Goal: Task Accomplishment & Management: Complete application form

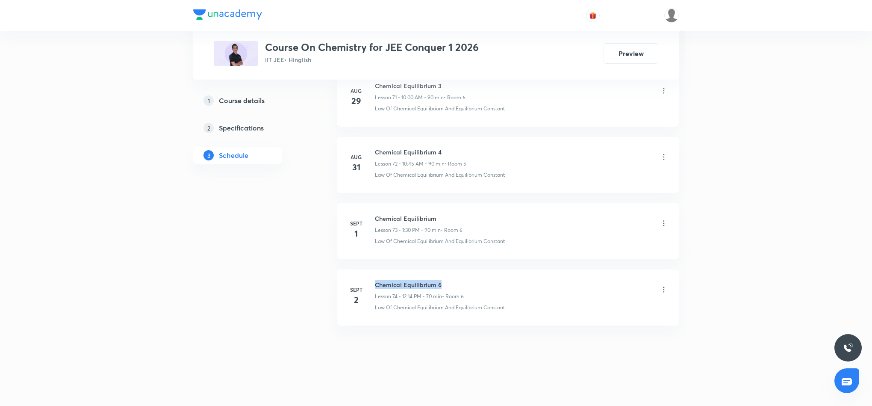
drag, startPoint x: 377, startPoint y: 284, endPoint x: 450, endPoint y: 280, distance: 73.2
click at [450, 270] on h6 "Chemical Equilibrium 6" at bounding box center [419, 284] width 89 height 9
copy h6 "Chemical Equilibrium 6"
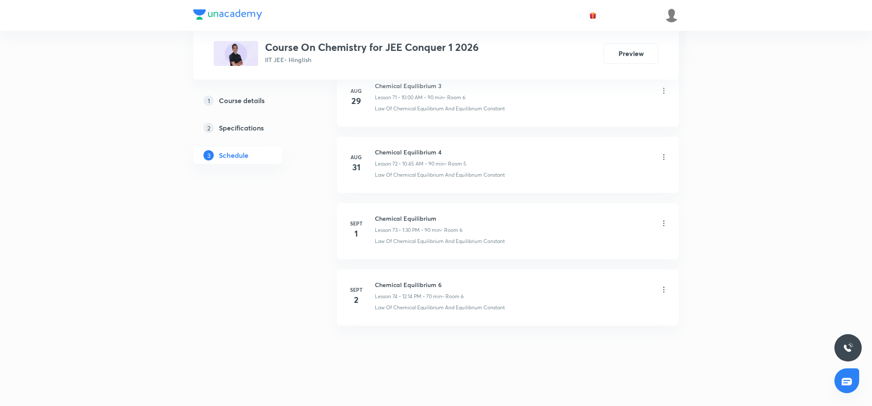
scroll to position [0, 0]
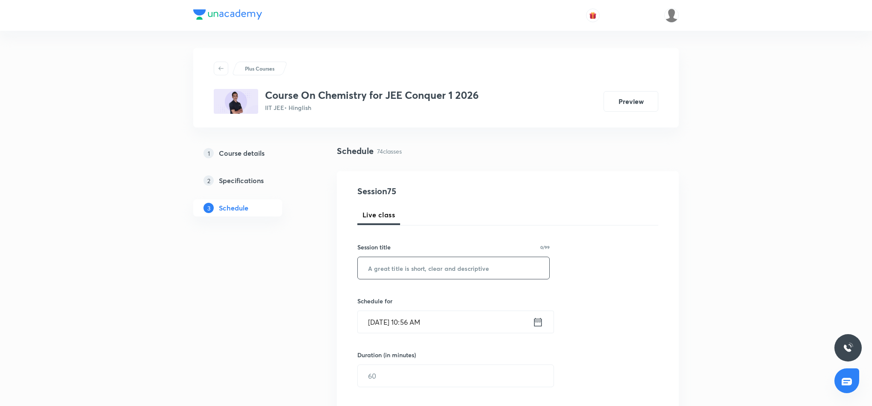
click at [434, 266] on input "text" at bounding box center [454, 268] width 192 height 22
paste input "Chemical Equilibrium 6"
type input "Chemical Equilibrium 7"
click at [540, 270] on icon at bounding box center [538, 322] width 11 height 12
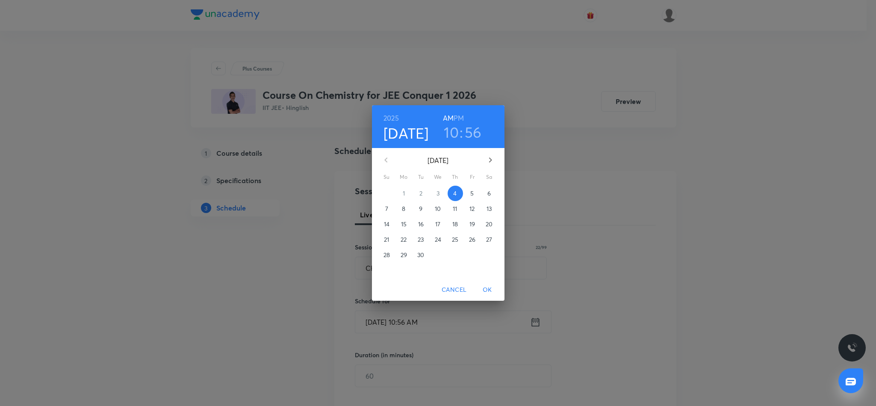
click at [455, 133] on h3 "10" at bounding box center [451, 132] width 15 height 18
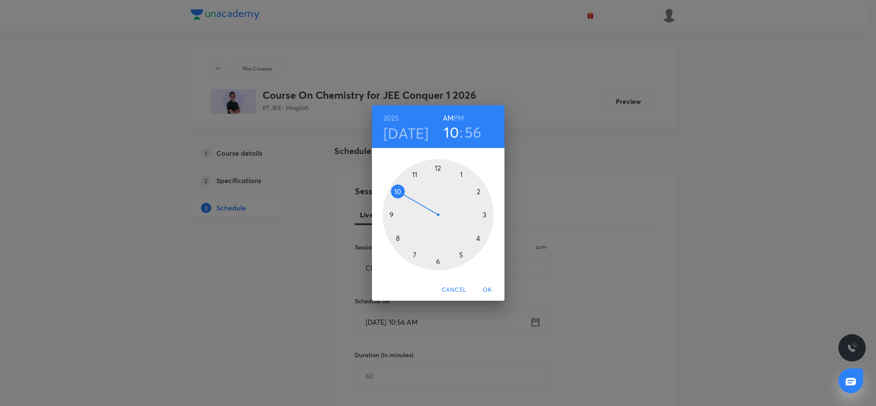
click at [416, 174] on div at bounding box center [438, 214] width 111 height 111
click at [395, 237] on div at bounding box center [438, 214] width 111 height 111
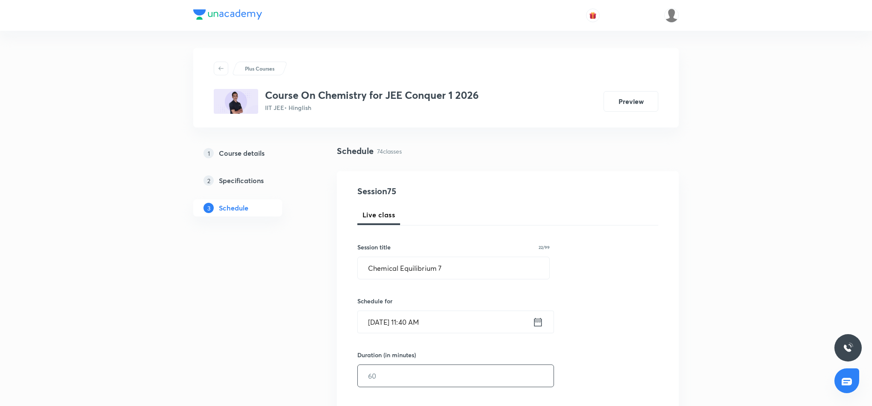
click at [456, 270] on input "text" at bounding box center [456, 376] width 196 height 22
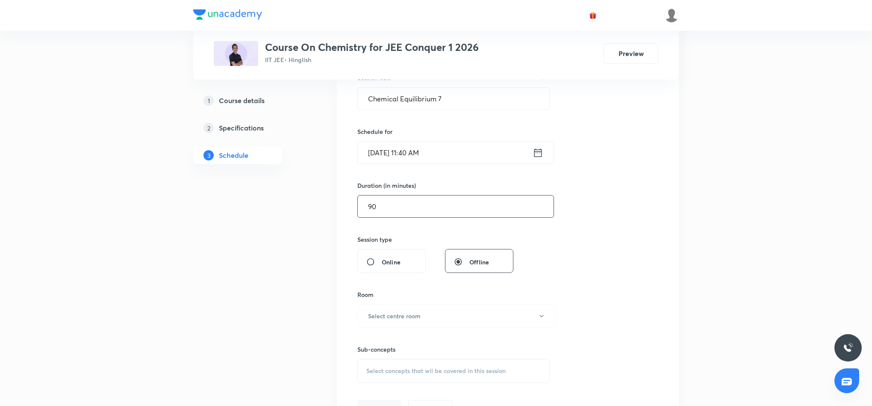
scroll to position [192, 0]
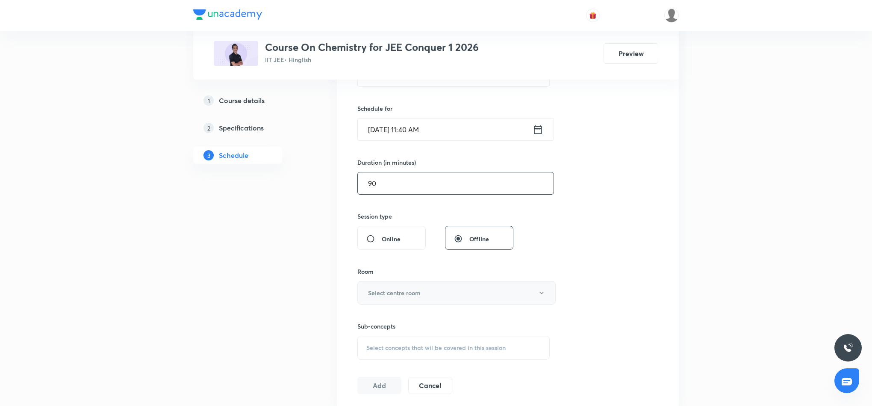
type input "90"
click at [458, 270] on button "Select centre room" at bounding box center [457, 293] width 198 height 24
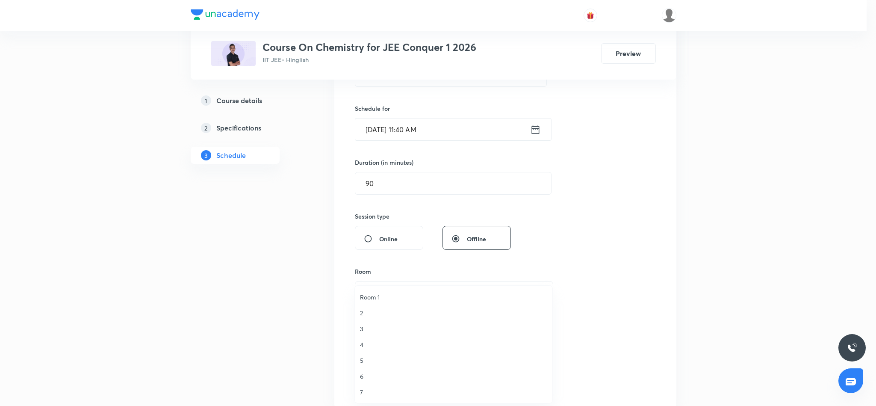
click at [360, 270] on span "6" at bounding box center [453, 376] width 187 height 9
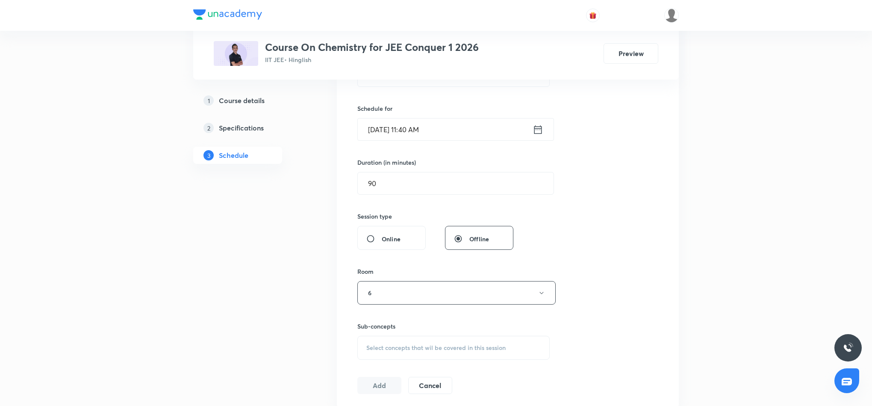
click at [479, 270] on span "Select concepts that wil be covered in this session" at bounding box center [436, 347] width 139 height 7
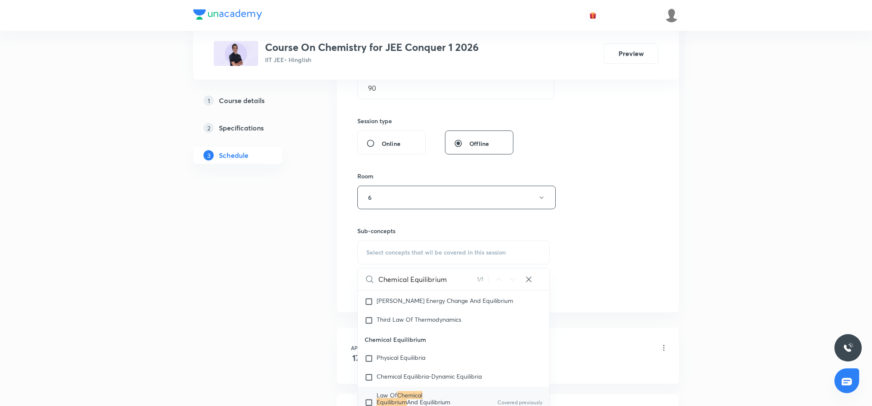
scroll to position [321, 0]
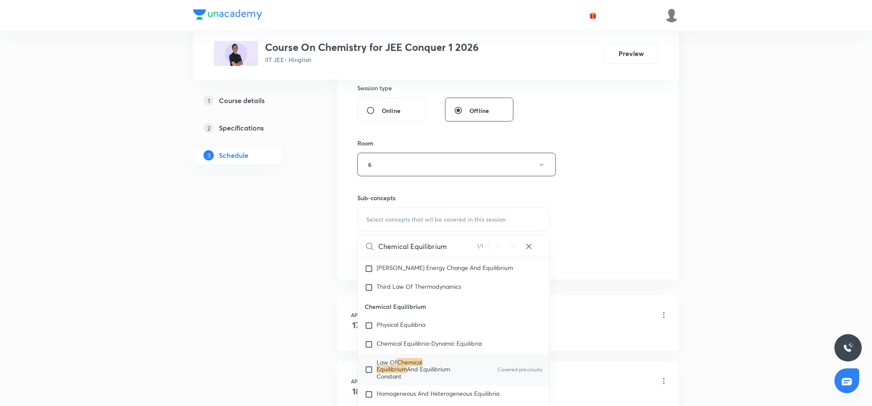
type input "Chemical Equilibrium"
click at [423, 270] on mark "Chemical Equilibrium" at bounding box center [400, 365] width 46 height 15
checkbox input "true"
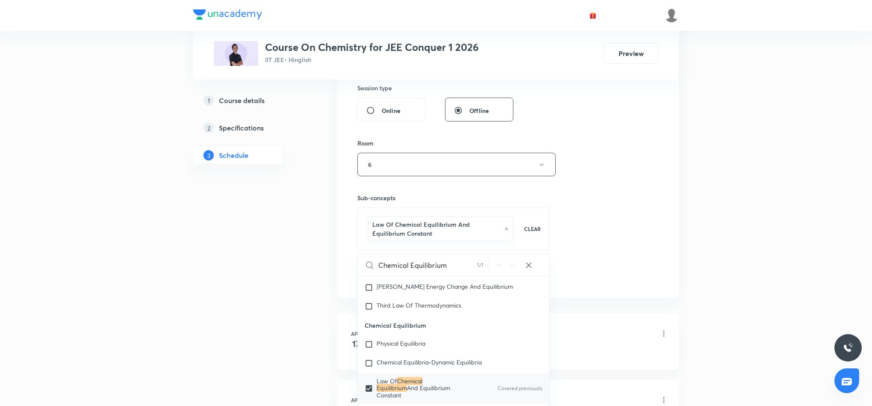
click at [579, 228] on div "Session 75 Live class Session title 22/99 Chemical Equilibrium 7 ​ Schedule for…" at bounding box center [508, 74] width 301 height 420
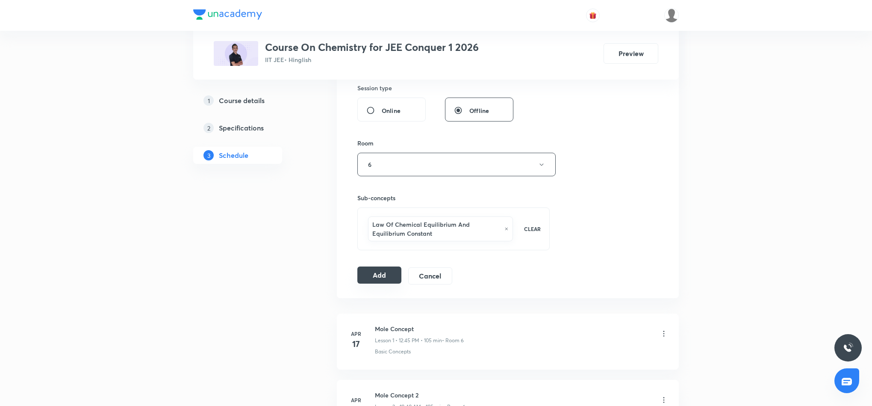
click at [386, 270] on button "Add" at bounding box center [380, 274] width 44 height 17
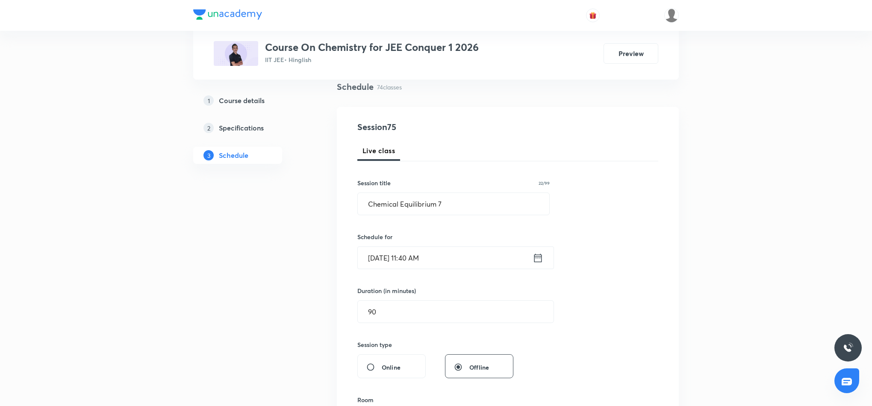
scroll to position [0, 0]
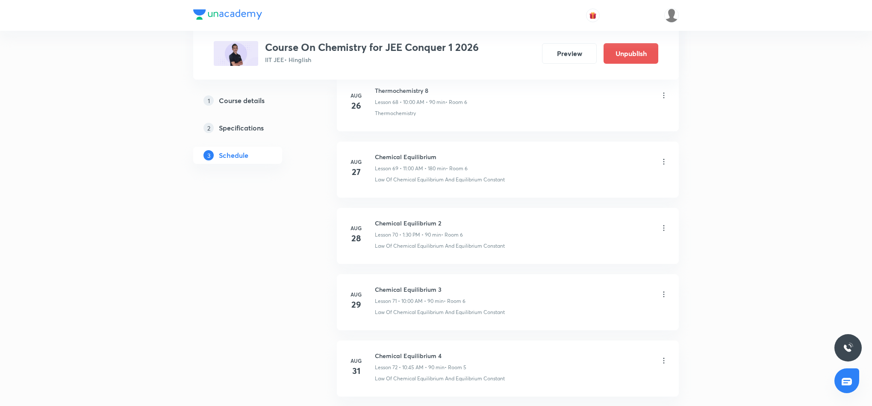
scroll to position [4890, 0]
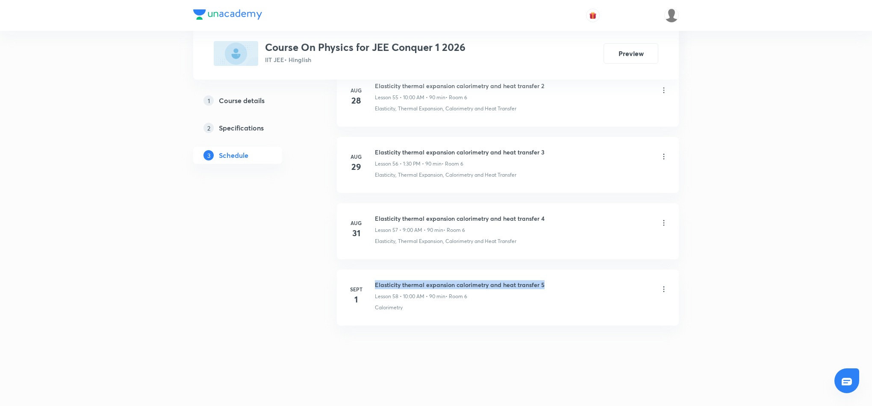
drag, startPoint x: 375, startPoint y: 285, endPoint x: 550, endPoint y: 283, distance: 174.9
click at [550, 283] on div "Elasticity thermal expansion calorimetry and heat transfer 5 Lesson 58 • 10:00 …" at bounding box center [521, 290] width 293 height 20
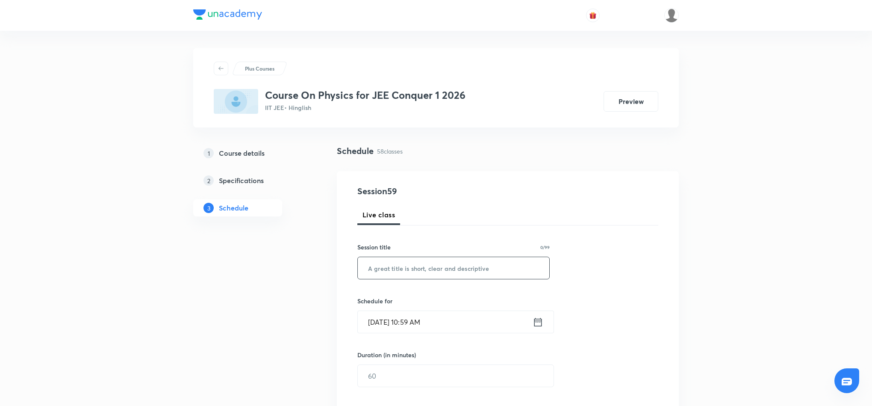
click at [400, 268] on input "text" at bounding box center [454, 268] width 192 height 22
paste input "Chemical Equilibrium 6"
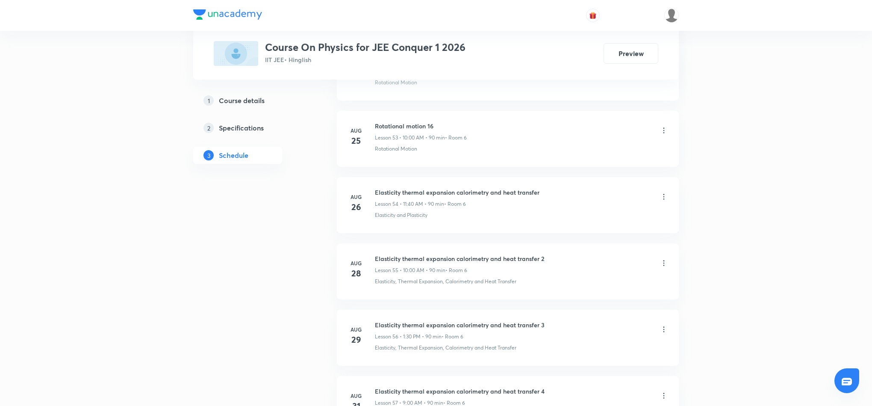
scroll to position [4152, 0]
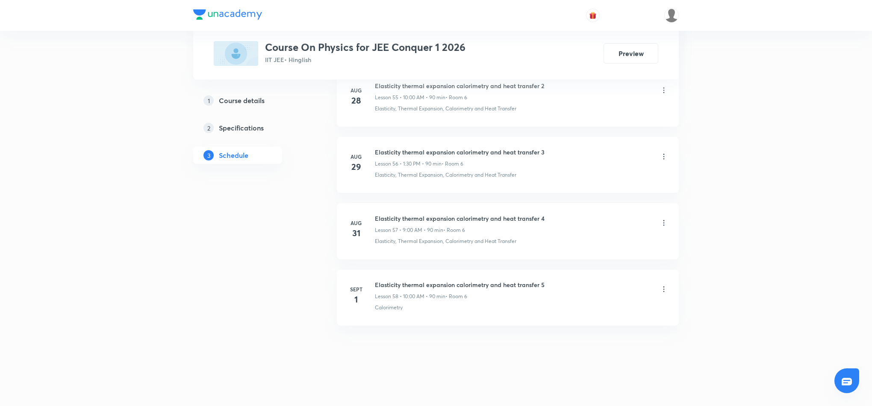
drag, startPoint x: 376, startPoint y: 283, endPoint x: 537, endPoint y: 284, distance: 160.8
drag, startPoint x: 373, startPoint y: 283, endPoint x: 552, endPoint y: 278, distance: 178.8
click at [552, 278] on li "Sept 1 Elasticity thermal expansion calorimetry and heat transfer 5 Lesson 58 •…" at bounding box center [508, 297] width 342 height 56
copy h6 "Elasticity thermal expansion calorimetry and heat transfer 5"
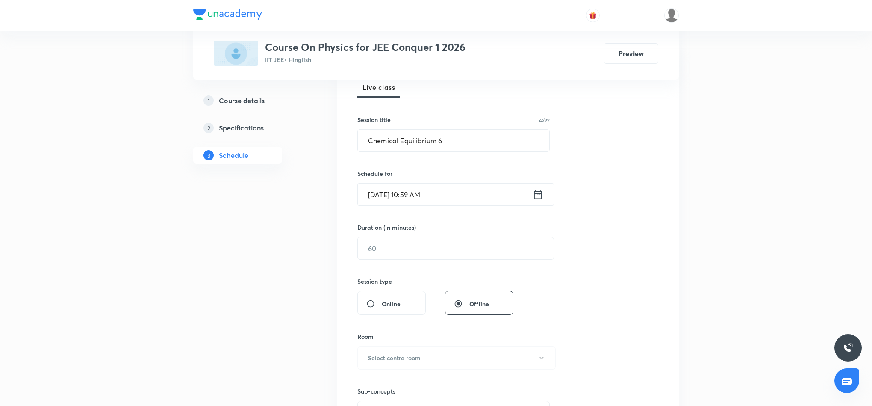
scroll to position [0, 0]
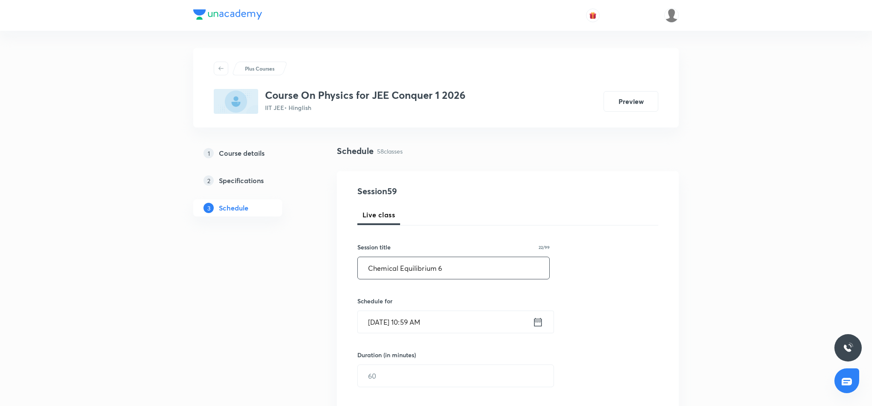
drag, startPoint x: 365, startPoint y: 268, endPoint x: 470, endPoint y: 267, distance: 104.8
click at [470, 267] on input "Chemical Equilibrium 6" at bounding box center [454, 268] width 192 height 22
paste input "Elasticity thermal expansion calorimetry and heat transfer 5"
type input "Elasticity thermal expansion calorimetry and heat transfer 6"
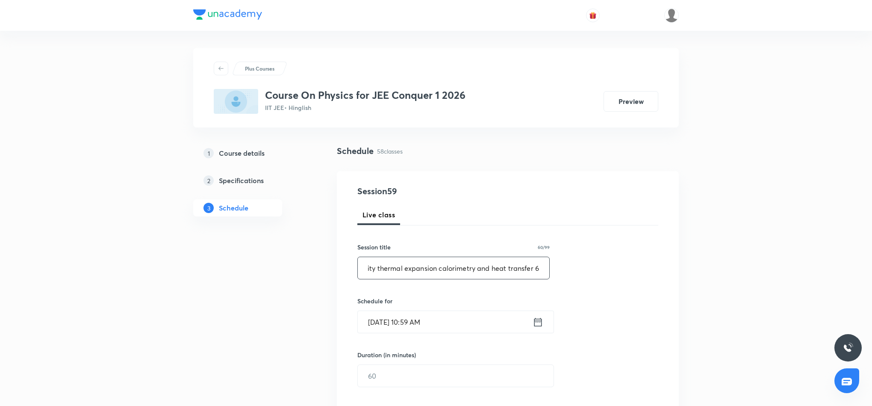
scroll to position [0, 0]
click at [539, 325] on icon at bounding box center [538, 322] width 11 height 12
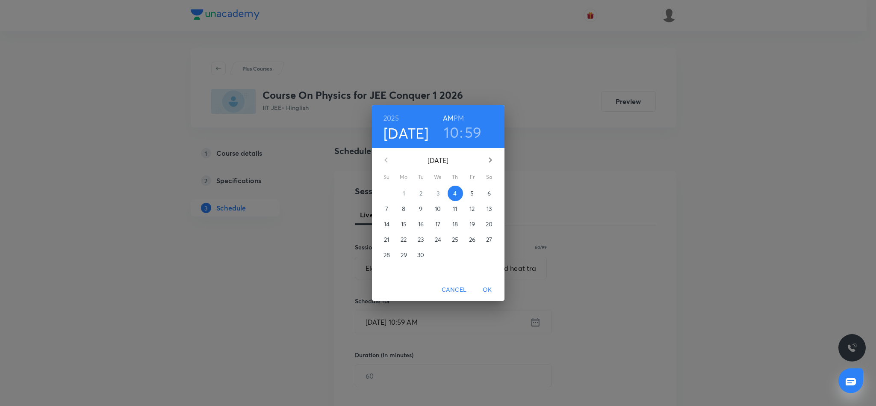
click at [462, 116] on h6 "PM" at bounding box center [459, 118] width 10 height 12
click at [455, 131] on h3 "10" at bounding box center [451, 132] width 15 height 18
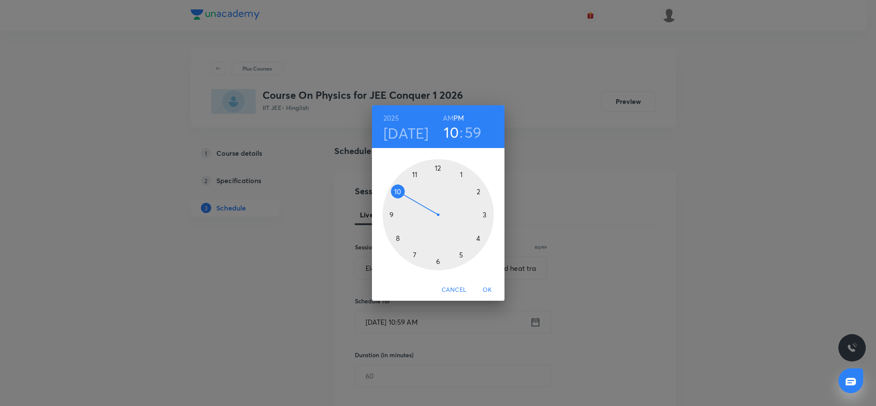
click at [462, 176] on div at bounding box center [438, 214] width 111 height 111
click at [437, 263] on div at bounding box center [438, 214] width 111 height 111
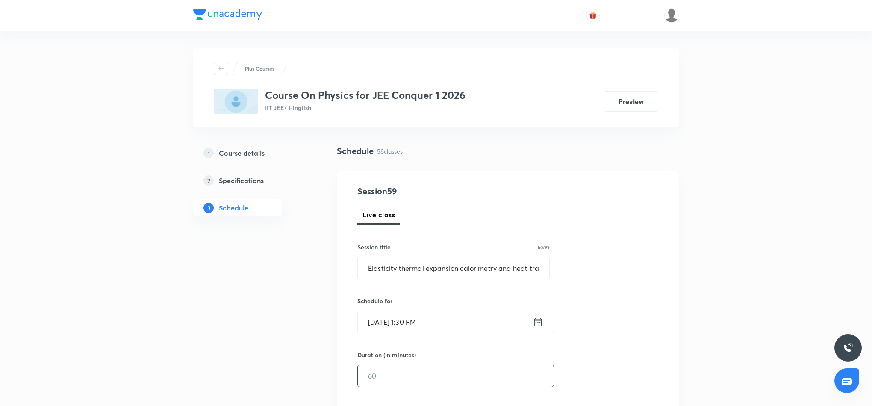
click at [457, 378] on input "text" at bounding box center [456, 376] width 196 height 22
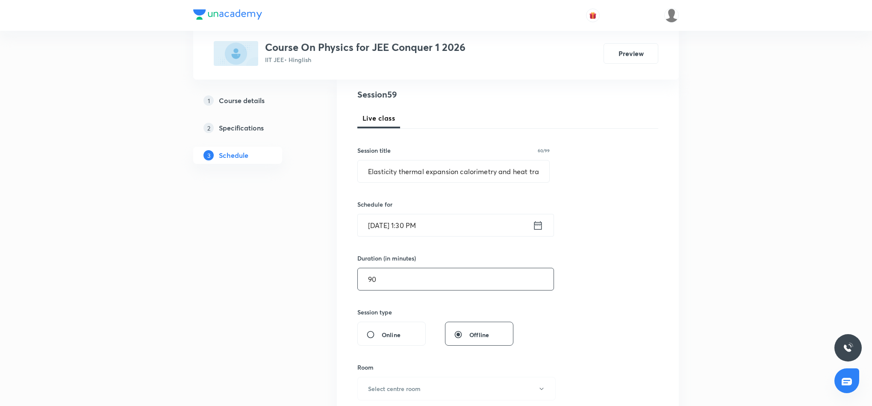
scroll to position [192, 0]
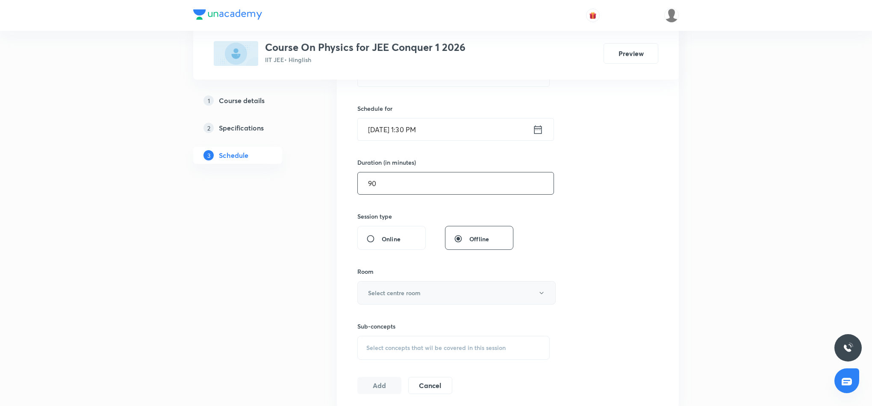
type input "90"
click at [436, 298] on button "Select centre room" at bounding box center [457, 293] width 198 height 24
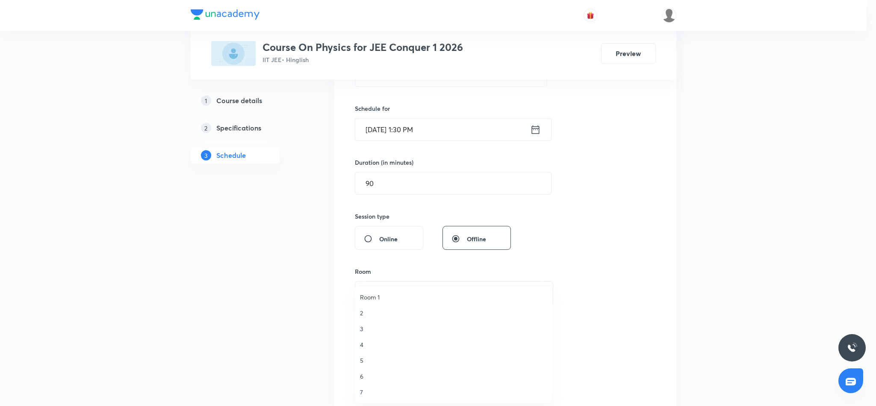
click at [364, 376] on span "6" at bounding box center [453, 376] width 187 height 9
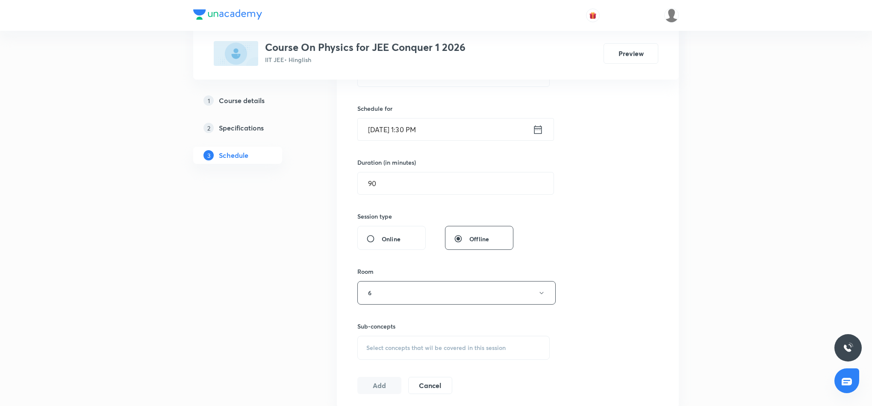
click at [519, 348] on div "Select concepts that wil be covered in this session" at bounding box center [454, 348] width 192 height 24
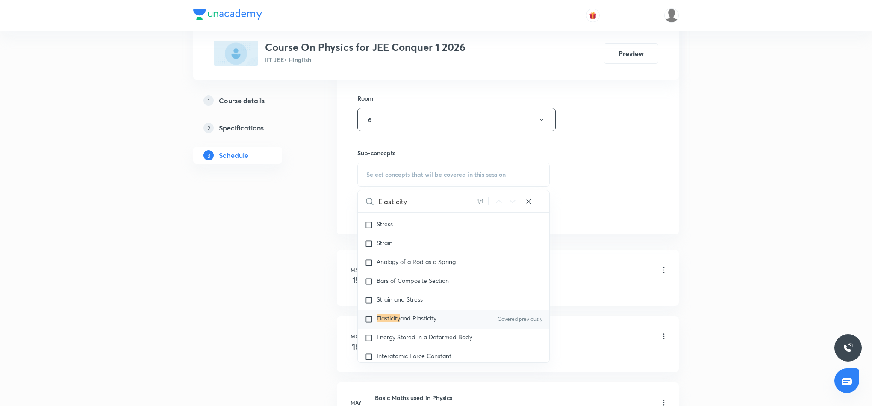
scroll to position [385, 0]
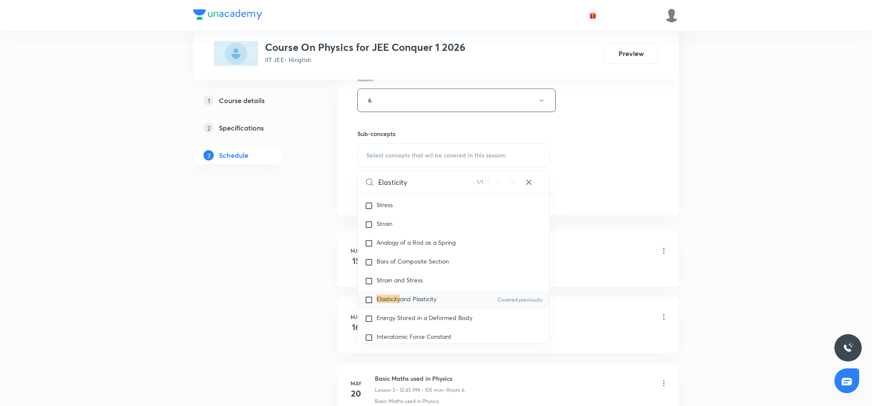
type input "Elasticity"
click at [423, 303] on span "and Plasticity" at bounding box center [418, 299] width 36 height 8
checkbox input "true"
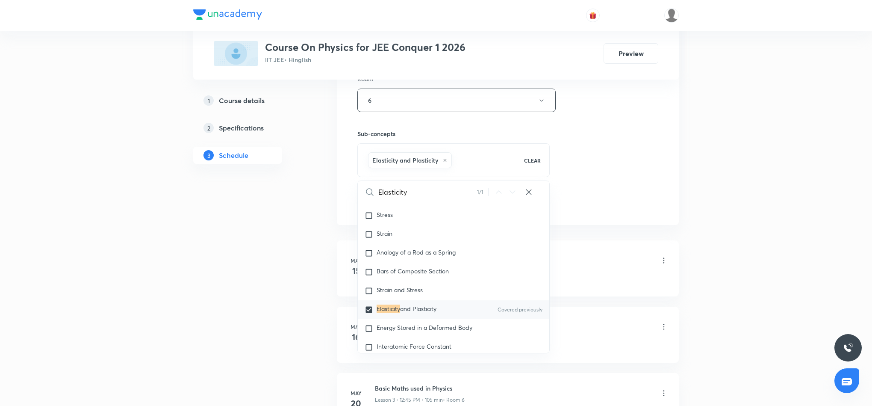
click at [604, 174] on div "Session 59 Live class Session title 60/99 Elasticity thermal expansion calorime…" at bounding box center [508, 5] width 301 height 411
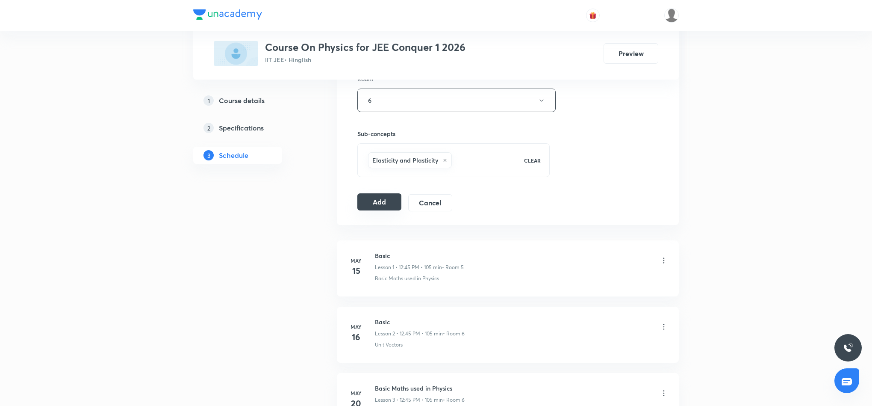
click at [373, 202] on button "Add" at bounding box center [380, 201] width 44 height 17
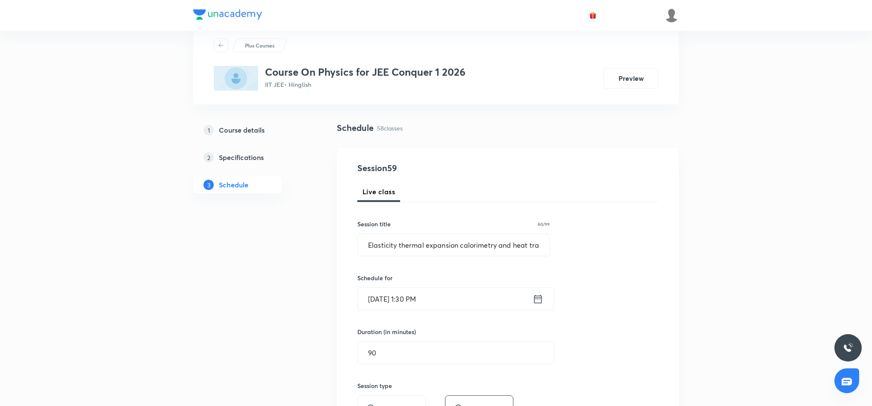
scroll to position [0, 0]
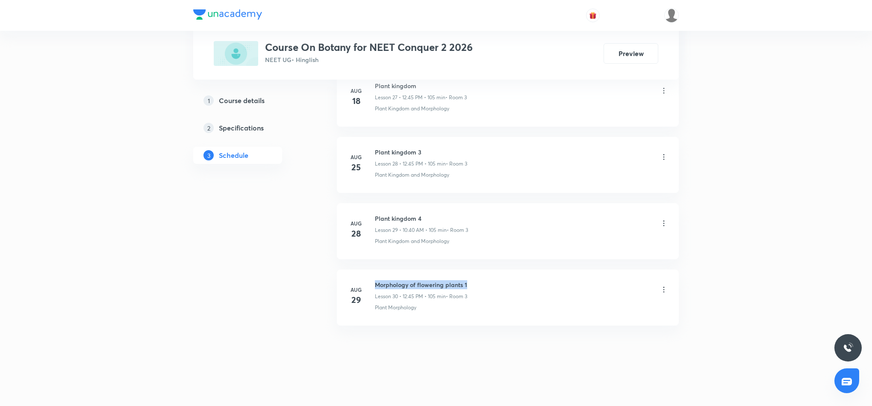
drag, startPoint x: 375, startPoint y: 284, endPoint x: 482, endPoint y: 282, distance: 107.4
click at [482, 282] on div "Morphology of flowering plants 1 Lesson 30 • 12:45 PM • 105 min • Room 3" at bounding box center [521, 290] width 293 height 20
copy h6 "Morphology of flowering plants 1"
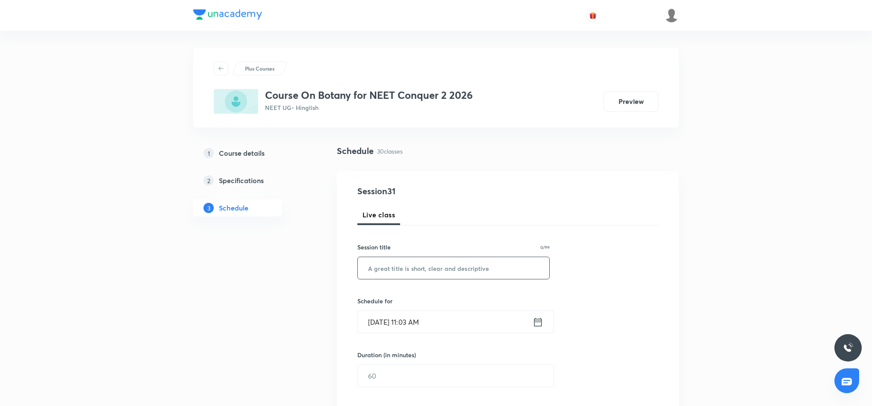
click at [453, 263] on input "text" at bounding box center [454, 268] width 192 height 22
paste input "Morphology of flowering plants 1"
type input "Morphology of flowering plants 2"
click at [536, 321] on icon at bounding box center [539, 321] width 8 height 9
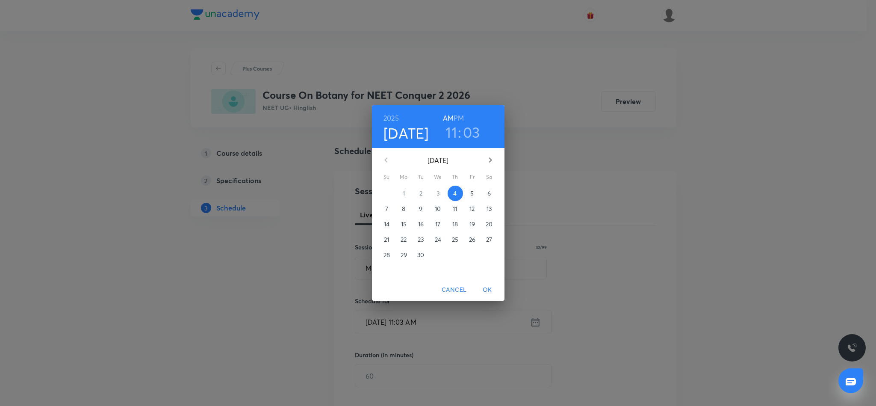
click at [460, 117] on h6 "PM" at bounding box center [459, 118] width 10 height 12
click at [450, 133] on h3 "11" at bounding box center [452, 132] width 12 height 18
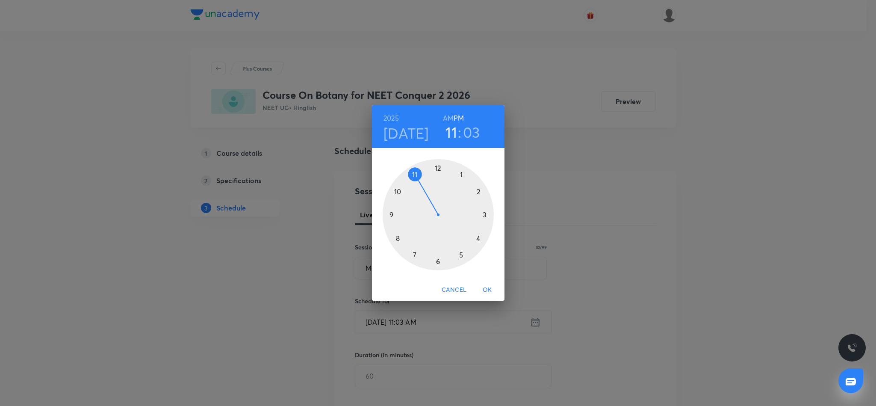
click at [439, 169] on div at bounding box center [438, 214] width 111 height 111
click at [393, 213] on div at bounding box center [438, 214] width 111 height 111
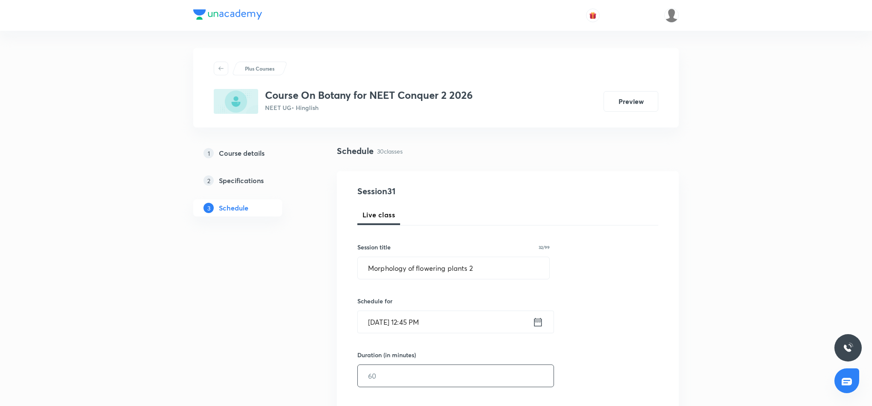
click at [445, 375] on input "text" at bounding box center [456, 376] width 196 height 22
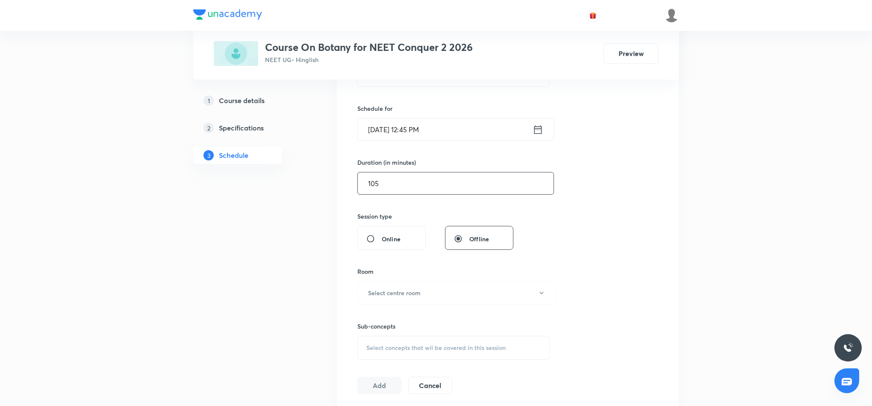
scroll to position [257, 0]
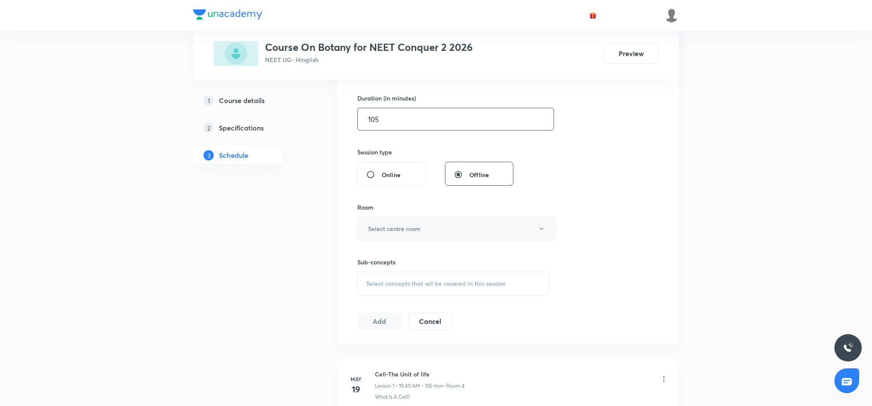
type input "105"
click at [470, 231] on button "Select centre room" at bounding box center [457, 229] width 198 height 24
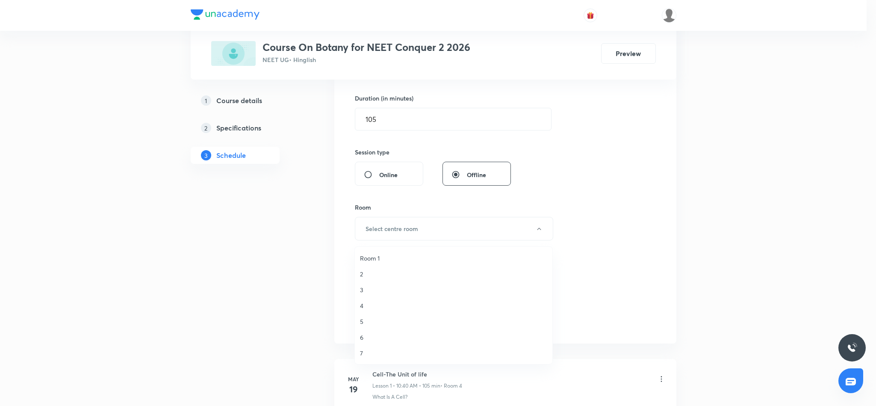
click at [363, 290] on span "3" at bounding box center [453, 289] width 187 height 9
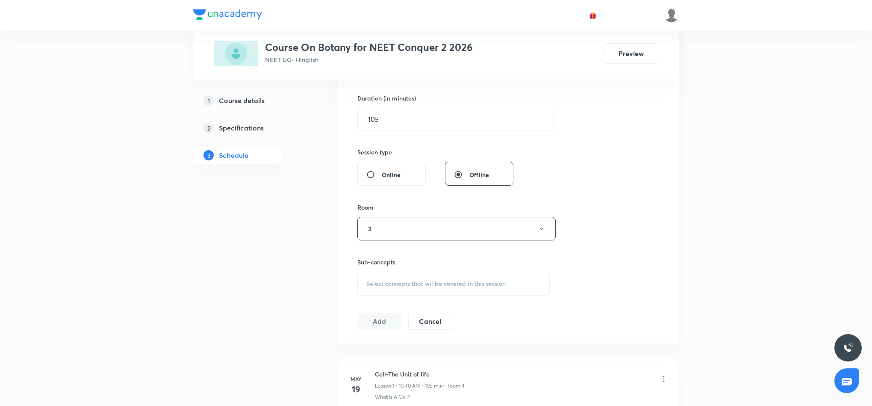
click at [424, 287] on span "Select concepts that wil be covered in this session" at bounding box center [436, 283] width 139 height 7
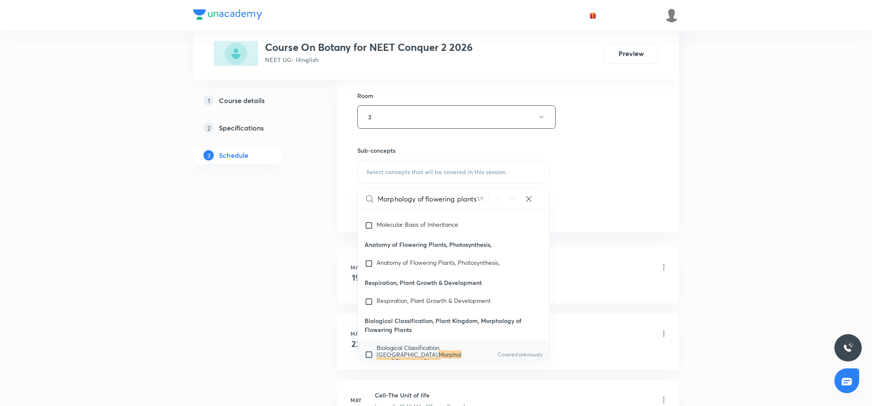
scroll to position [385, 0]
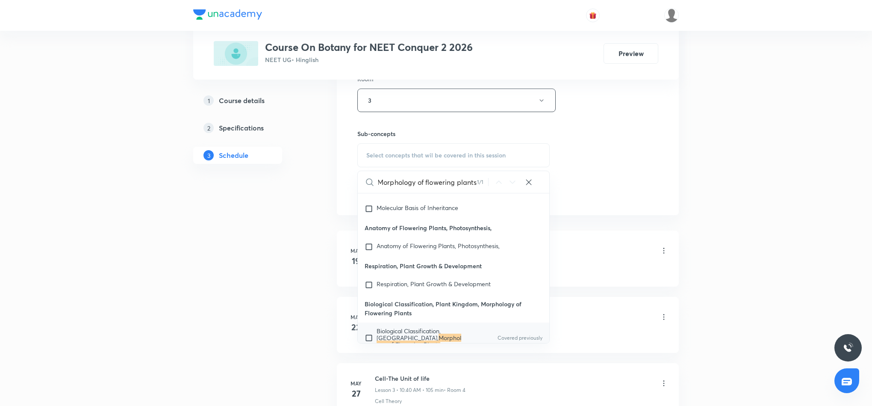
type input "Morphology of flowering plants"
click at [414, 334] on mark "Morphology of Flowering Plants" at bounding box center [419, 341] width 85 height 15
checkbox input "true"
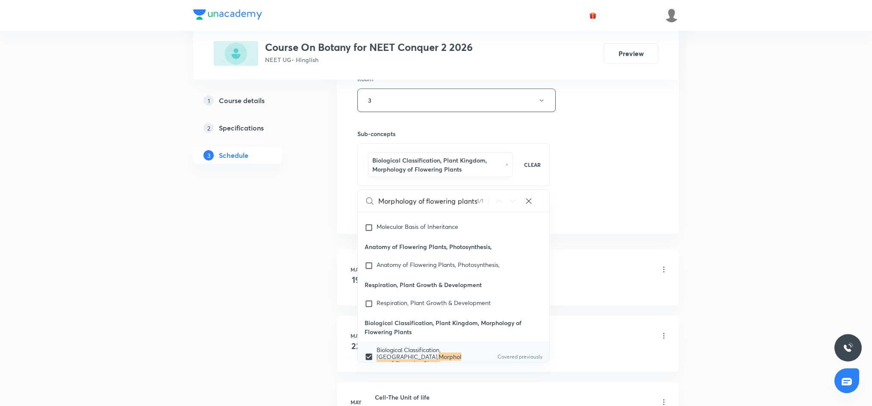
click at [599, 172] on div "Session 31 Live class Session title 32/99 Morphology of flowering plants 2 ​ Sc…" at bounding box center [508, 10] width 301 height 420
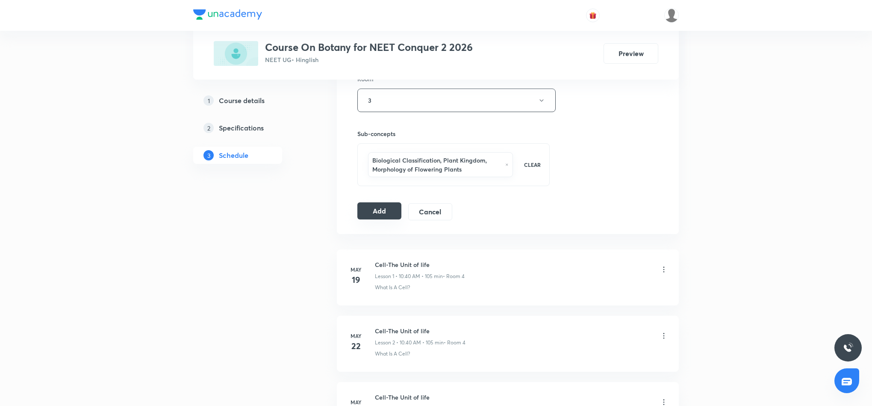
click at [375, 211] on button "Add" at bounding box center [380, 210] width 44 height 17
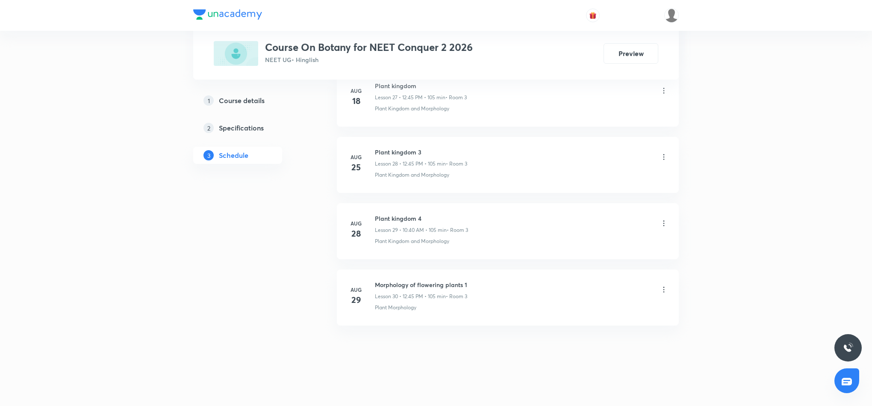
scroll to position [1888, 0]
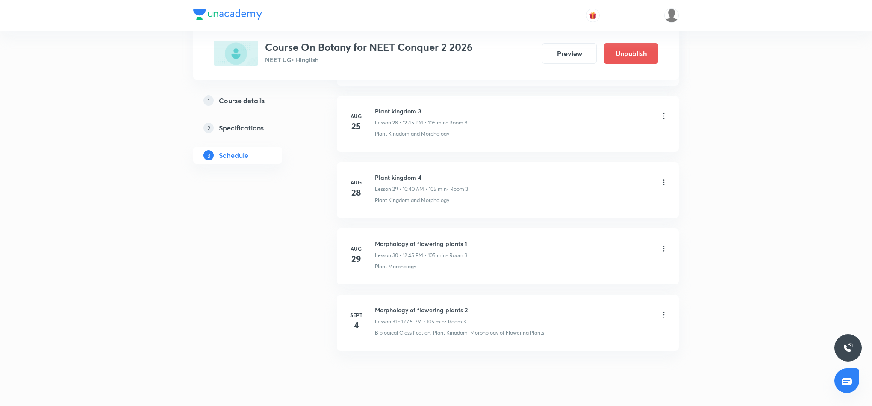
scroll to position [2349, 0]
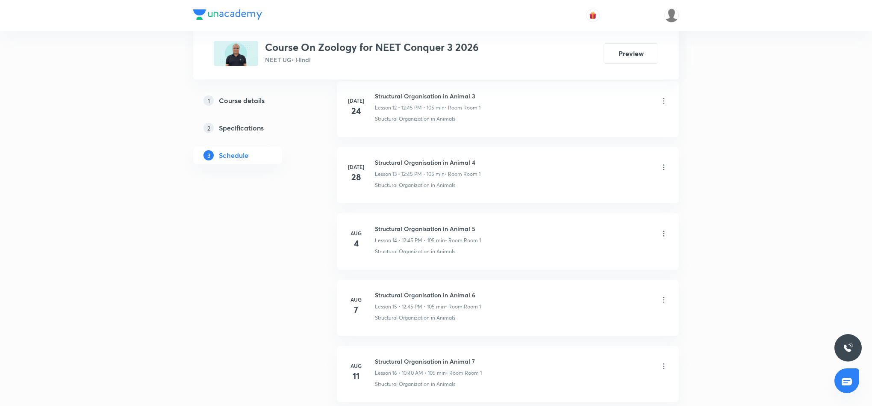
scroll to position [1871, 0]
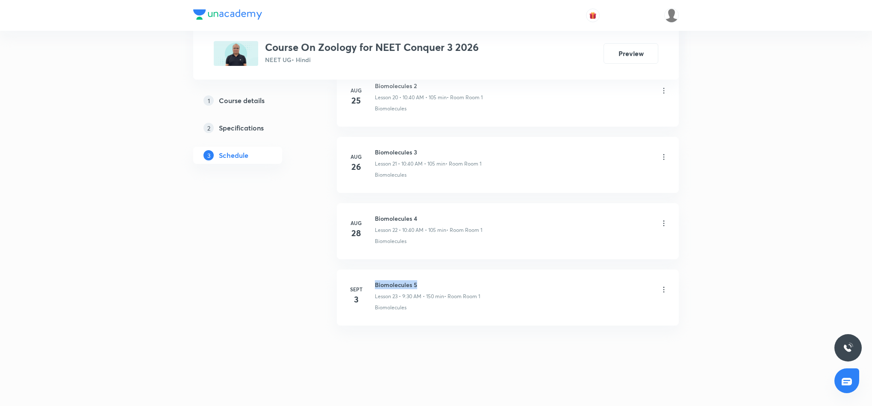
drag, startPoint x: 375, startPoint y: 283, endPoint x: 432, endPoint y: 284, distance: 57.3
click at [432, 284] on h6 "Biomolecules 5" at bounding box center [427, 284] width 105 height 9
copy h6 "Biomolecules 5"
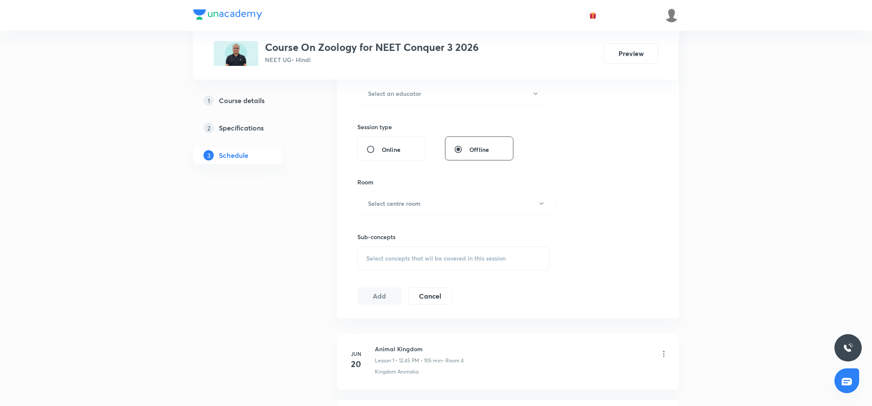
scroll to position [0, 0]
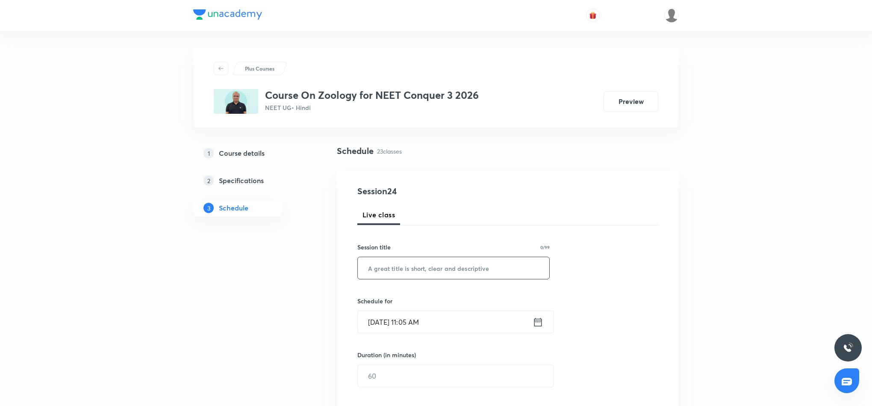
click at [451, 263] on input "text" at bounding box center [454, 268] width 192 height 22
paste input "Biomolecules 5"
type input "Biomolecules 6"
click at [535, 321] on icon at bounding box center [538, 322] width 11 height 12
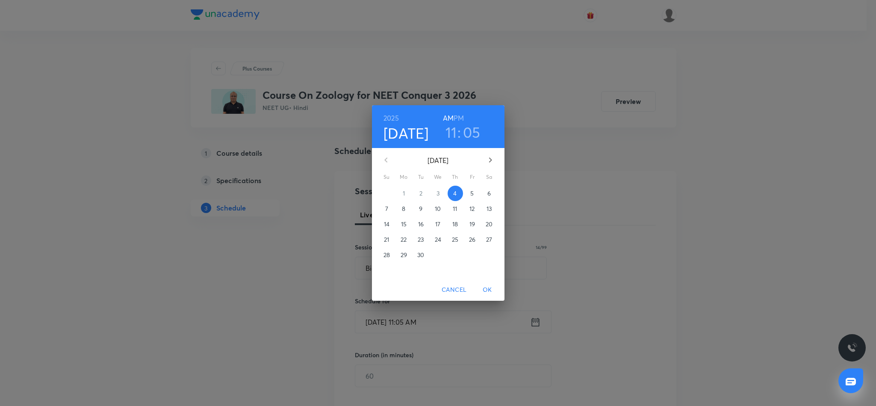
click at [461, 117] on h6 "PM" at bounding box center [459, 118] width 10 height 12
click at [451, 131] on h3 "11" at bounding box center [452, 132] width 12 height 18
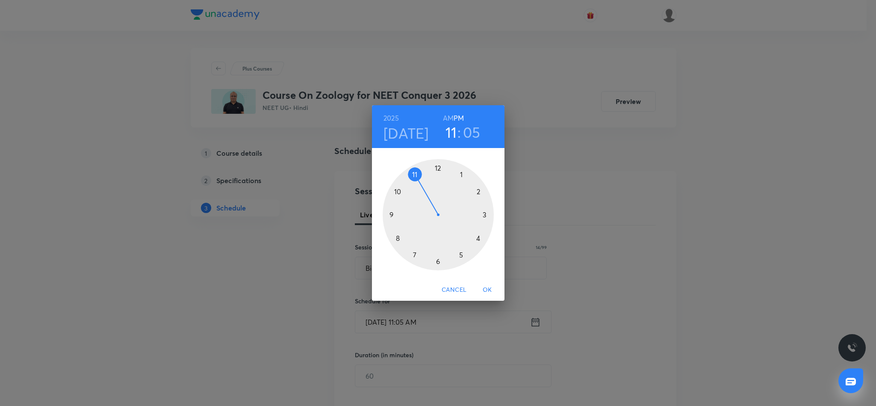
click at [437, 167] on div at bounding box center [438, 214] width 111 height 111
click at [393, 212] on div at bounding box center [438, 214] width 111 height 111
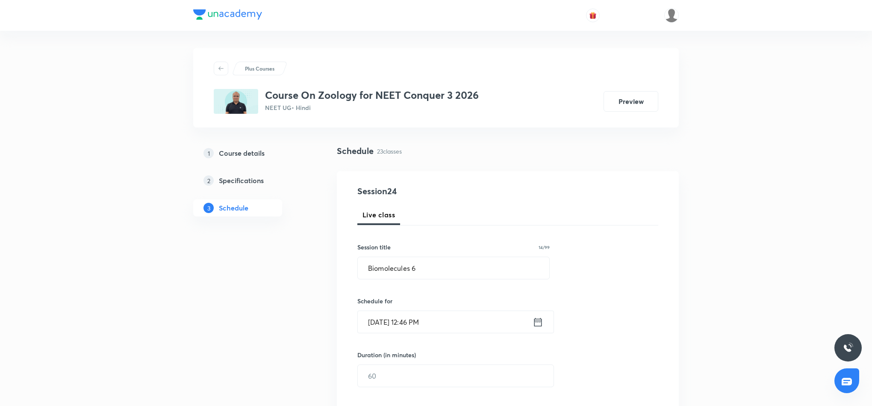
click at [537, 323] on icon at bounding box center [538, 322] width 11 height 12
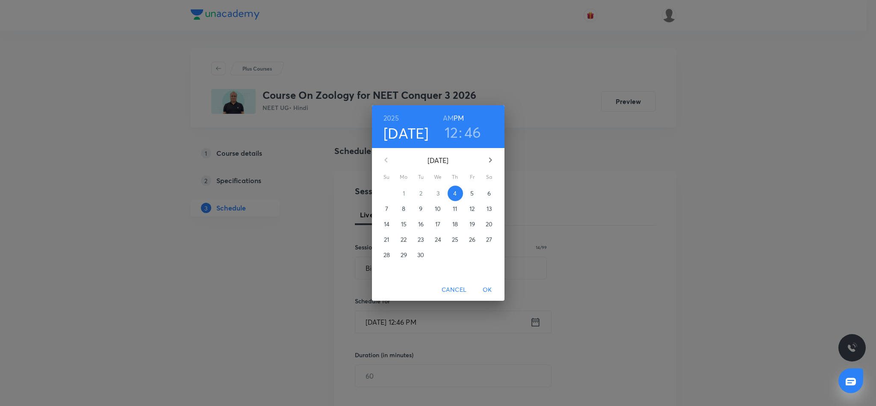
click at [476, 130] on h3 "46" at bounding box center [472, 132] width 17 height 18
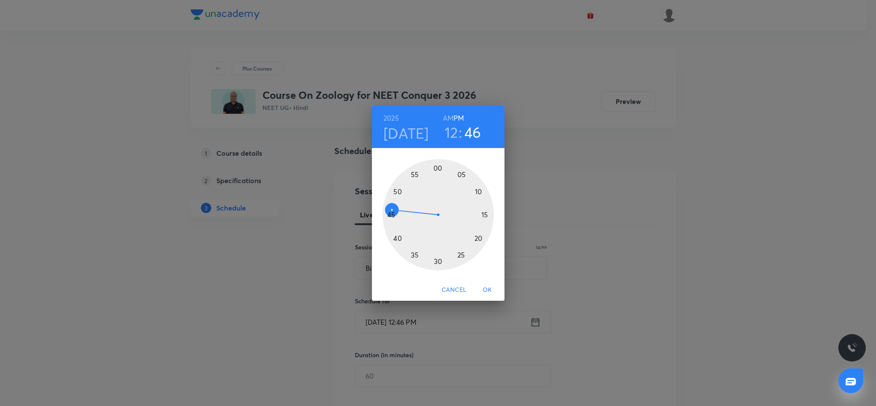
click at [390, 212] on div at bounding box center [438, 214] width 111 height 111
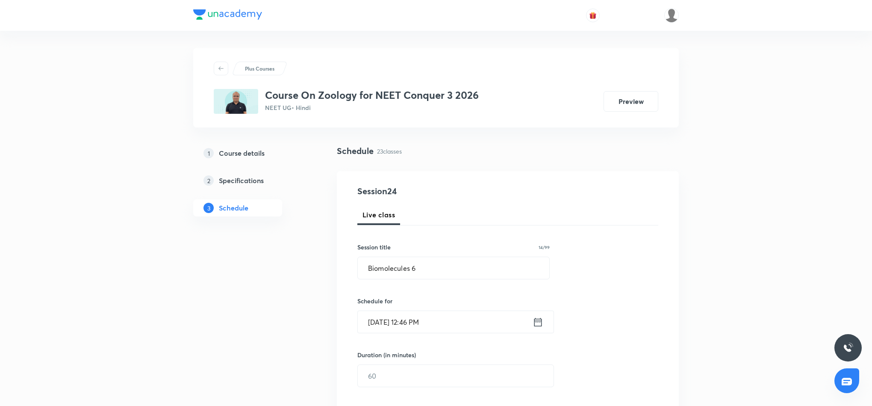
click at [536, 322] on icon at bounding box center [539, 321] width 8 height 9
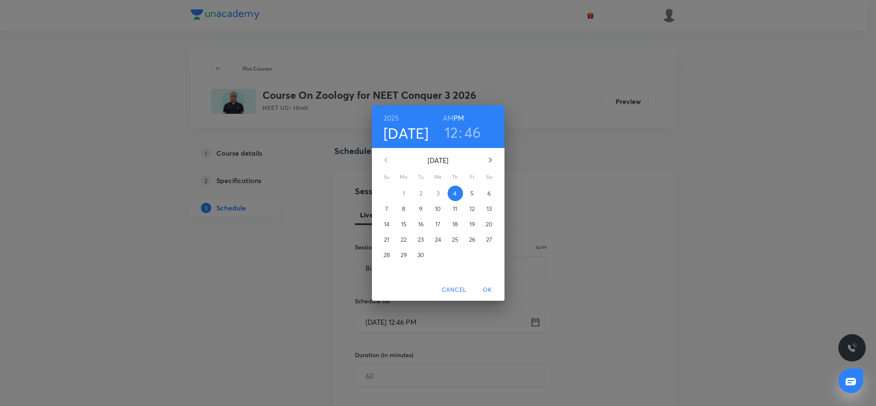
click at [474, 133] on h3 "46" at bounding box center [472, 132] width 17 height 18
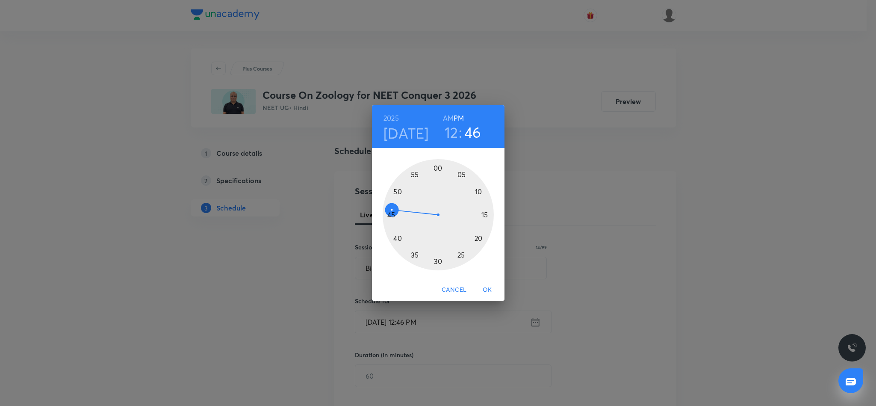
click at [394, 213] on div at bounding box center [438, 214] width 111 height 111
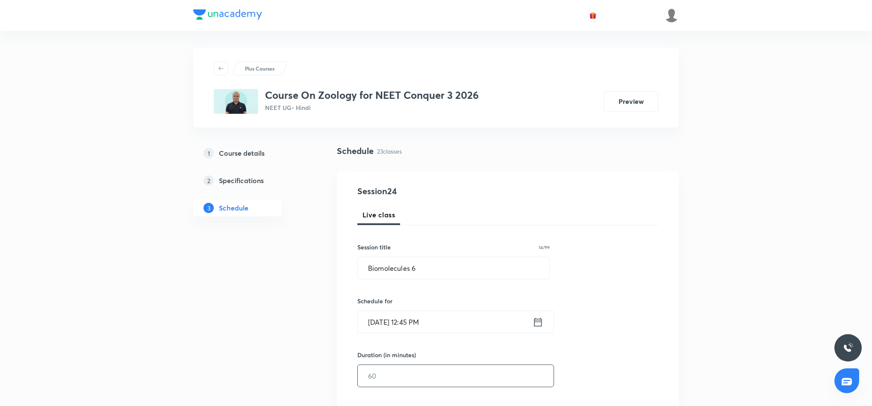
click at [390, 381] on input "text" at bounding box center [456, 376] width 196 height 22
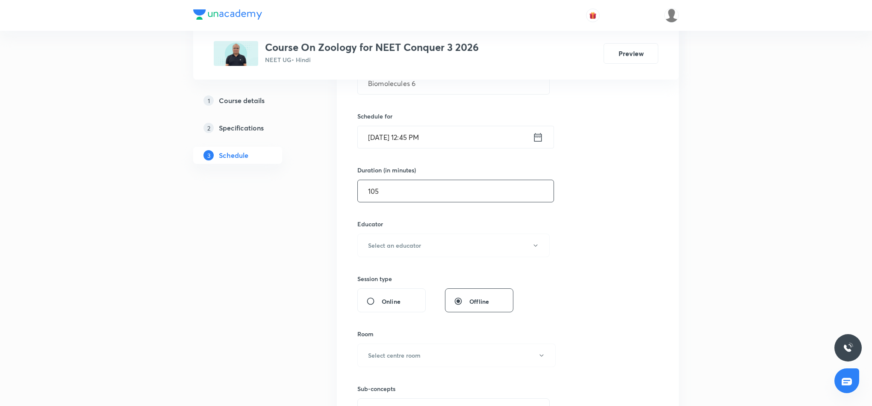
scroll to position [192, 0]
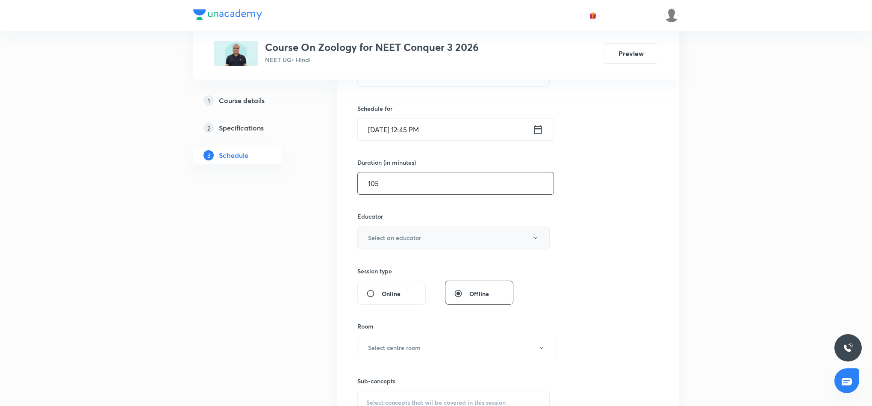
type input "105"
click at [520, 240] on button "Select an educator" at bounding box center [454, 238] width 192 height 24
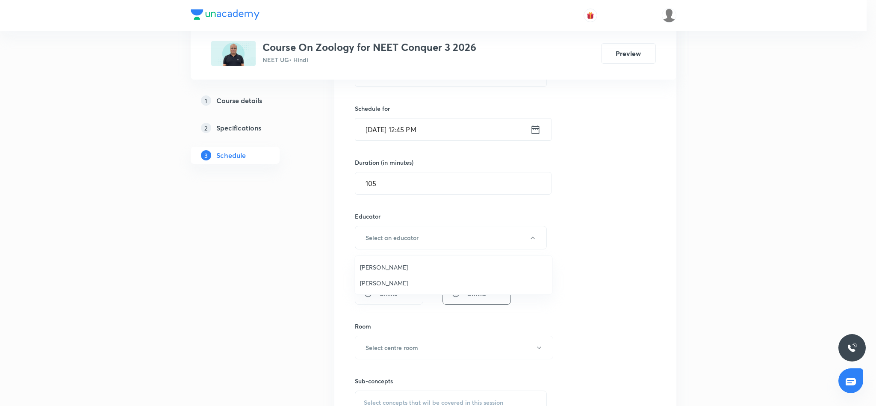
click at [384, 284] on span "[PERSON_NAME]" at bounding box center [453, 282] width 187 height 9
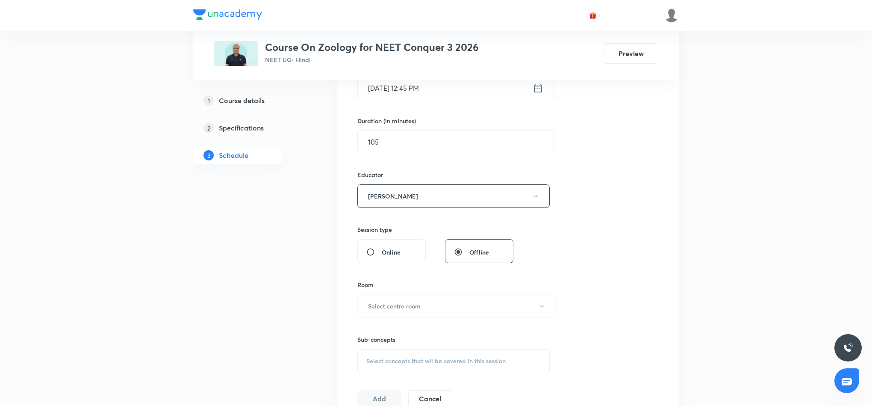
scroll to position [257, 0]
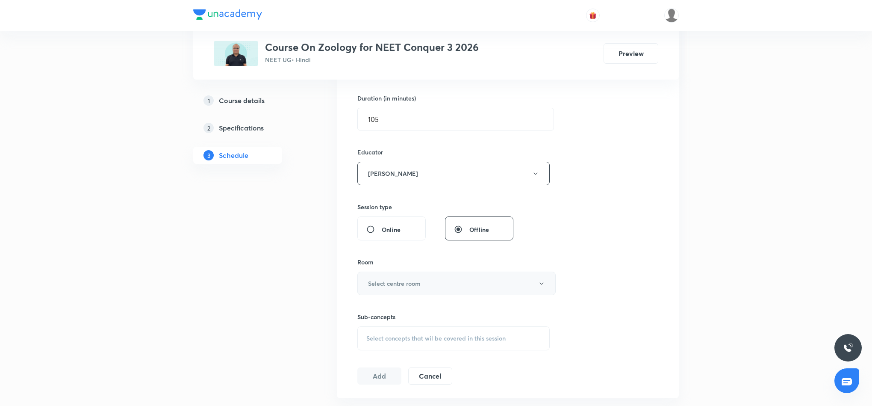
click at [498, 281] on button "Select centre room" at bounding box center [457, 284] width 198 height 24
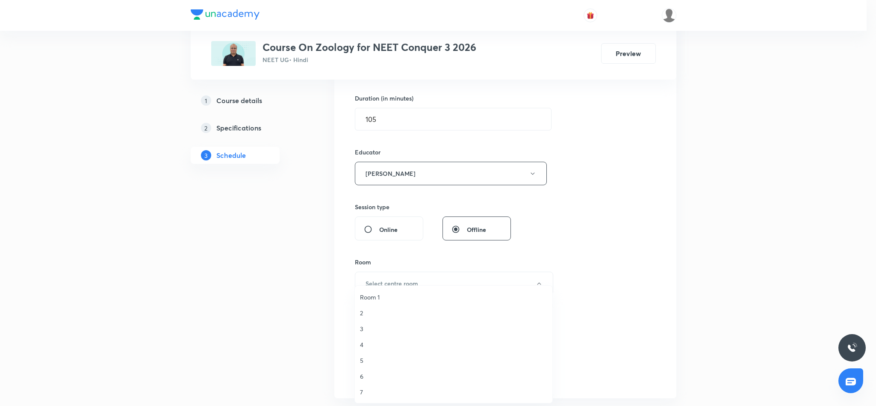
click at [376, 296] on span "Room 1" at bounding box center [453, 297] width 187 height 9
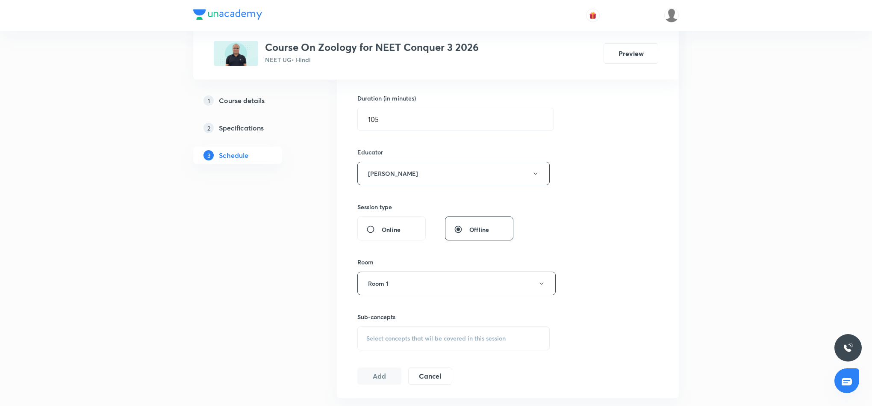
click at [423, 340] on span "Select concepts that wil be covered in this session" at bounding box center [436, 338] width 139 height 7
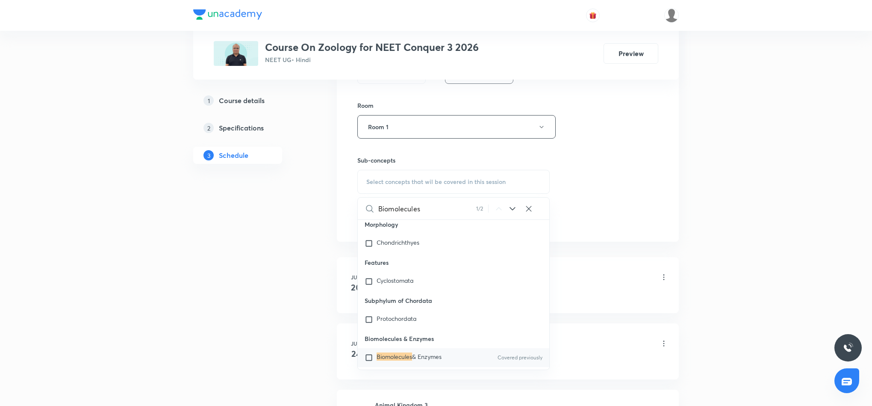
scroll to position [449, 0]
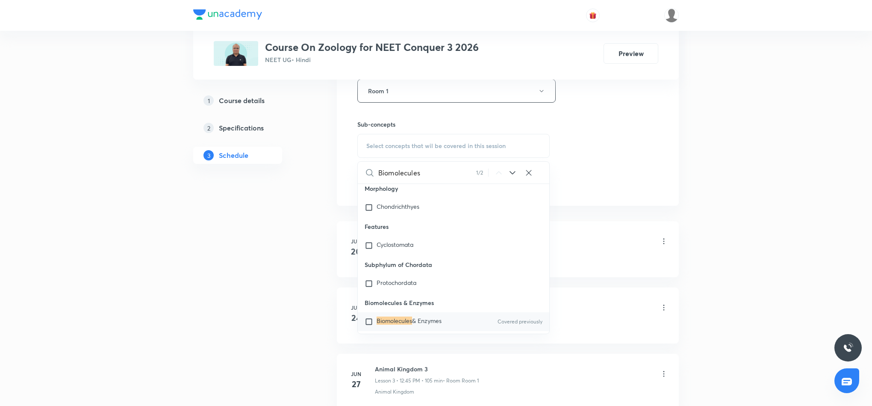
type input "Biomolecules"
click at [409, 312] on div "Biomolecules & Enzymes Covered previously" at bounding box center [454, 321] width 192 height 19
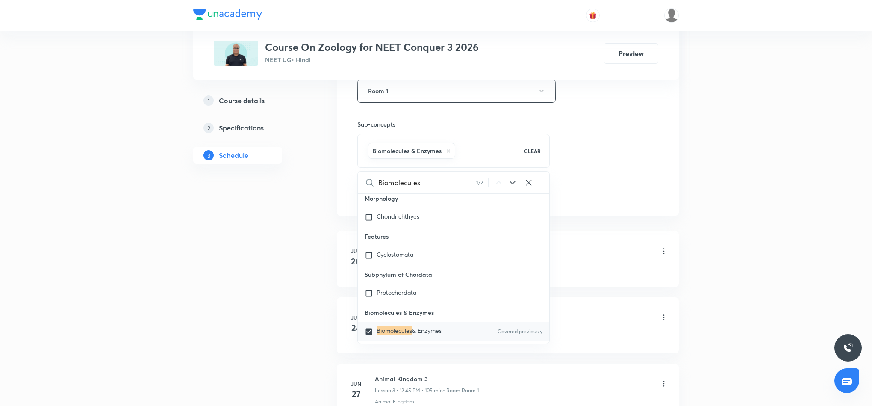
click at [425, 322] on div "Biomolecules & Enzymes Covered previously" at bounding box center [454, 331] width 192 height 19
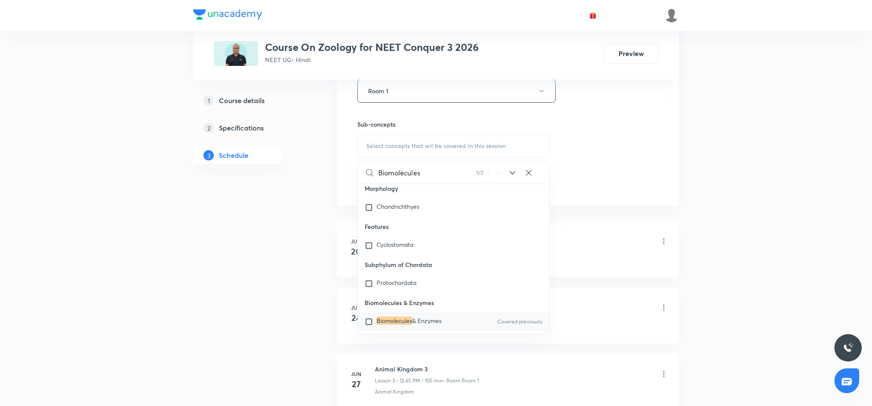
click at [416, 316] on span "& Enzymes" at bounding box center [427, 320] width 30 height 8
checkbox input "true"
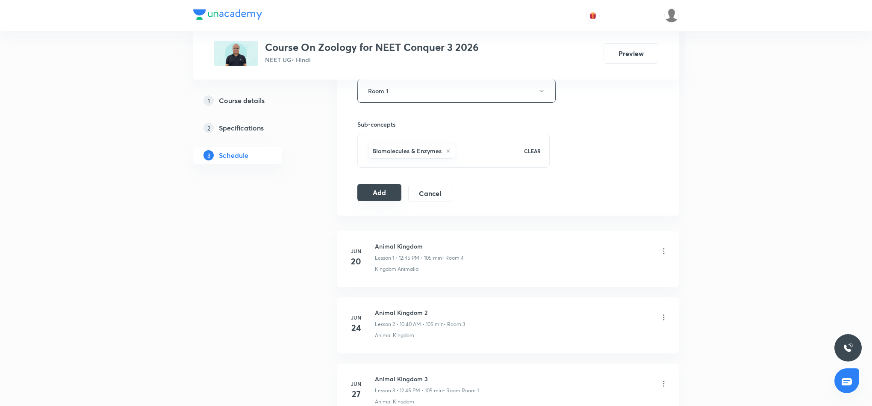
click at [380, 198] on button "Add" at bounding box center [380, 192] width 44 height 17
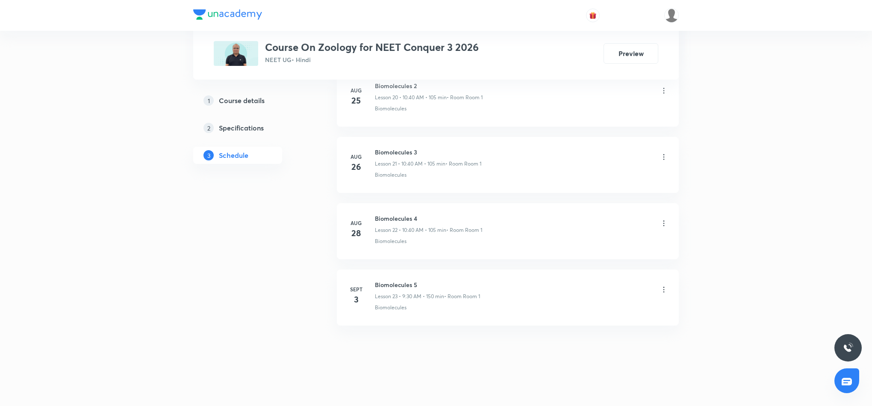
scroll to position [1487, 0]
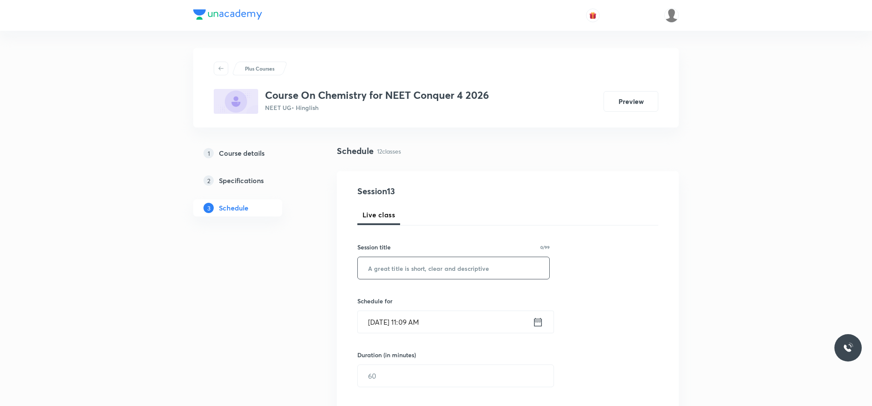
click at [467, 268] on input "text" at bounding box center [454, 268] width 192 height 22
paste input "Structure of atom"
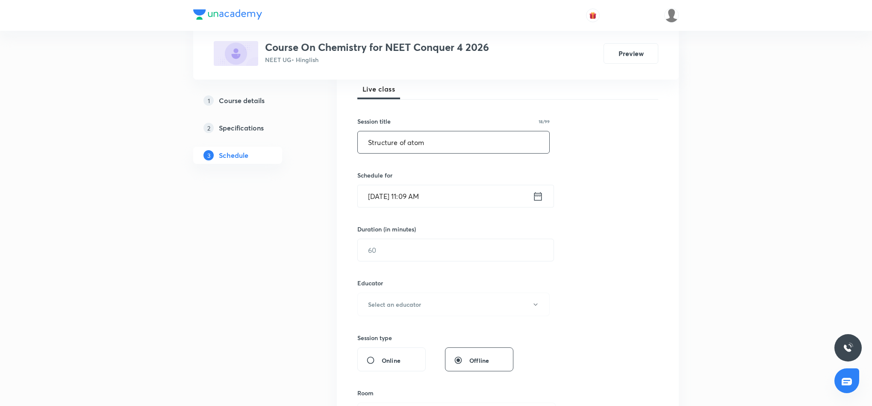
scroll to position [128, 0]
type input "Structure of atom"
click at [540, 195] on icon at bounding box center [538, 194] width 11 height 12
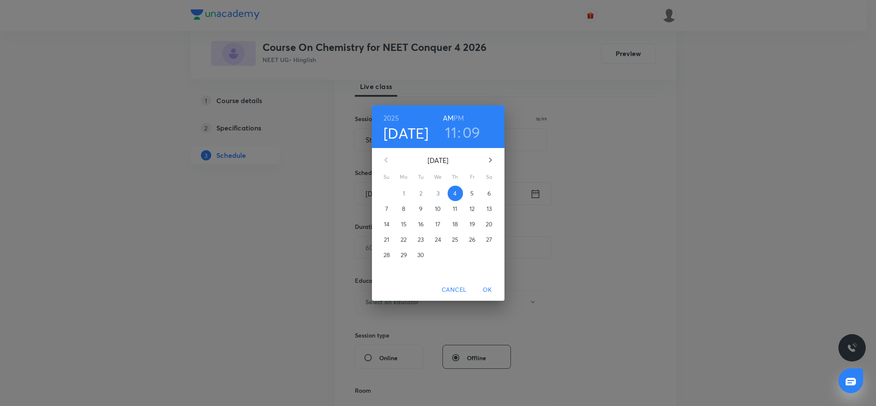
click at [461, 115] on h6 "PM" at bounding box center [459, 118] width 10 height 12
click at [451, 132] on h3 "11" at bounding box center [451, 132] width 12 height 18
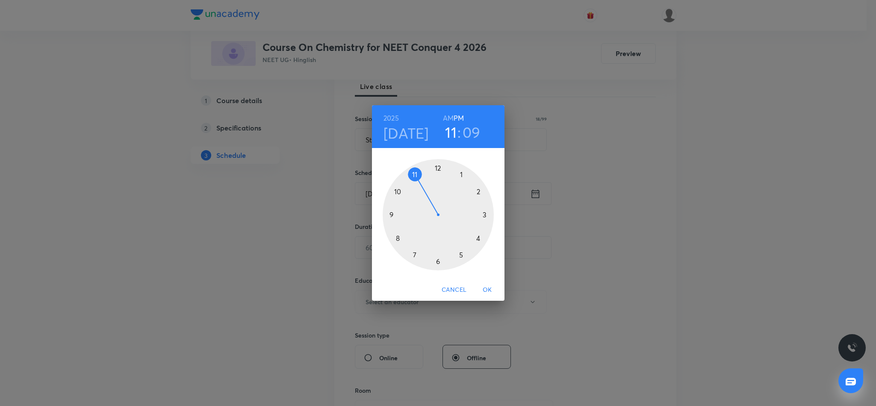
click at [439, 168] on div at bounding box center [438, 214] width 111 height 111
click at [392, 216] on div at bounding box center [438, 214] width 111 height 111
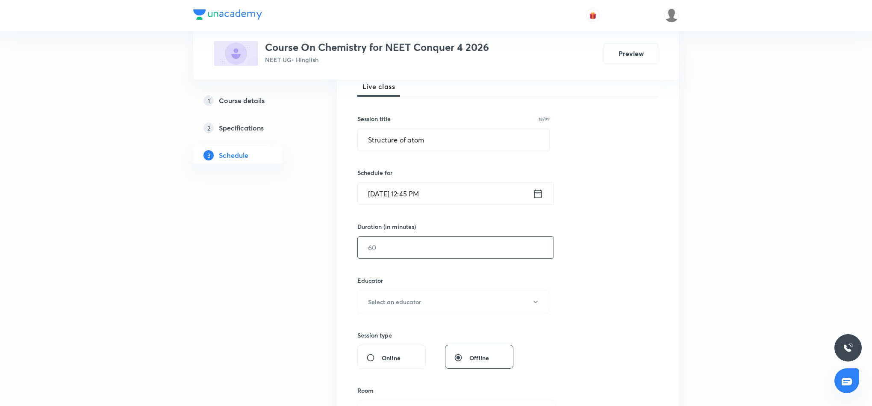
click at [436, 249] on input "text" at bounding box center [456, 248] width 196 height 22
type input "105"
click at [496, 302] on button "Select an educator" at bounding box center [454, 302] width 192 height 24
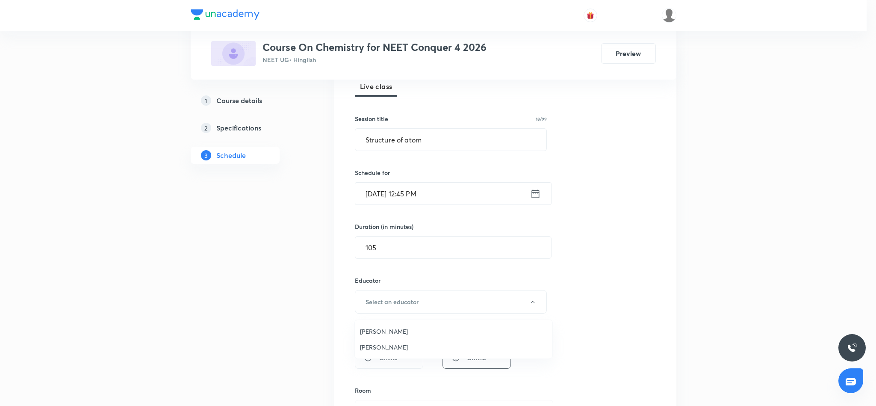
click at [383, 331] on span "Parvesh Bansal" at bounding box center [453, 331] width 187 height 9
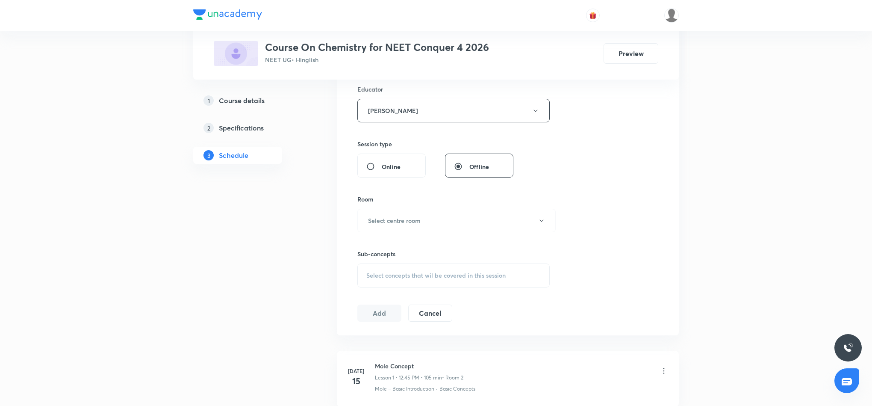
scroll to position [321, 0]
click at [507, 213] on button "Select centre room" at bounding box center [457, 219] width 198 height 24
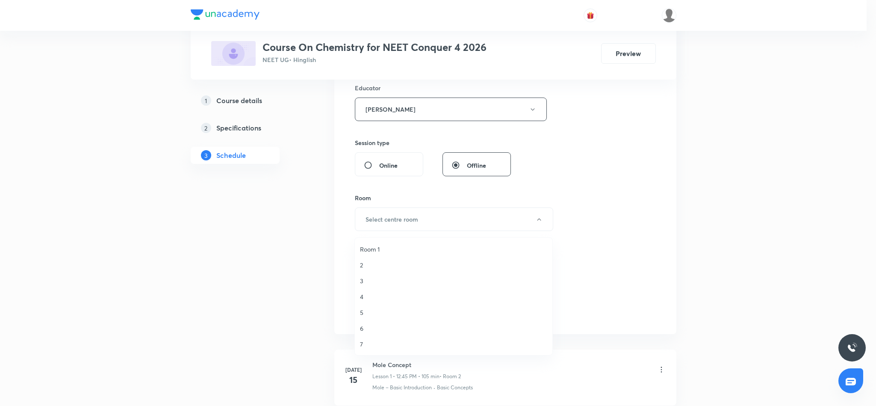
click at [361, 297] on span "4" at bounding box center [453, 296] width 187 height 9
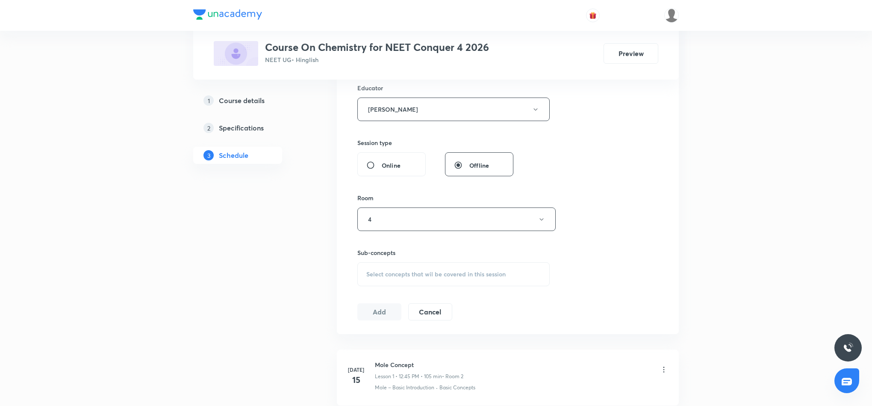
click at [479, 275] on span "Select concepts that wil be covered in this session" at bounding box center [436, 274] width 139 height 7
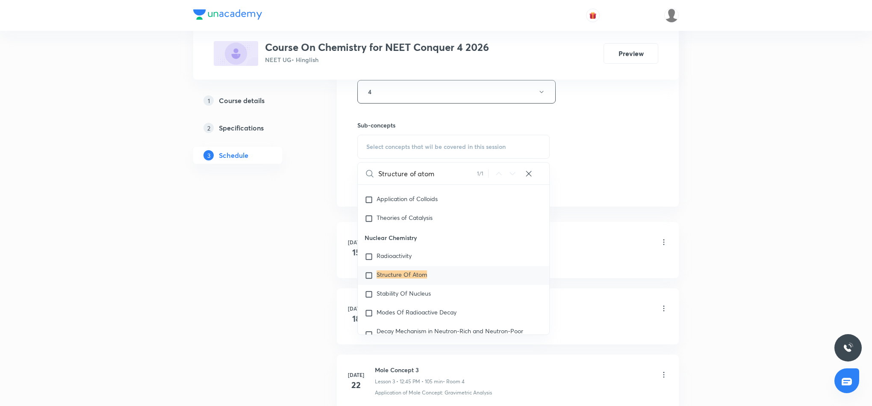
scroll to position [449, 0]
type input "Structure of atom"
click at [418, 278] on mark "Structure Of Atom" at bounding box center [402, 273] width 50 height 8
checkbox input "true"
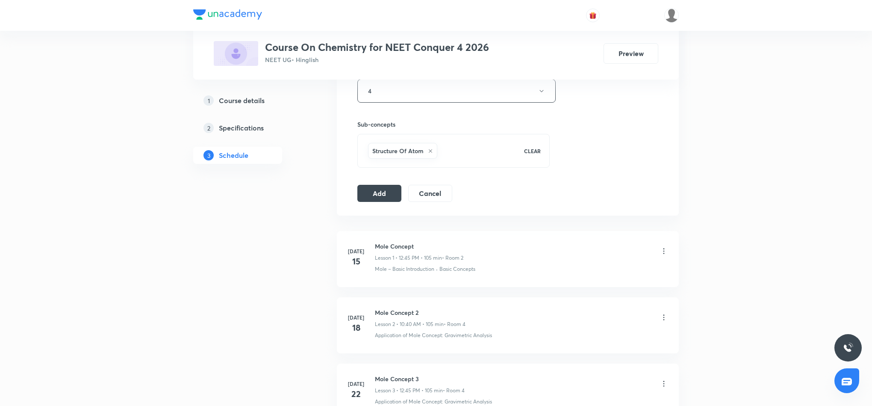
drag, startPoint x: 373, startPoint y: 197, endPoint x: 484, endPoint y: 170, distance: 114.8
click at [378, 190] on button "Add" at bounding box center [380, 193] width 44 height 17
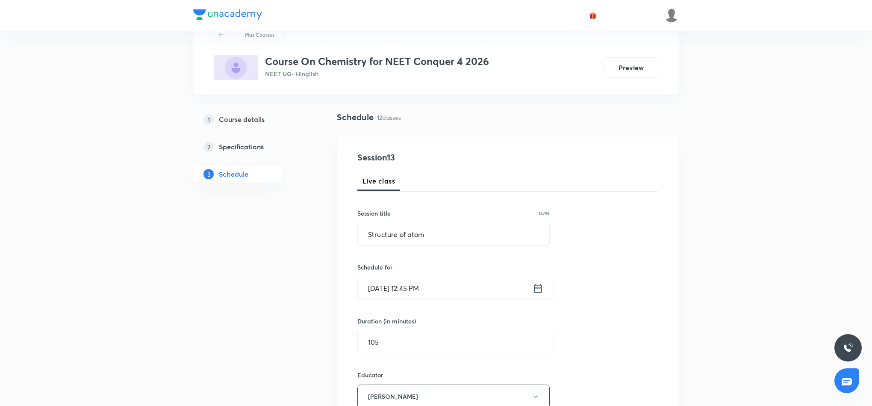
scroll to position [0, 0]
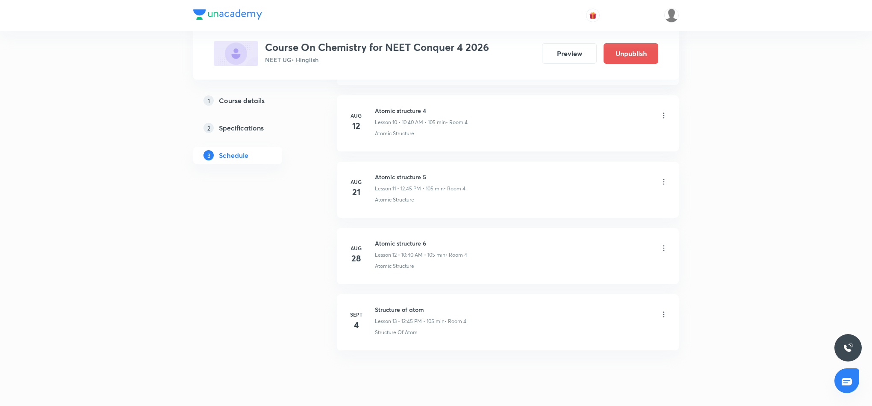
scroll to position [754, 0]
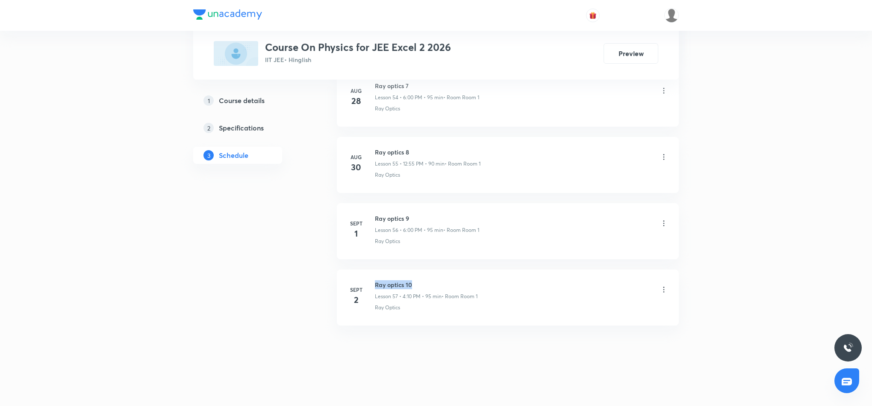
drag, startPoint x: 374, startPoint y: 281, endPoint x: 419, endPoint y: 284, distance: 45.0
click at [419, 284] on div "Sept 2 Ray optics 10 Lesson 57 • 4:10 PM • 95 min • Room Room 1 Ray Optics" at bounding box center [508, 295] width 321 height 31
copy h6 "Ray optics 10"
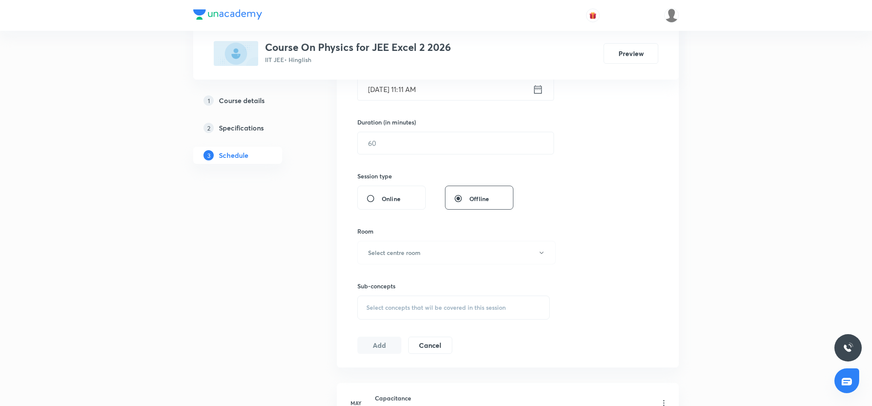
scroll to position [0, 0]
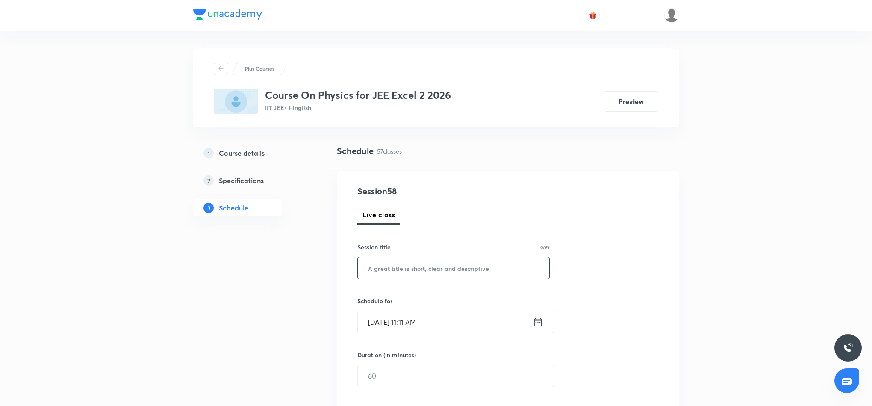
click at [419, 264] on input "text" at bounding box center [454, 268] width 192 height 22
paste input "Ray optics 10"
type input "Ray optics 11"
click at [537, 323] on icon at bounding box center [538, 322] width 11 height 12
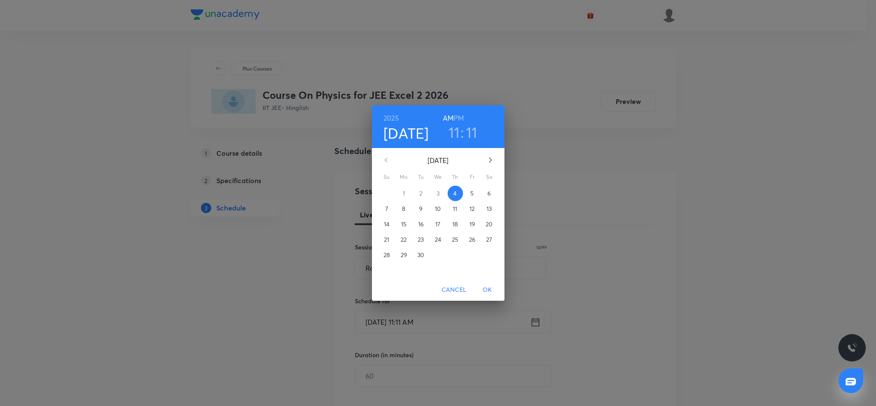
click at [459, 115] on h6 "PM" at bounding box center [459, 118] width 10 height 12
click at [455, 134] on h3 "11" at bounding box center [455, 132] width 12 height 18
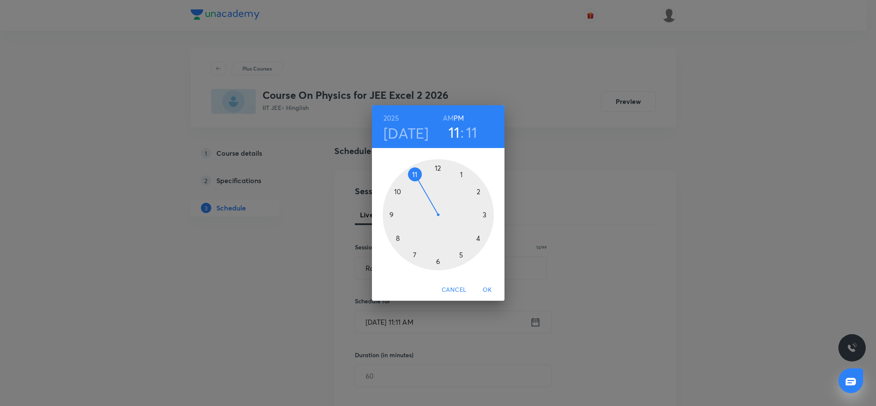
click at [479, 236] on div at bounding box center [438, 214] width 111 height 111
click at [478, 190] on div at bounding box center [438, 214] width 111 height 111
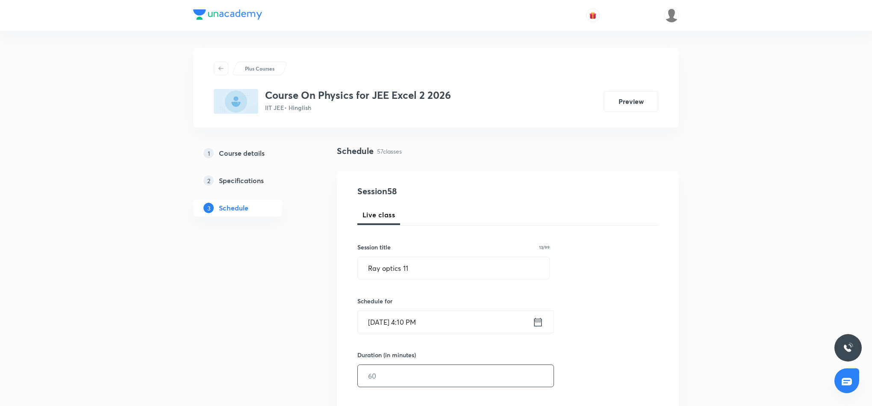
click at [464, 378] on input "text" at bounding box center [456, 376] width 196 height 22
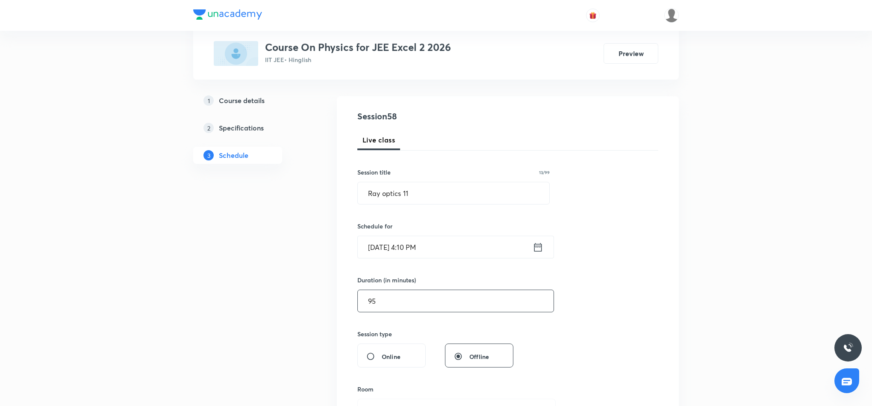
scroll to position [128, 0]
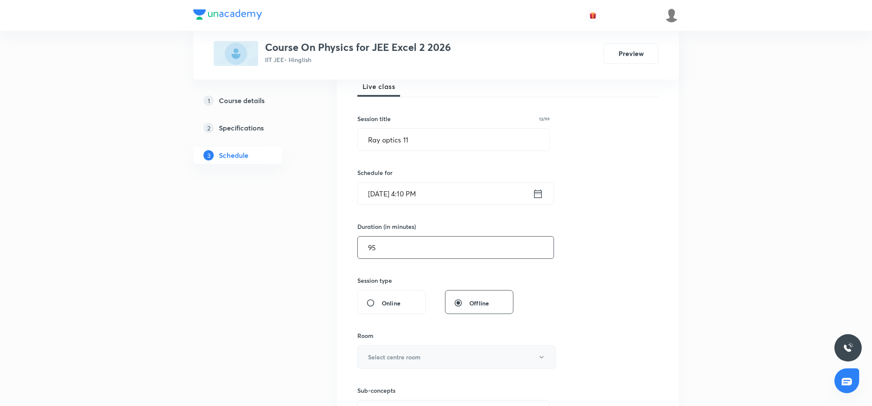
type input "95"
click at [470, 361] on button "Select centre room" at bounding box center [457, 357] width 198 height 24
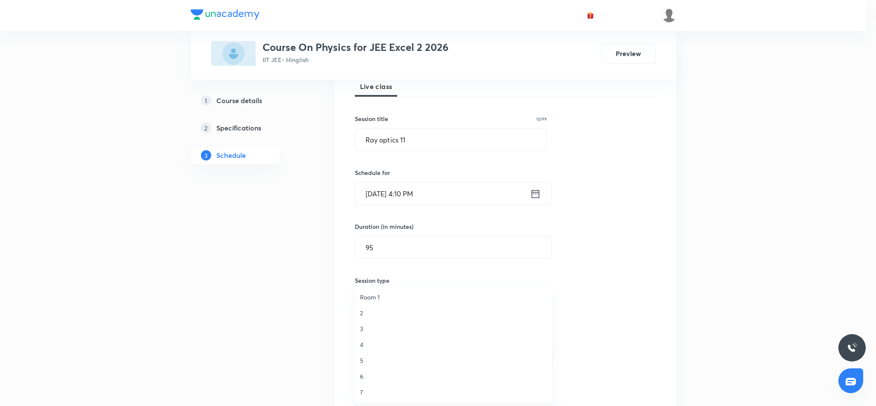
click at [380, 296] on span "Room 1" at bounding box center [453, 297] width 187 height 9
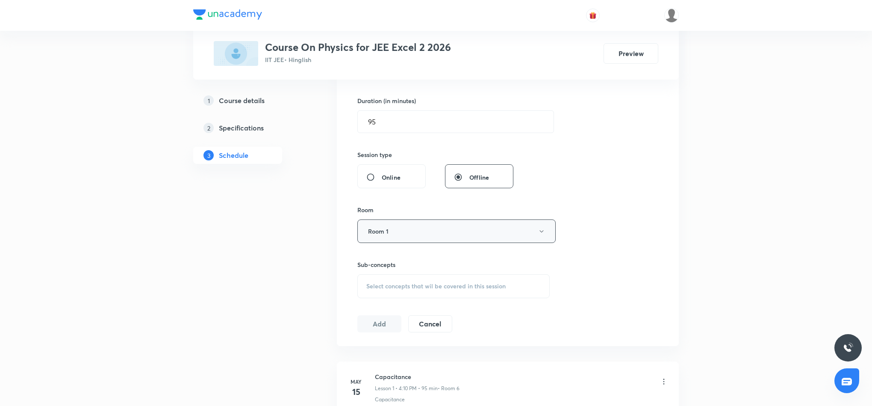
scroll to position [257, 0]
drag, startPoint x: 459, startPoint y: 269, endPoint x: 458, endPoint y: 277, distance: 8.6
click at [458, 271] on div "Sub-concepts Select concepts that wil be covered in this session" at bounding box center [454, 276] width 192 height 38
click at [458, 280] on div "Select concepts that wil be covered in this session" at bounding box center [454, 284] width 192 height 24
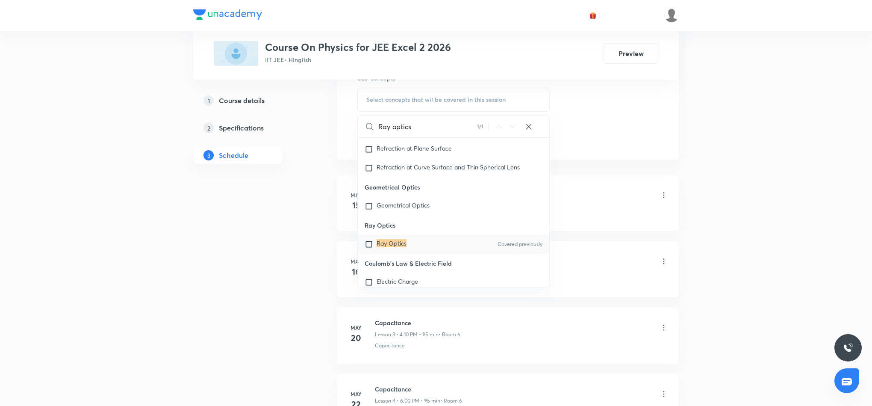
scroll to position [449, 0]
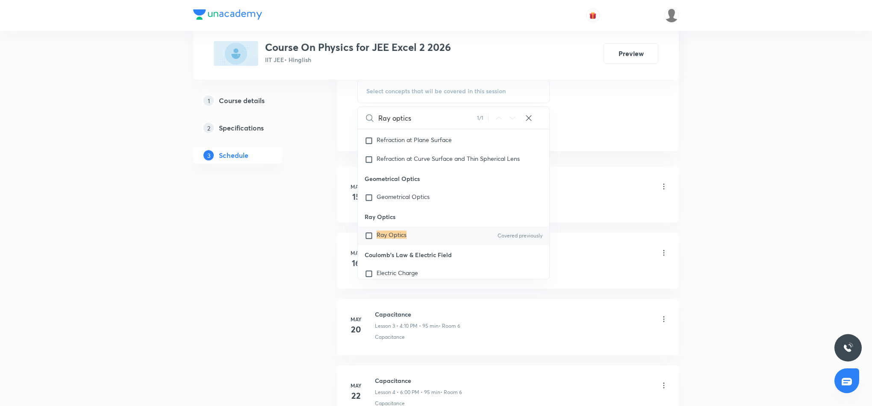
type input "Ray optics"
click at [386, 239] on mark "Ray Optics" at bounding box center [392, 235] width 30 height 8
checkbox input "true"
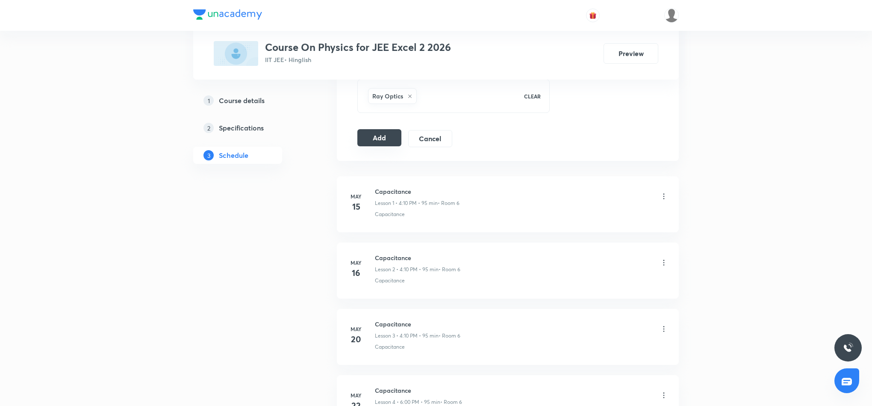
click at [387, 140] on button "Add" at bounding box center [380, 137] width 44 height 17
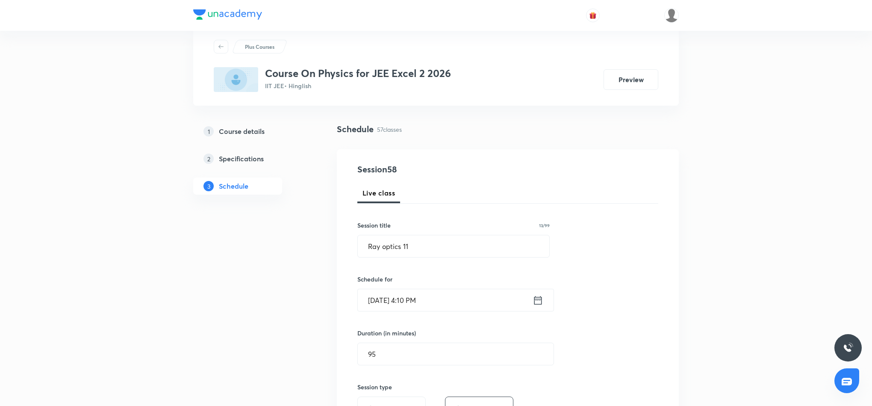
scroll to position [0, 0]
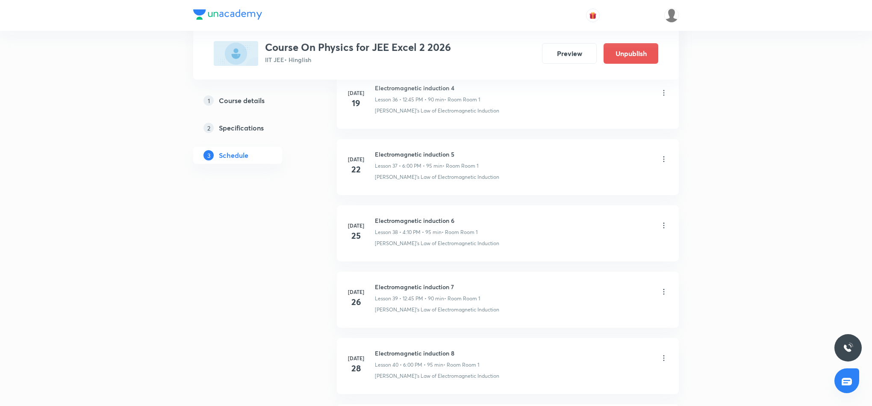
scroll to position [3755, 0]
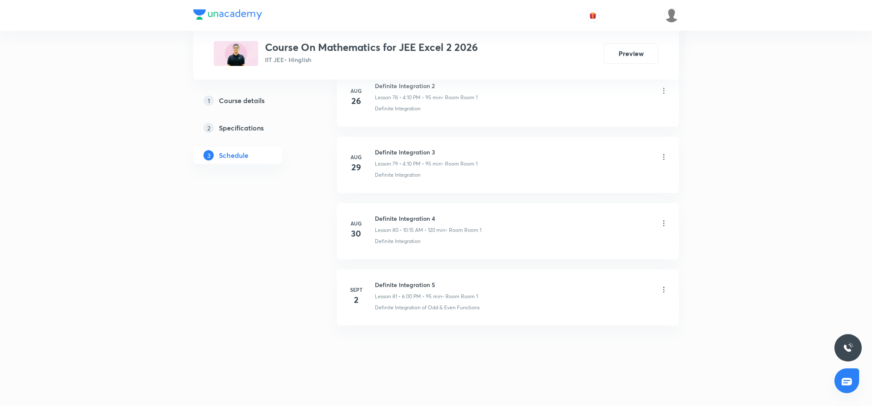
scroll to position [5704, 0]
drag, startPoint x: 376, startPoint y: 283, endPoint x: 444, endPoint y: 285, distance: 67.6
click at [444, 285] on h6 "Definite Integration 5" at bounding box center [426, 284] width 103 height 9
copy h6 "Definite Integration 5"
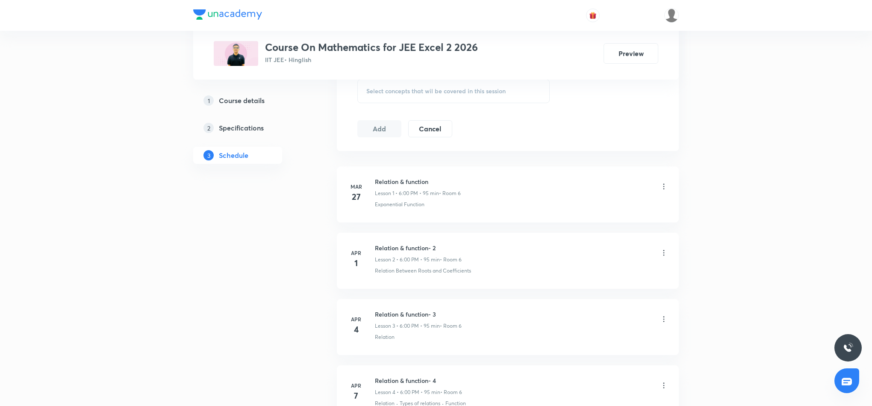
scroll to position [0, 0]
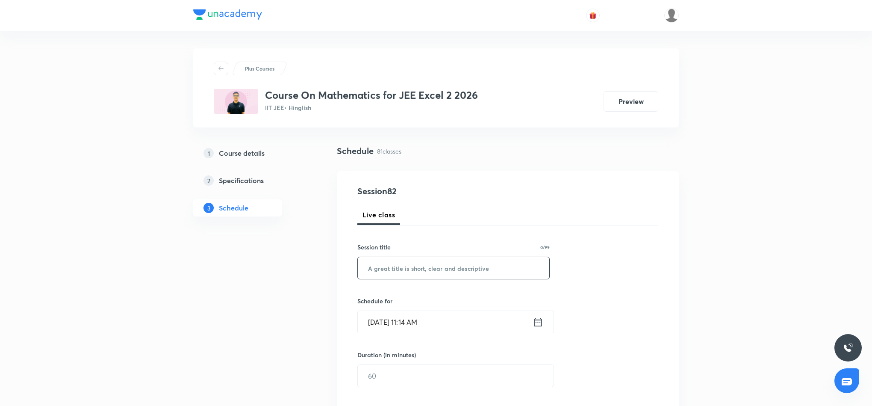
click at [411, 267] on input "text" at bounding box center [454, 268] width 192 height 22
paste input "Definite Integration 5"
type input "Definite Integration 6"
click at [538, 322] on icon at bounding box center [539, 321] width 8 height 9
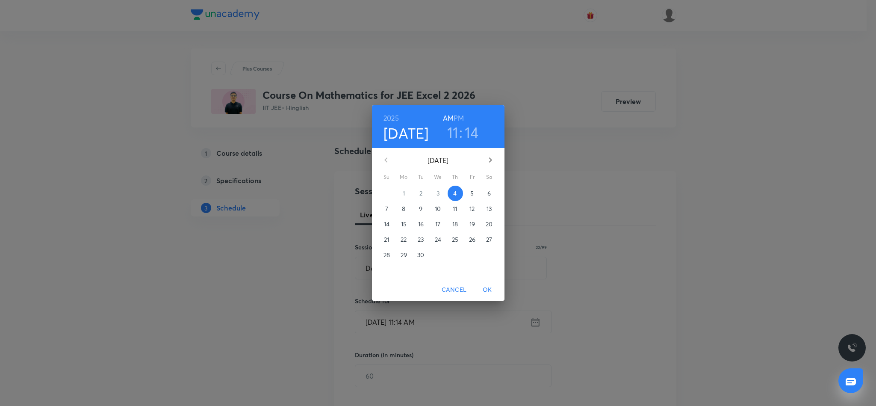
click at [462, 117] on h6 "PM" at bounding box center [459, 118] width 10 height 12
click at [453, 133] on h3 "11" at bounding box center [453, 132] width 12 height 18
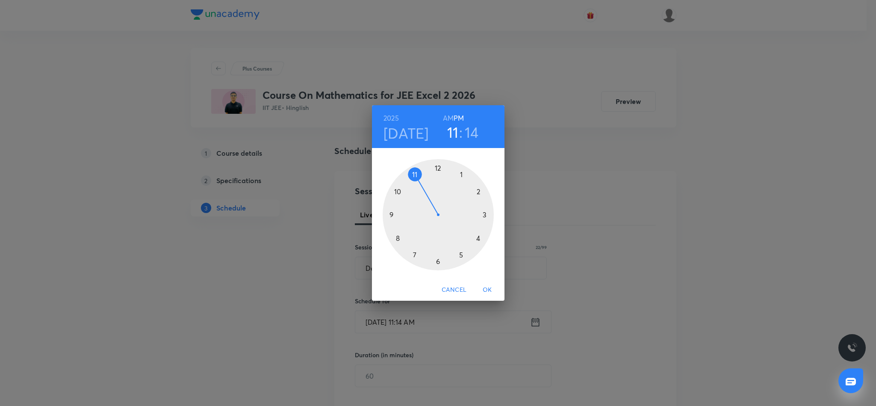
click at [438, 261] on div at bounding box center [438, 214] width 111 height 111
click at [437, 167] on div at bounding box center [438, 214] width 111 height 111
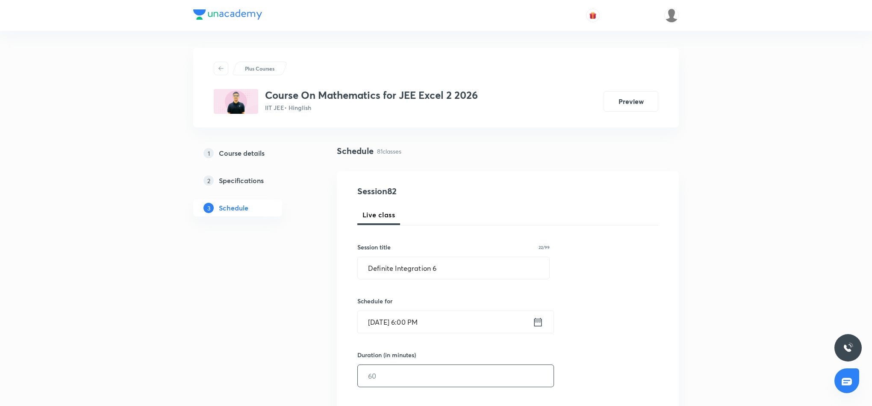
click at [447, 378] on input "text" at bounding box center [456, 376] width 196 height 22
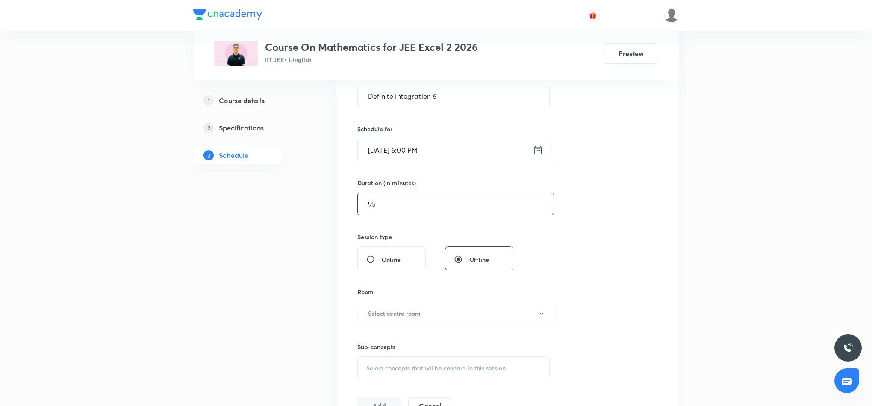
scroll to position [192, 0]
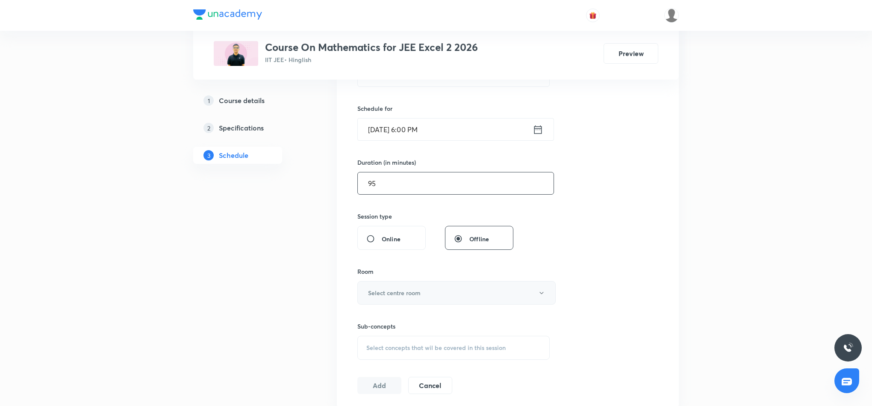
type input "95"
click at [467, 298] on button "Select centre room" at bounding box center [457, 293] width 198 height 24
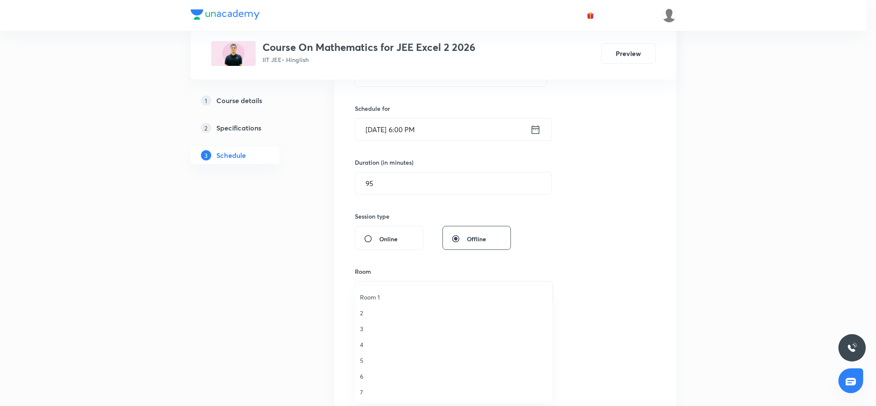
click at [376, 294] on span "Room 1" at bounding box center [453, 297] width 187 height 9
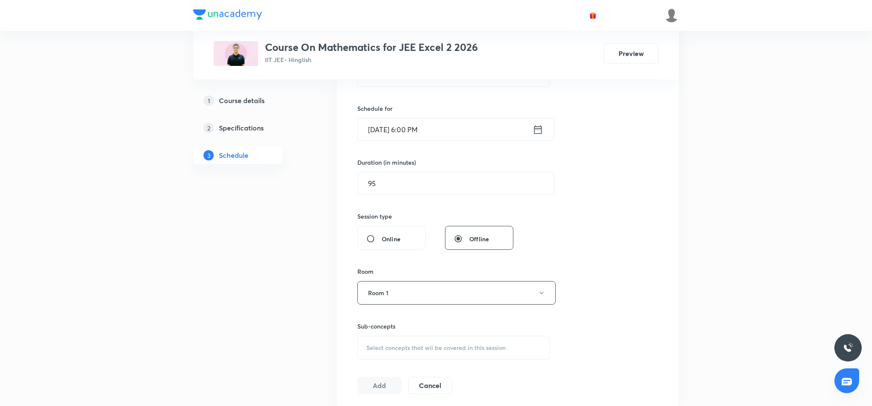
click at [501, 344] on span "Select concepts that wil be covered in this session" at bounding box center [436, 347] width 139 height 7
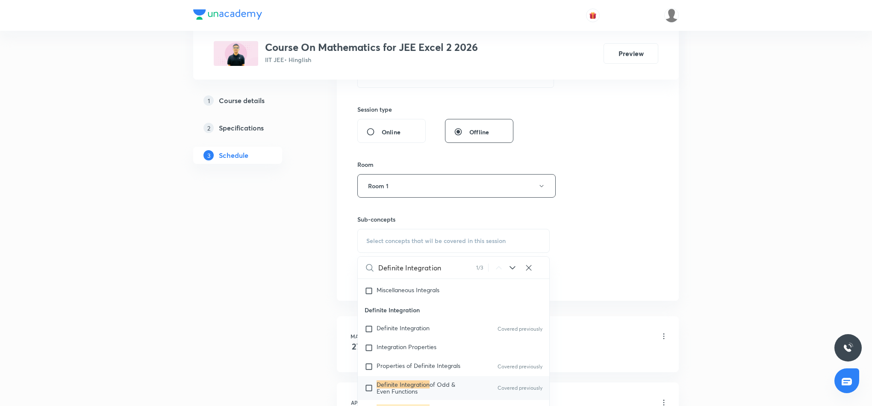
scroll to position [321, 0]
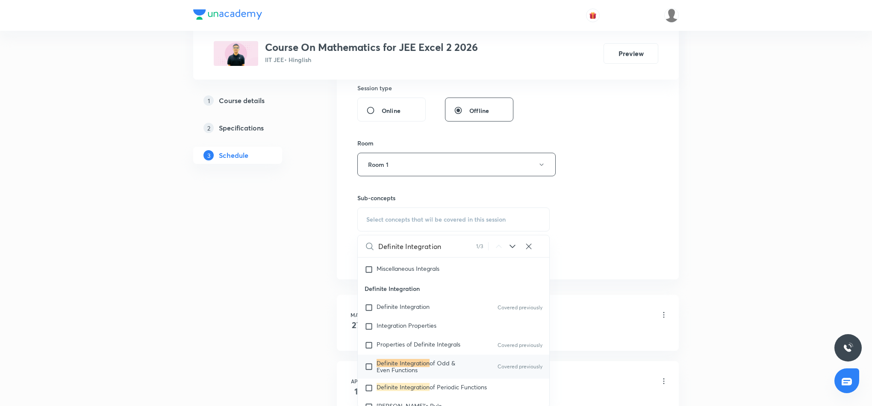
type input "Definite Integration"
click at [405, 367] on mark "Definite Integration" at bounding box center [403, 363] width 53 height 8
checkbox input "true"
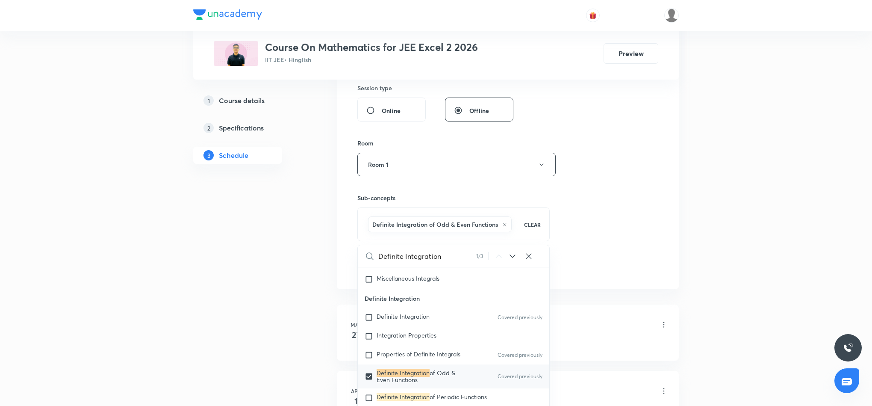
click at [630, 251] on div "Session 82 Live class Session title 22/99 Definite Integration 6 ​ Schedule for…" at bounding box center [508, 69] width 301 height 411
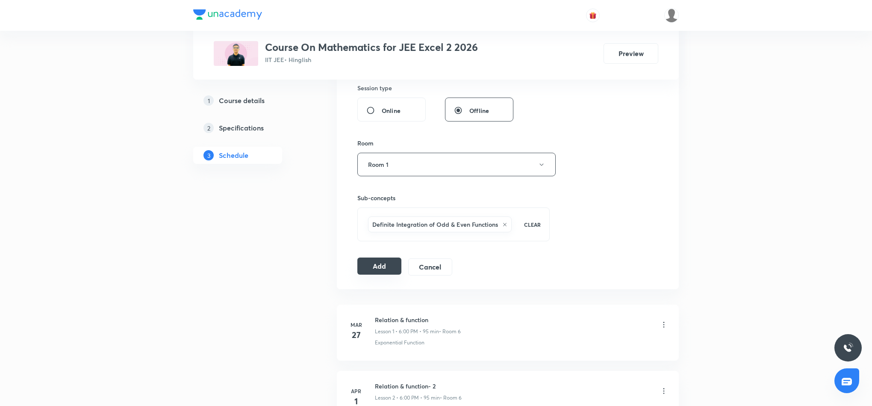
click at [376, 265] on button "Add" at bounding box center [380, 265] width 44 height 17
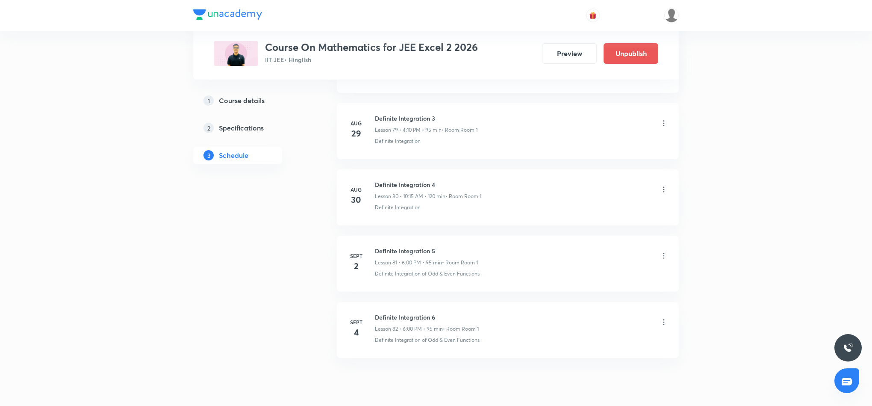
scroll to position [5376, 0]
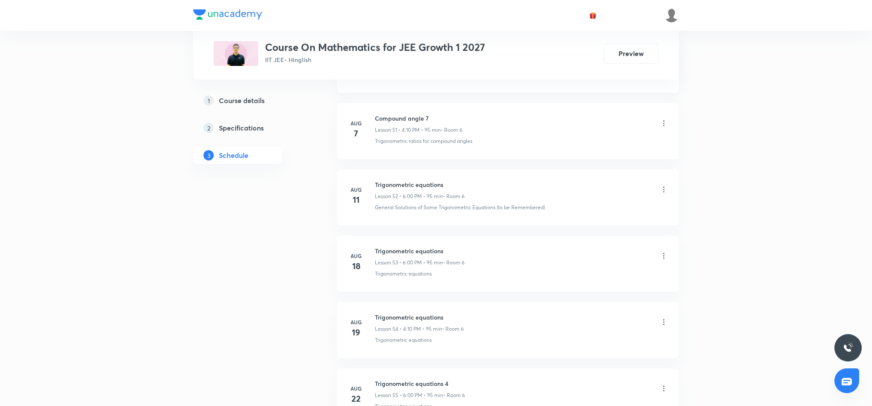
scroll to position [4217, 0]
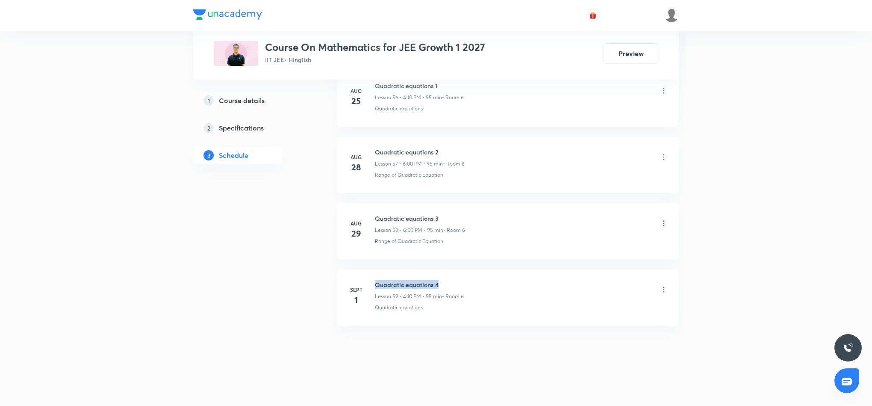
drag, startPoint x: 376, startPoint y: 285, endPoint x: 446, endPoint y: 280, distance: 69.9
click at [446, 280] on h6 "Quadratic equations 4" at bounding box center [419, 284] width 89 height 9
copy h6 "Quadratic equations 4"
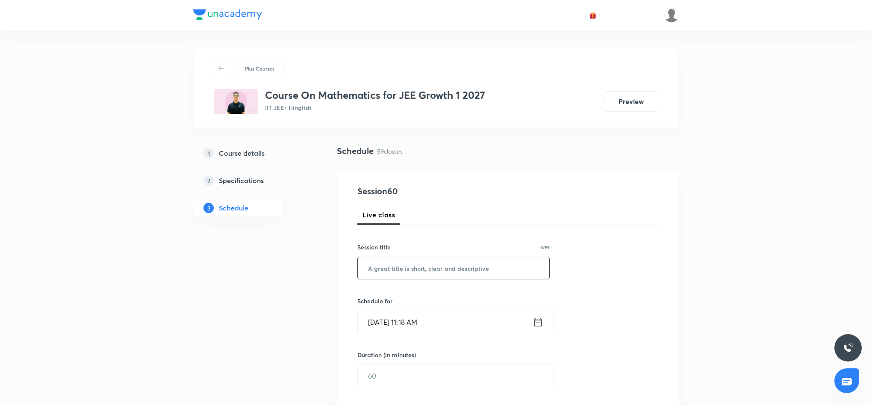
click at [480, 263] on input "text" at bounding box center [454, 268] width 192 height 22
paste input "Quadratic equations 4"
type input "Quadratic equations 5"
click at [538, 321] on icon at bounding box center [539, 321] width 8 height 9
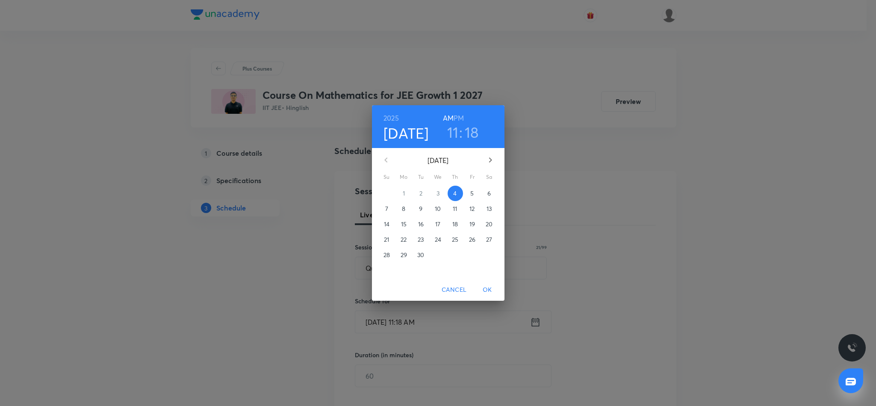
click at [462, 116] on h6 "PM" at bounding box center [459, 118] width 10 height 12
click at [453, 135] on h3 "11" at bounding box center [453, 132] width 12 height 18
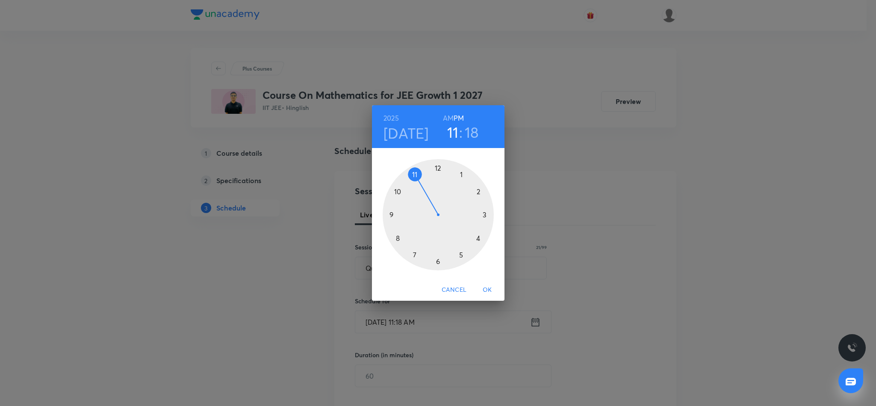
click at [479, 237] on div at bounding box center [438, 214] width 111 height 111
click at [476, 190] on div at bounding box center [438, 214] width 111 height 111
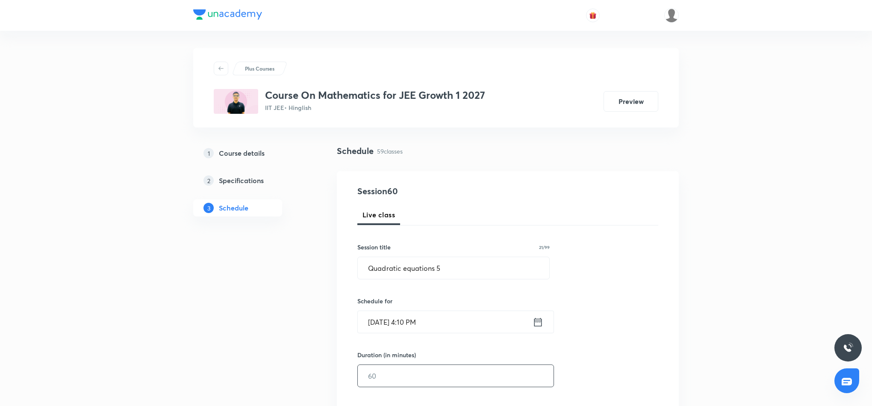
click at [437, 377] on input "text" at bounding box center [456, 376] width 196 height 22
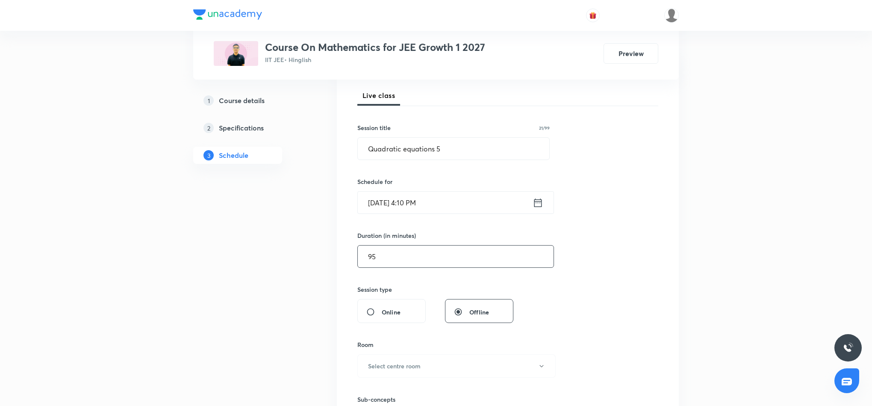
scroll to position [128, 0]
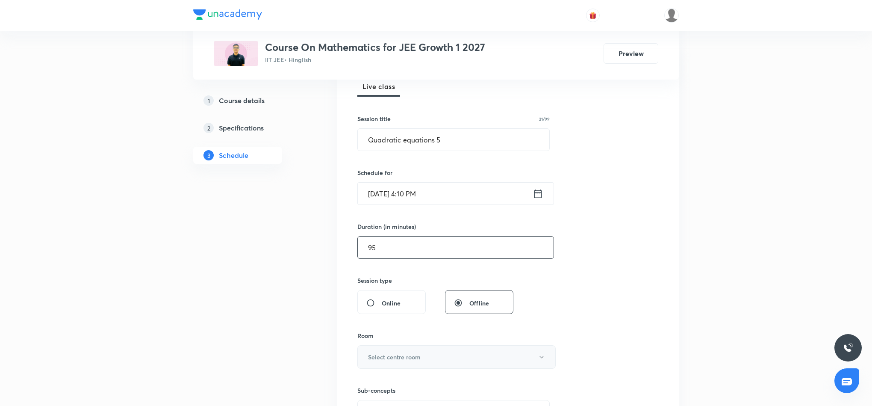
type input "95"
click at [417, 357] on h6 "Select centre room" at bounding box center [394, 356] width 53 height 9
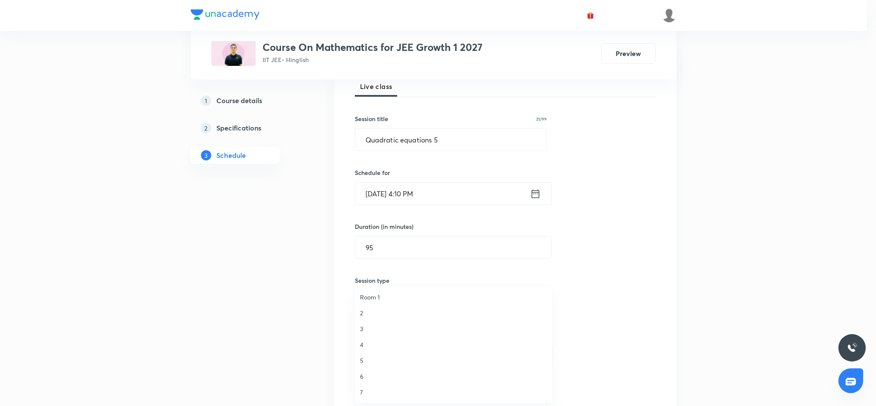
click at [363, 376] on span "6" at bounding box center [453, 376] width 187 height 9
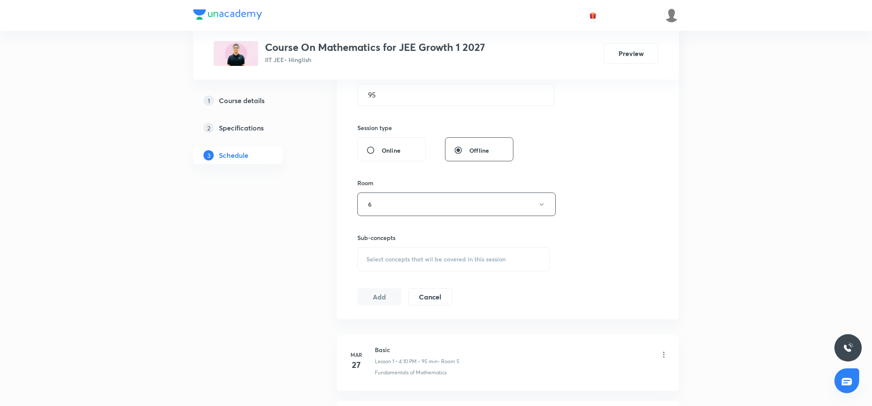
scroll to position [321, 0]
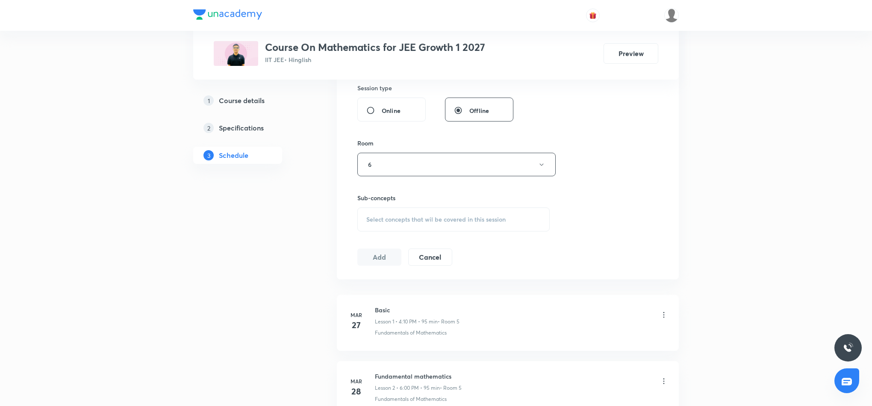
click at [427, 221] on span "Select concepts that wil be covered in this session" at bounding box center [436, 219] width 139 height 7
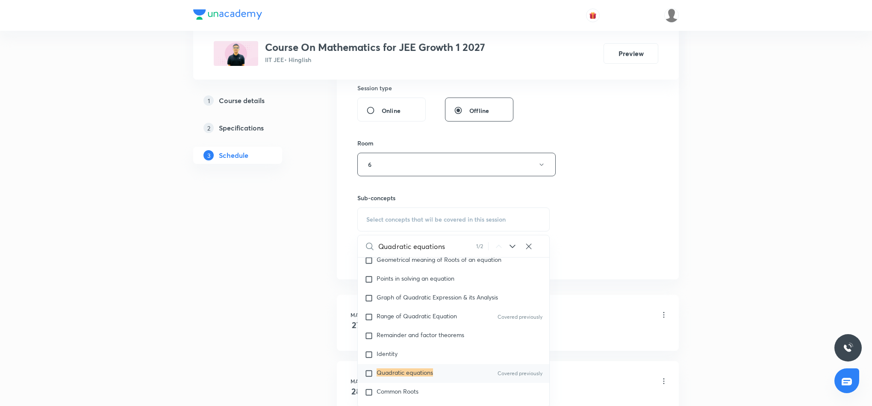
scroll to position [163, 0]
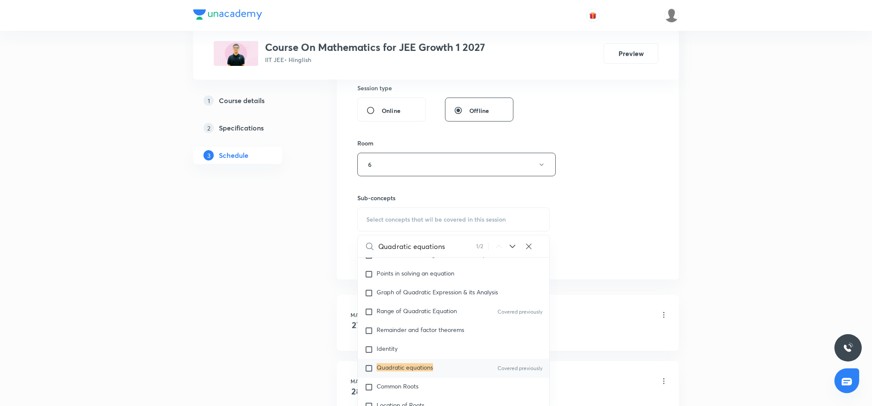
type input "Quadratic equations"
click at [430, 368] on mark "Quadratic equations" at bounding box center [405, 367] width 56 height 8
checkbox input "true"
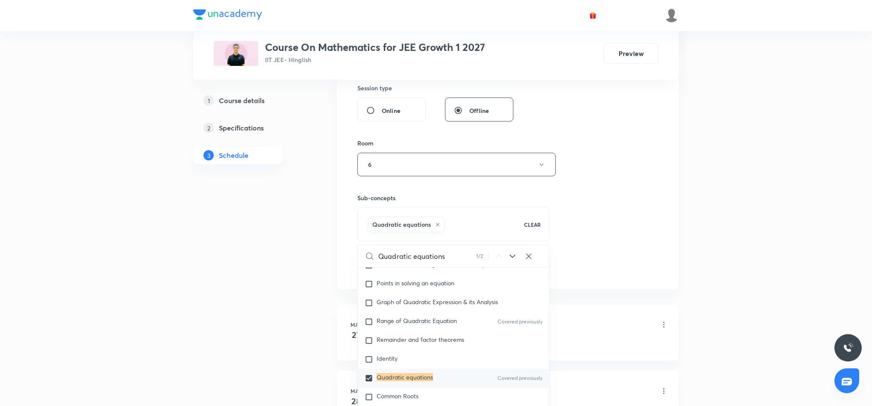
click at [616, 218] on div "Session 60 Live class Session title 21/99 Quadratic equations 5 ​ Schedule for …" at bounding box center [508, 69] width 301 height 411
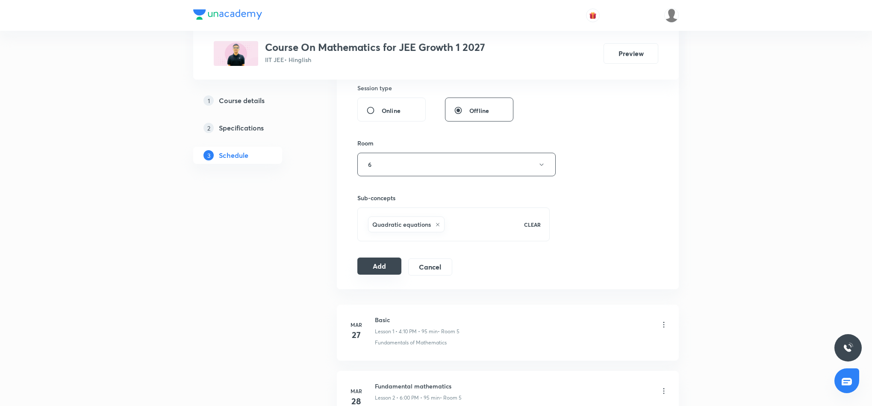
click at [379, 275] on div "Add Cancel" at bounding box center [409, 266] width 102 height 17
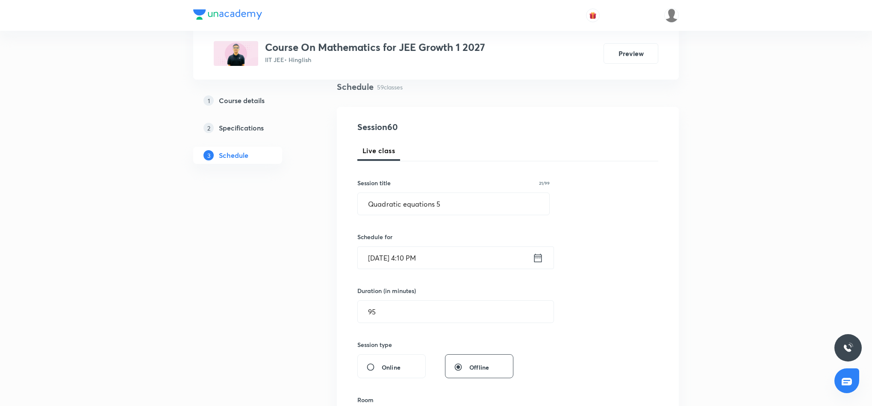
scroll to position [0, 0]
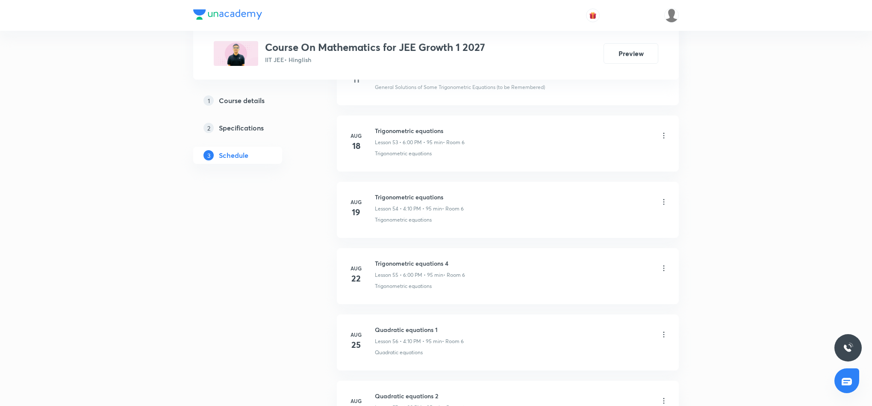
scroll to position [4228, 0]
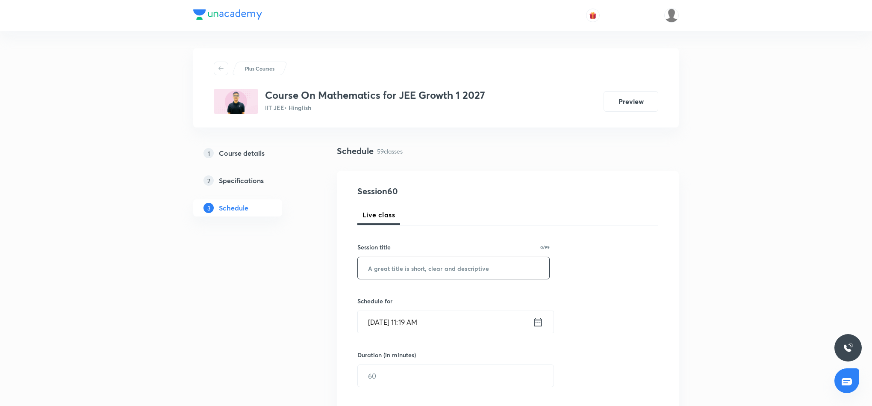
click at [454, 265] on input "text" at bounding box center [454, 268] width 192 height 22
paste input "Quadratic equations 4"
type input "Quadratic Equations 5"
click at [538, 322] on icon at bounding box center [539, 321] width 8 height 9
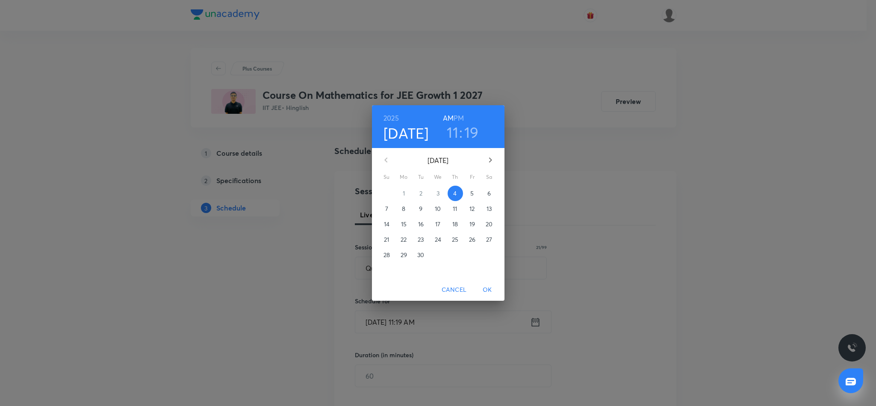
click at [460, 115] on h6 "PM" at bounding box center [459, 118] width 10 height 12
click at [454, 134] on h3 "11" at bounding box center [453, 132] width 12 height 18
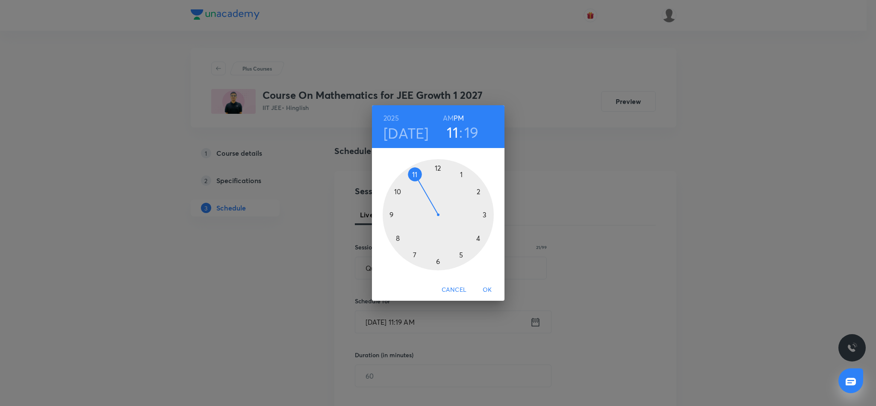
drag, startPoint x: 480, startPoint y: 237, endPoint x: 470, endPoint y: 197, distance: 41.0
click at [477, 233] on div at bounding box center [438, 214] width 111 height 111
click at [480, 190] on div at bounding box center [438, 214] width 111 height 111
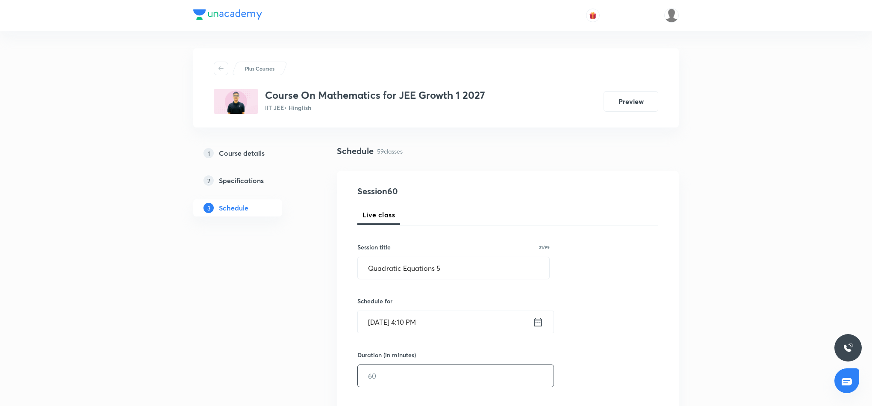
click at [464, 376] on input "text" at bounding box center [456, 376] width 196 height 22
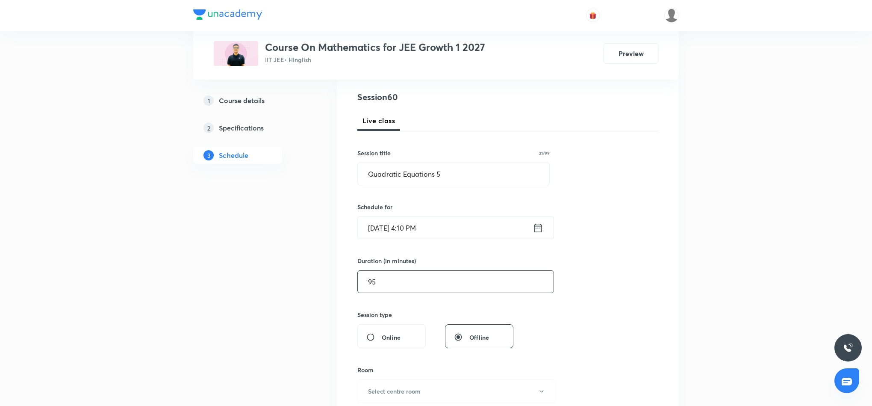
scroll to position [128, 0]
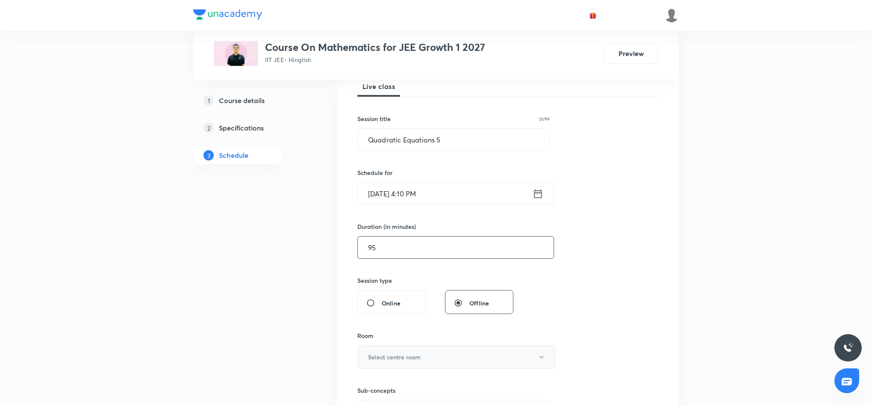
type input "95"
click at [491, 357] on button "Select centre room" at bounding box center [457, 357] width 198 height 24
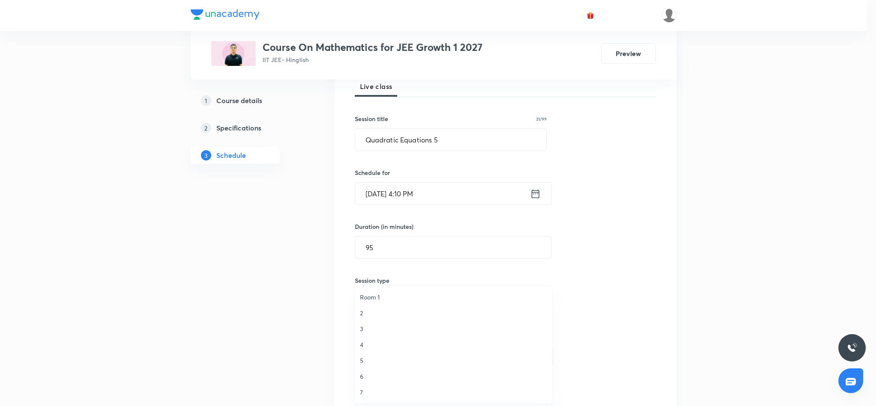
click at [362, 378] on span "6" at bounding box center [453, 376] width 187 height 9
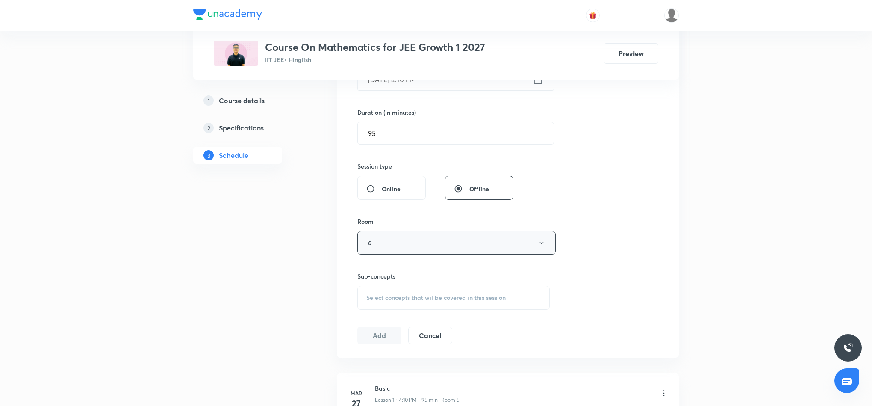
scroll to position [257, 0]
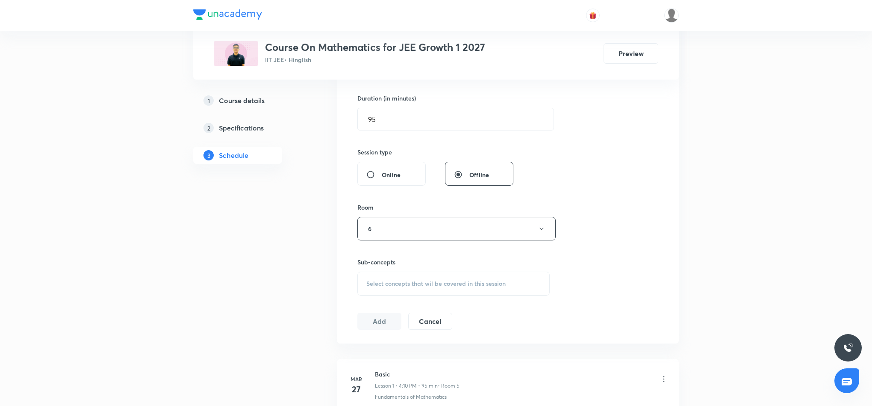
click at [455, 281] on span "Select concepts that wil be covered in this session" at bounding box center [436, 283] width 139 height 7
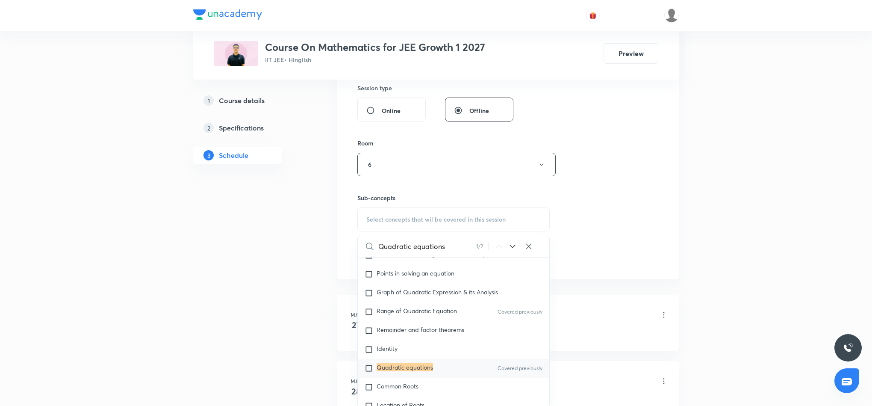
type input "Quadratic equations"
click at [422, 367] on mark "Quadratic equations" at bounding box center [405, 367] width 56 height 8
checkbox input "true"
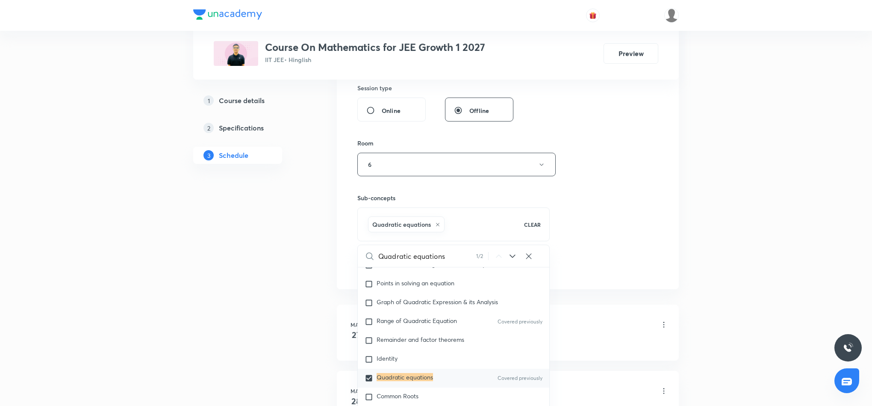
click at [623, 206] on div "Session 60 Live class Session title 21/99 Quadratic Equations 5 ​ Schedule for …" at bounding box center [508, 69] width 301 height 411
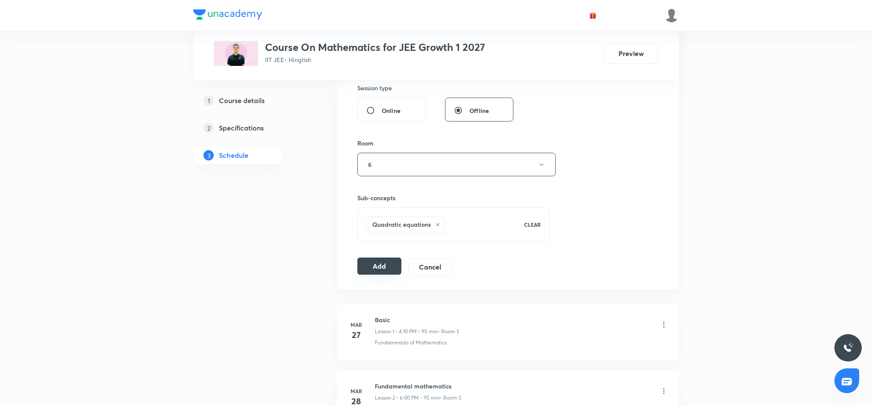
click at [387, 267] on button "Add" at bounding box center [380, 265] width 44 height 17
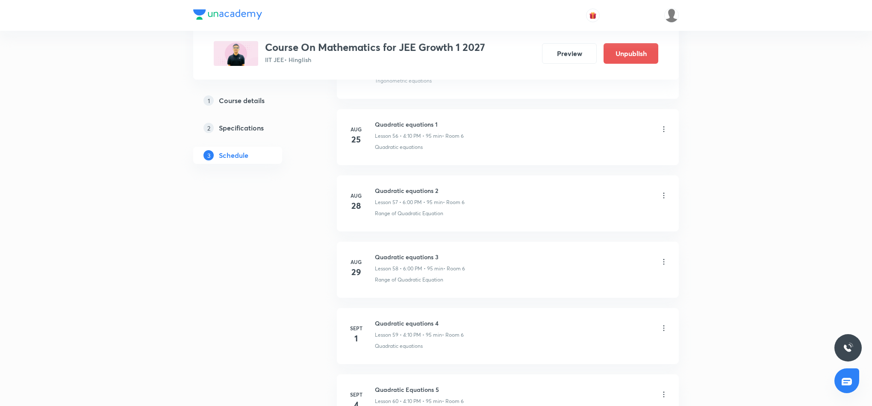
scroll to position [3889, 0]
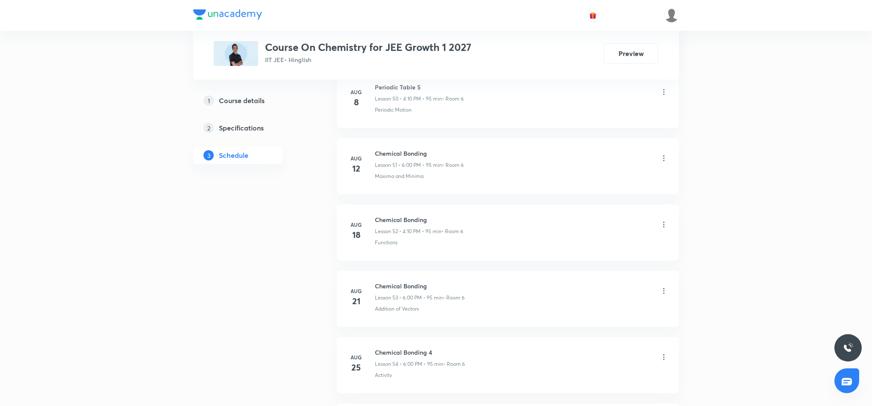
scroll to position [4083, 0]
drag, startPoint x: 375, startPoint y: 281, endPoint x: 443, endPoint y: 286, distance: 68.6
click at [443, 286] on h6 "Chemical Bonding 7" at bounding box center [419, 284] width 89 height 9
copy h6 "Chemical Bonding 7"
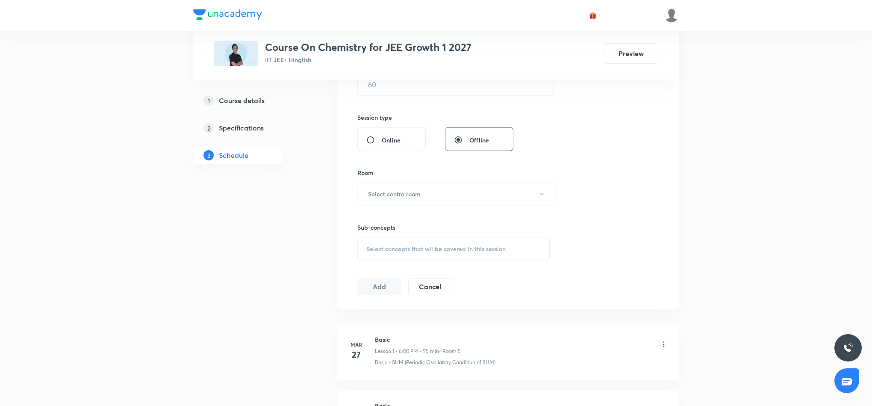
scroll to position [0, 0]
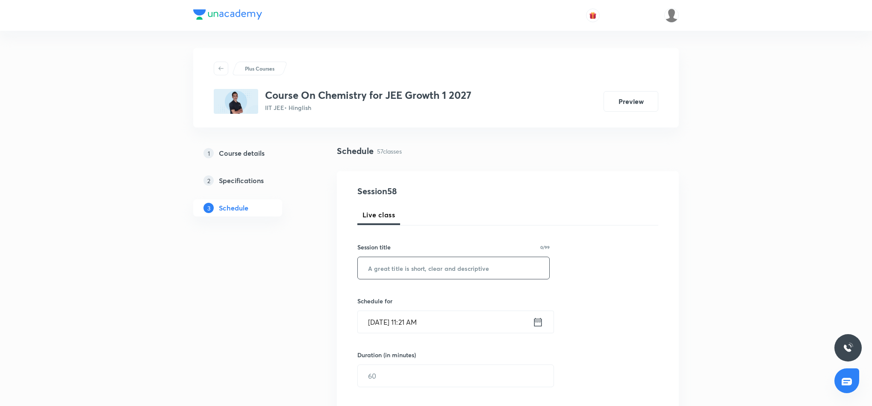
click at [462, 262] on input "text" at bounding box center [454, 268] width 192 height 22
paste input "Chemical Bonding 7"
type input "Chemical Bonding 8"
click at [539, 321] on icon at bounding box center [539, 321] width 8 height 9
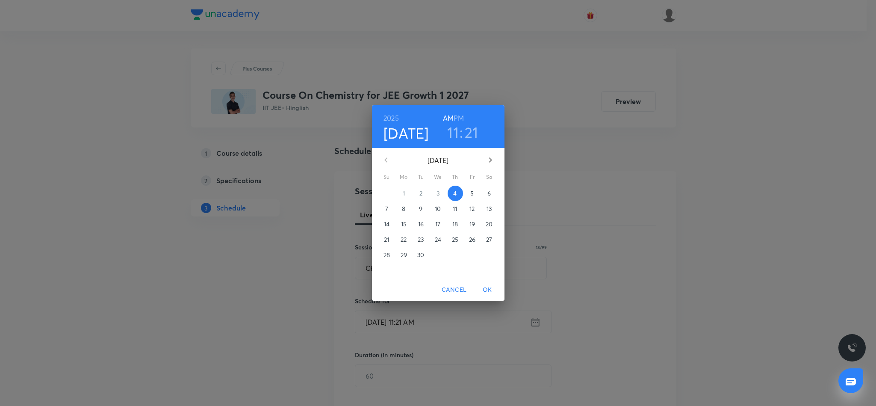
click at [462, 116] on h6 "PM" at bounding box center [459, 118] width 10 height 12
click at [454, 135] on h3 "11" at bounding box center [453, 132] width 12 height 18
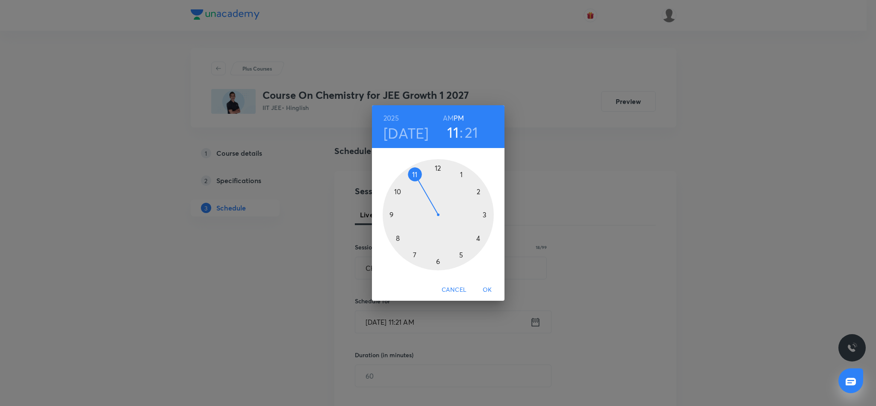
click at [437, 263] on div at bounding box center [438, 214] width 111 height 111
click at [437, 167] on div at bounding box center [438, 214] width 111 height 111
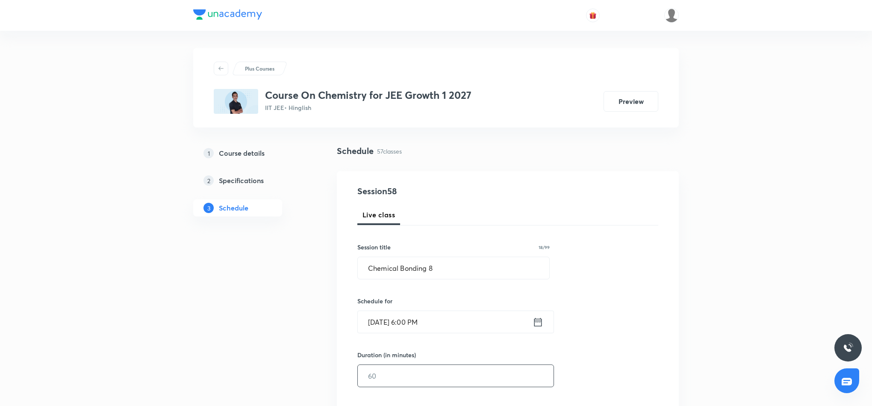
click at [429, 375] on input "text" at bounding box center [456, 376] width 196 height 22
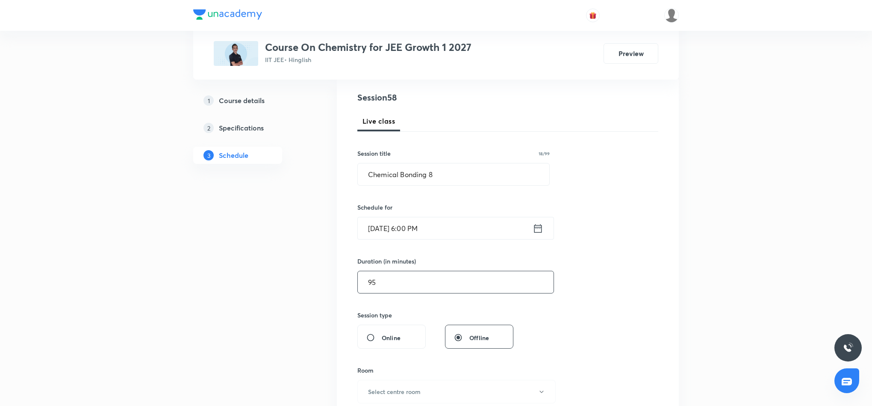
scroll to position [128, 0]
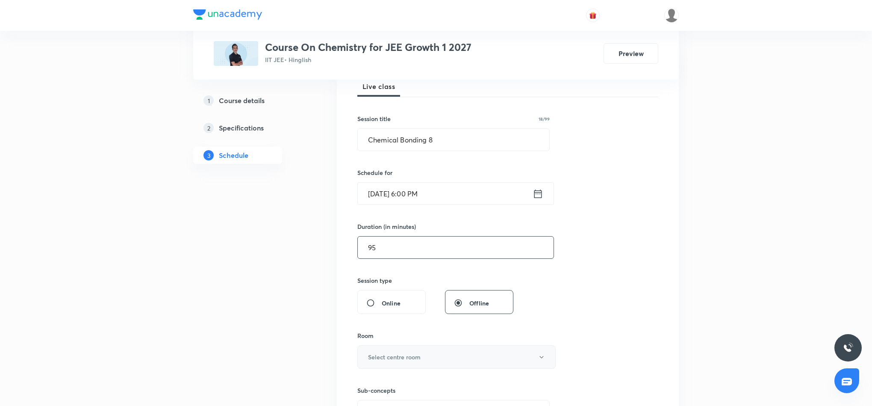
type input "95"
click at [450, 353] on button "Select centre room" at bounding box center [457, 357] width 198 height 24
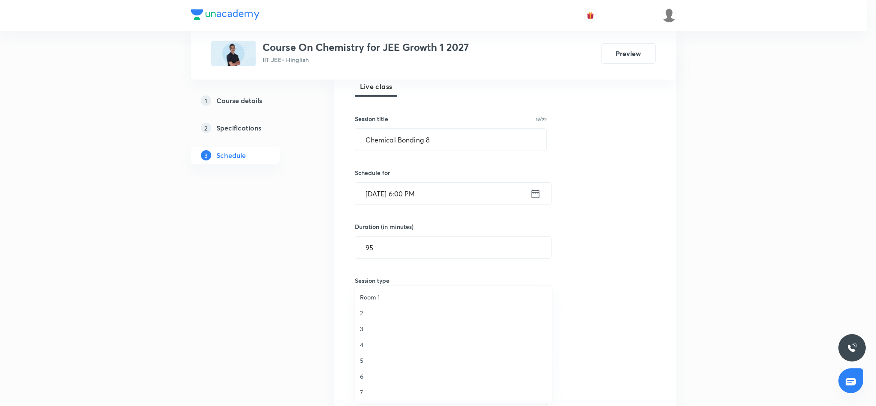
click at [361, 375] on span "6" at bounding box center [453, 376] width 187 height 9
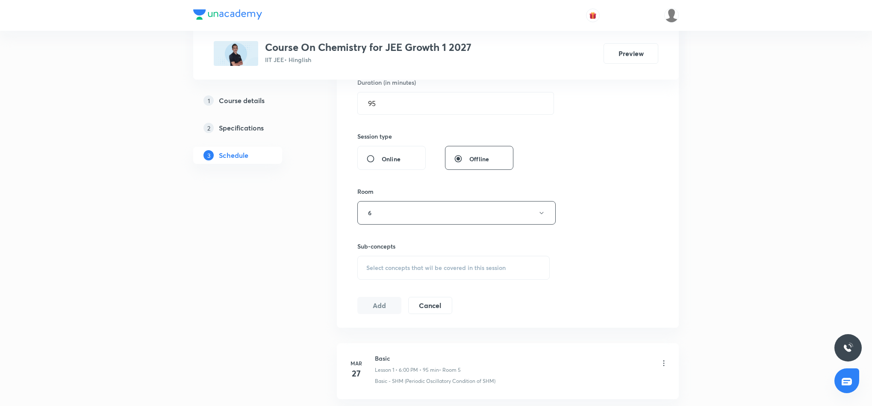
scroll to position [321, 0]
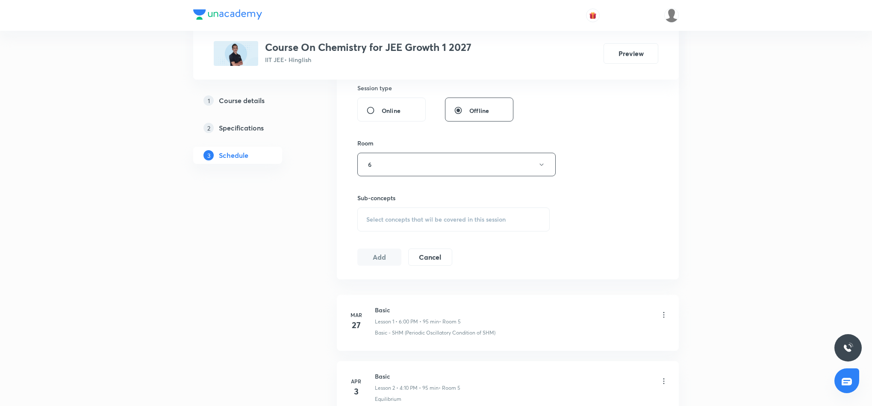
click at [445, 220] on span "Select concepts that wil be covered in this session" at bounding box center [436, 219] width 139 height 7
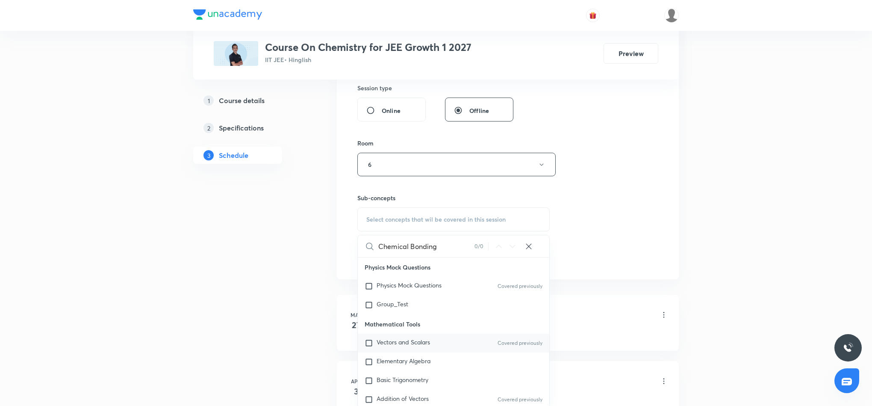
type input "Chemical Bonding"
click at [417, 346] on span "Vectors and Scalars" at bounding box center [403, 342] width 53 height 8
checkbox input "true"
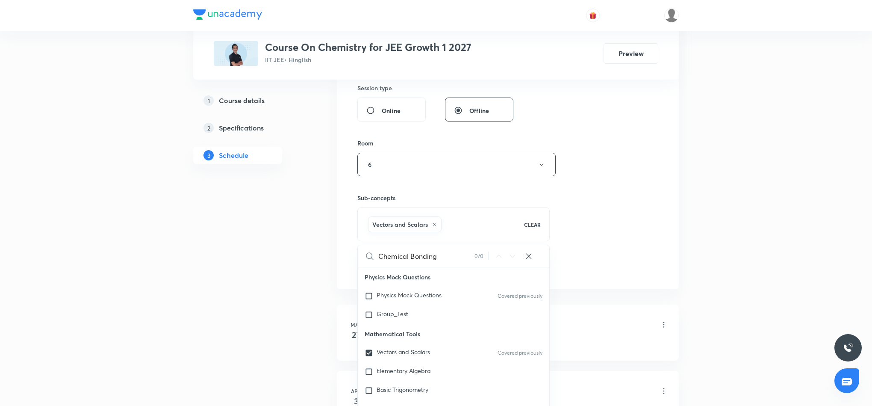
click at [583, 249] on div "Session 58 Live class Session title 18/99 Chemical Bonding 8 ​ Schedule for Sep…" at bounding box center [508, 69] width 301 height 411
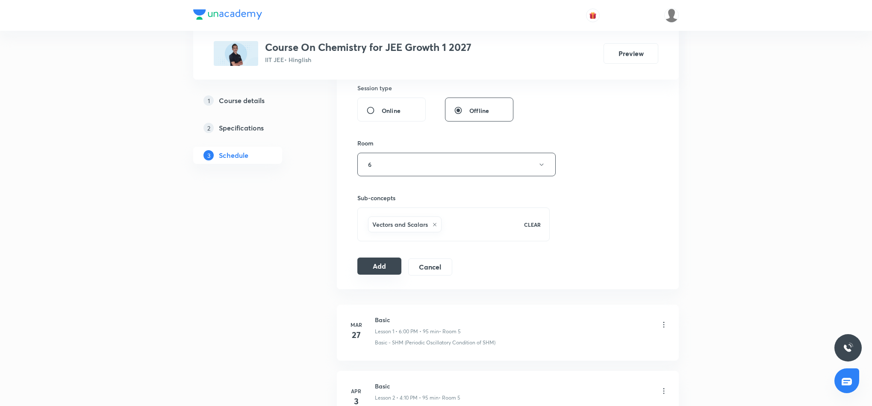
click at [376, 275] on button "Add" at bounding box center [380, 265] width 44 height 17
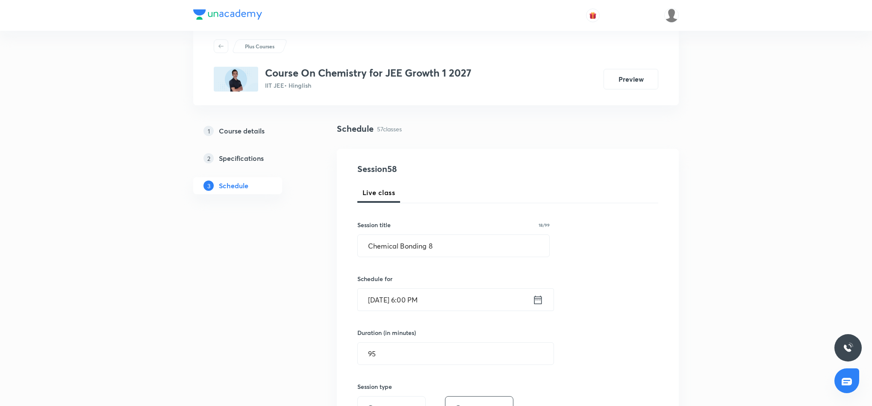
scroll to position [0, 0]
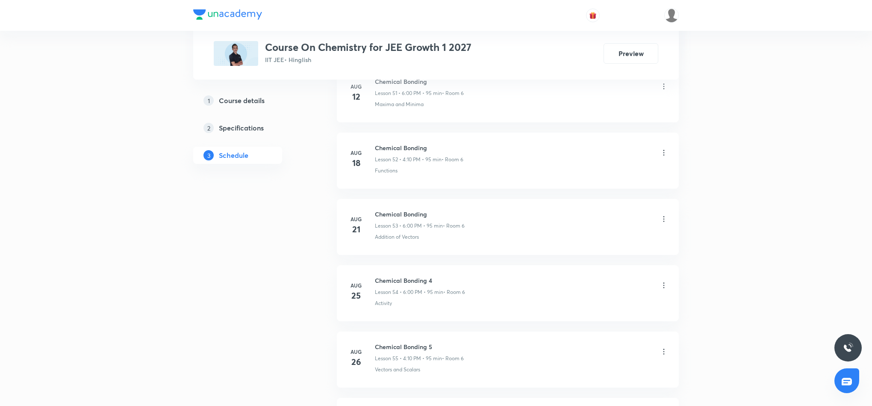
scroll to position [3689, 0]
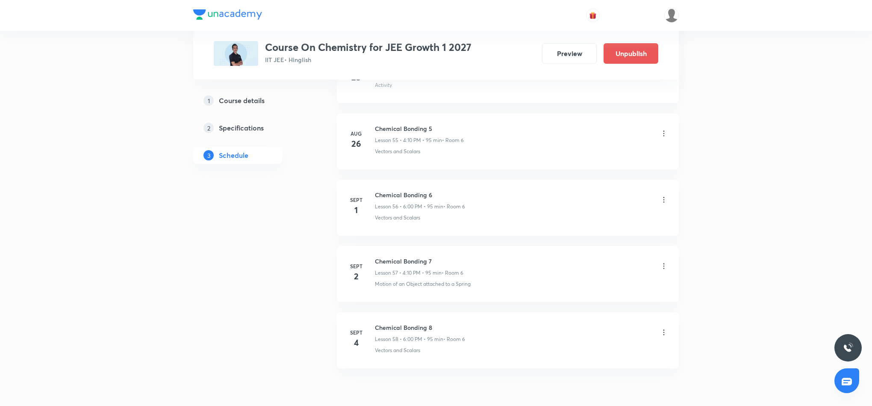
click at [665, 337] on icon at bounding box center [664, 332] width 9 height 9
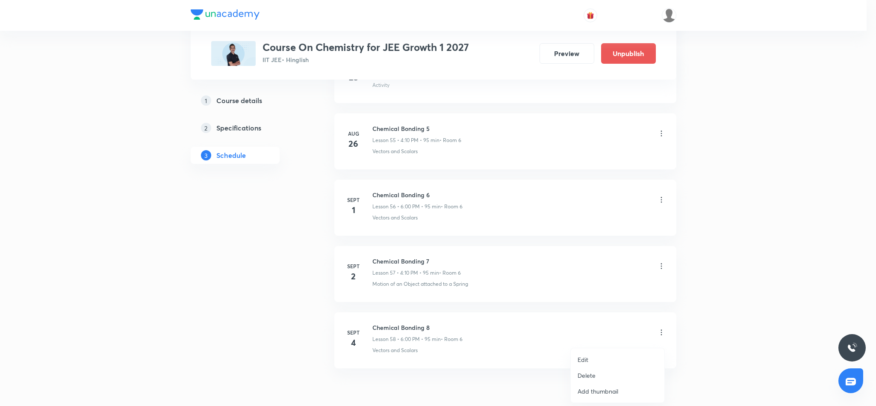
click at [580, 360] on p "Edit" at bounding box center [583, 359] width 11 height 9
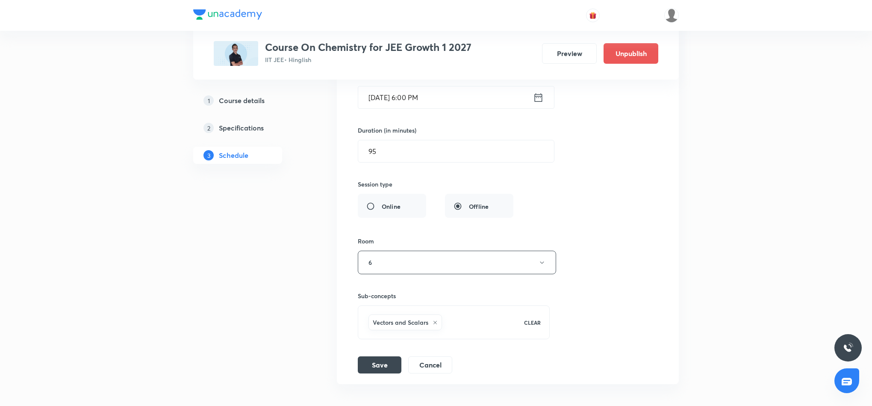
scroll to position [4009, 0]
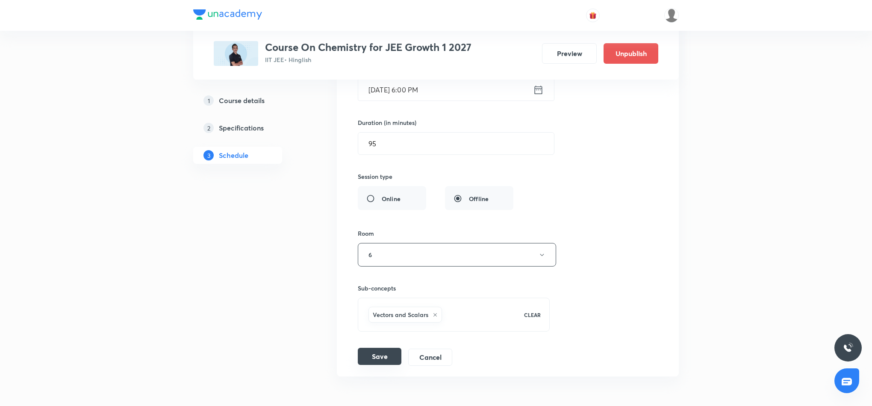
click at [361, 365] on button "Save" at bounding box center [380, 356] width 44 height 17
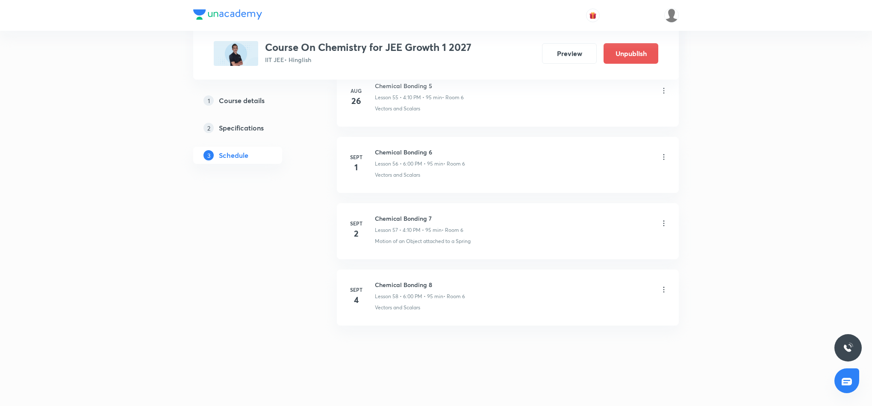
scroll to position [3755, 0]
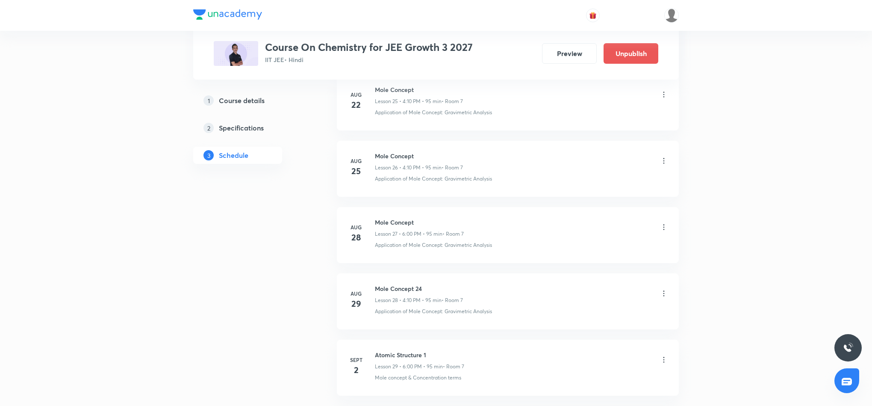
scroll to position [2338, 0]
drag, startPoint x: 375, startPoint y: 215, endPoint x: 426, endPoint y: 208, distance: 51.8
click at [426, 208] on li "[DATE] Atomic Structure 1 Lesson 29 • 6:00 PM • 95 min • Room 7 Mole concept & …" at bounding box center [508, 231] width 342 height 56
copy h6 "Atomic Structure 1"
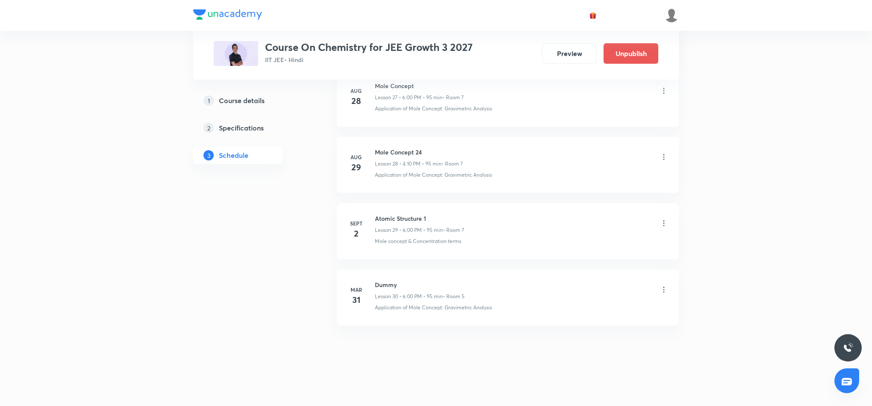
scroll to position [0, 0]
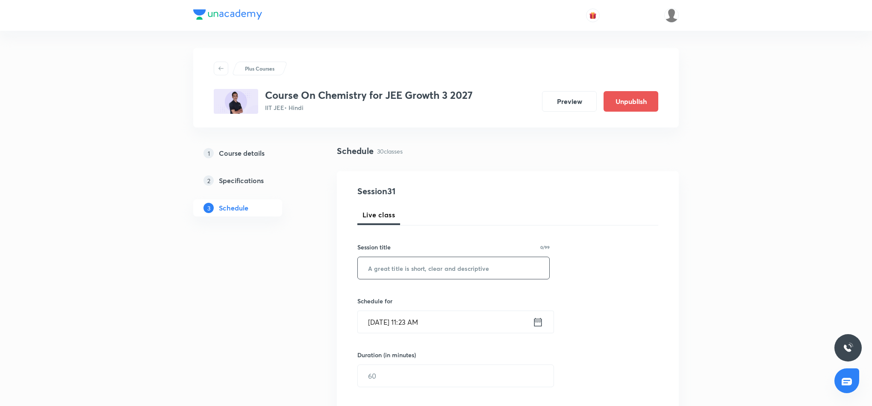
drag, startPoint x: 472, startPoint y: 278, endPoint x: 465, endPoint y: 266, distance: 14.7
click at [471, 278] on input "text" at bounding box center [454, 268] width 192 height 22
paste input "Atomic Structure 1"
type input "Atomic Structure 2"
click at [538, 322] on icon at bounding box center [539, 321] width 8 height 9
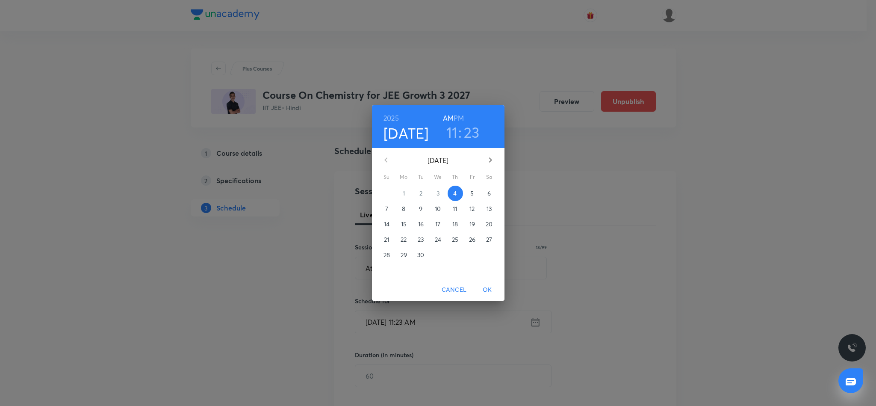
click at [458, 117] on h6 "PM" at bounding box center [459, 118] width 10 height 12
click at [455, 135] on h3 "11" at bounding box center [452, 132] width 12 height 18
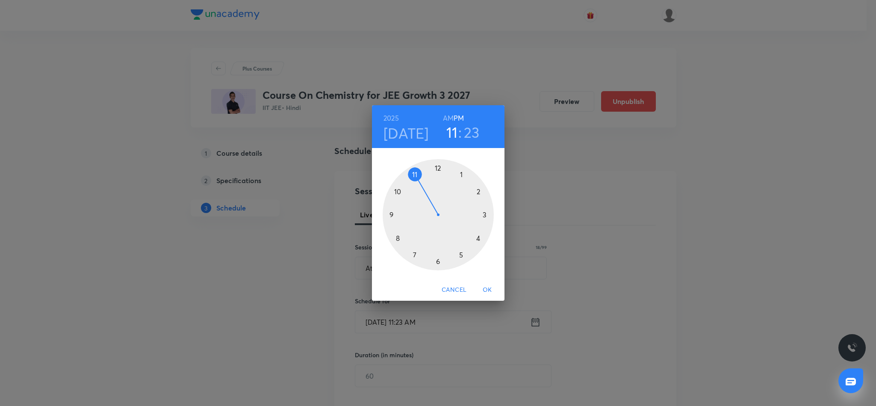
click at [478, 237] on div at bounding box center [438, 214] width 111 height 111
click at [479, 190] on div at bounding box center [438, 214] width 111 height 111
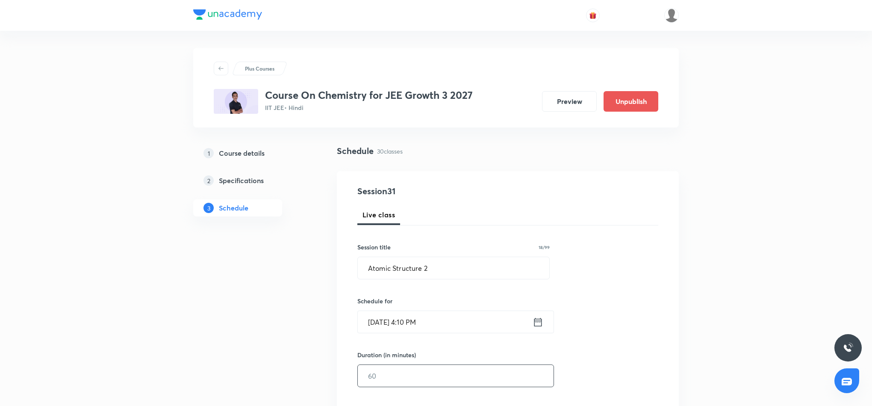
click at [436, 377] on input "text" at bounding box center [456, 376] width 196 height 22
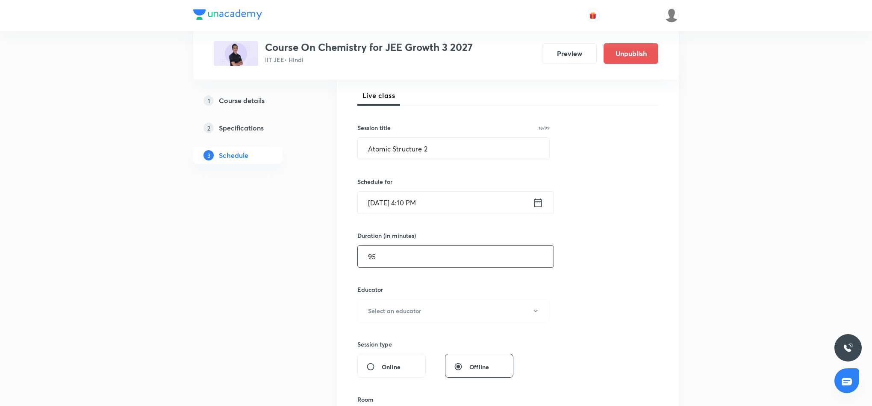
scroll to position [128, 0]
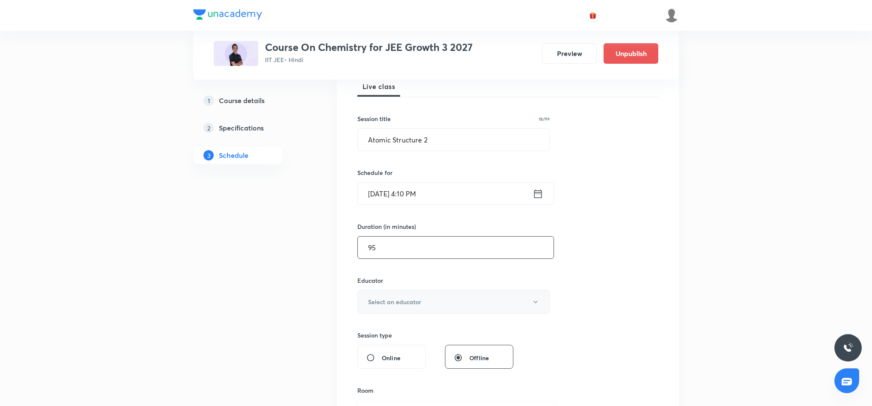
type input "95"
click at [453, 307] on button "Select an educator" at bounding box center [454, 302] width 192 height 24
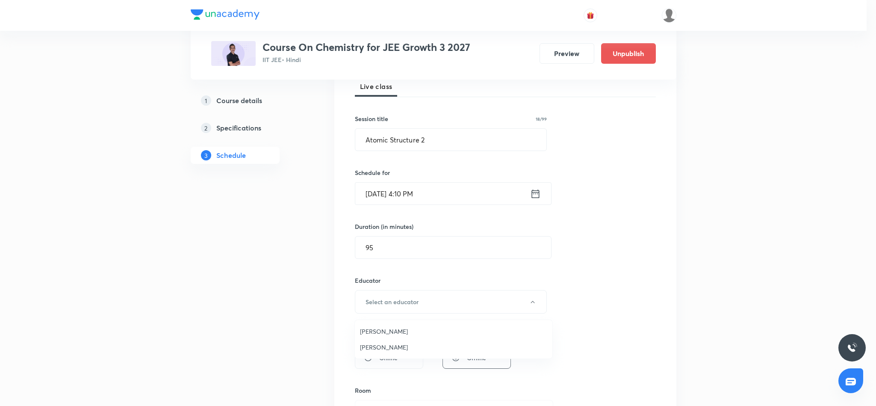
click at [370, 344] on span "[PERSON_NAME]" at bounding box center [453, 347] width 187 height 9
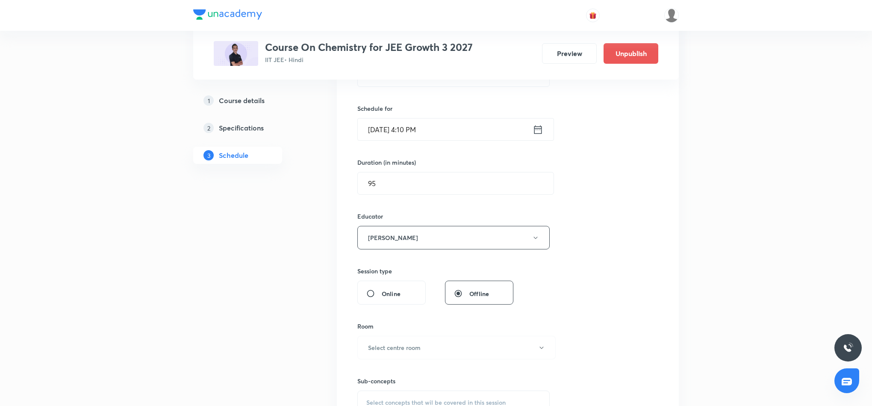
scroll to position [257, 0]
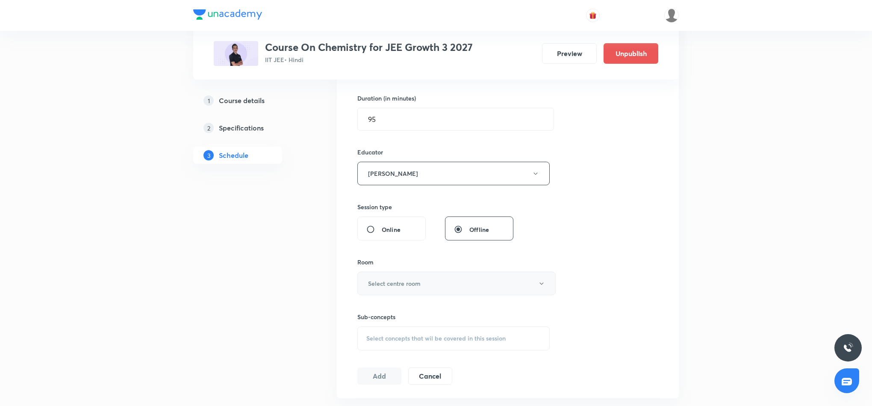
click at [446, 282] on button "Select centre room" at bounding box center [457, 284] width 198 height 24
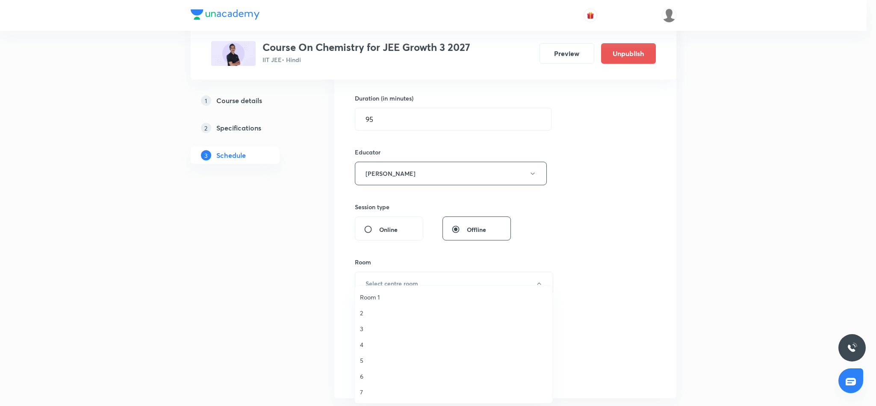
click at [362, 393] on span "7" at bounding box center [453, 391] width 187 height 9
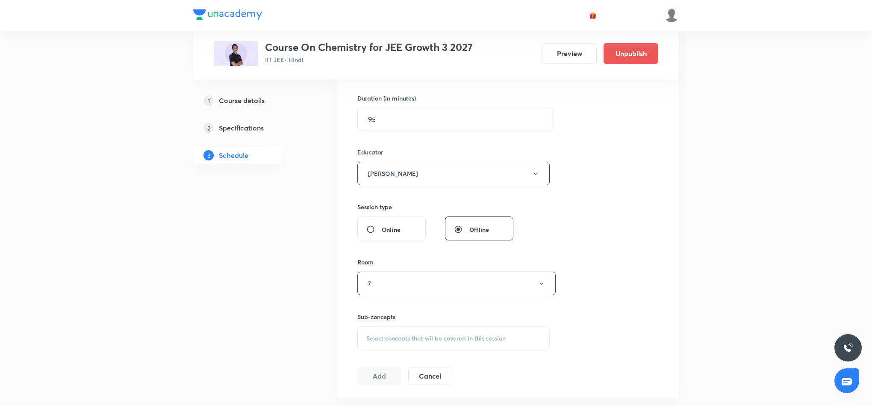
click at [463, 339] on span "Select concepts that wil be covered in this session" at bounding box center [436, 338] width 139 height 7
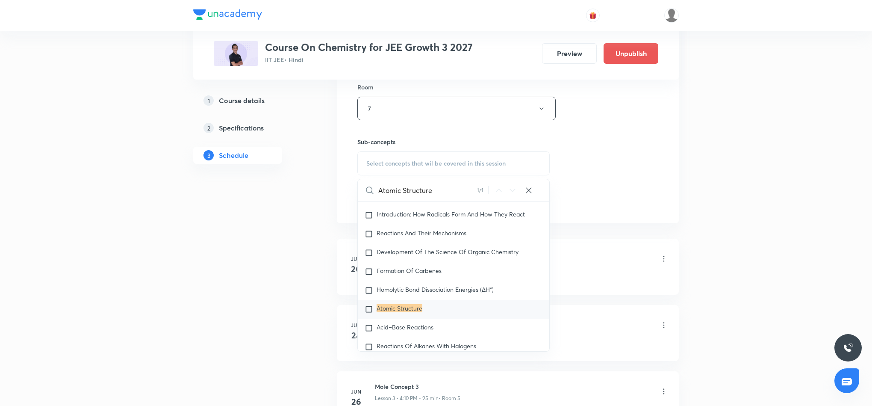
scroll to position [449, 0]
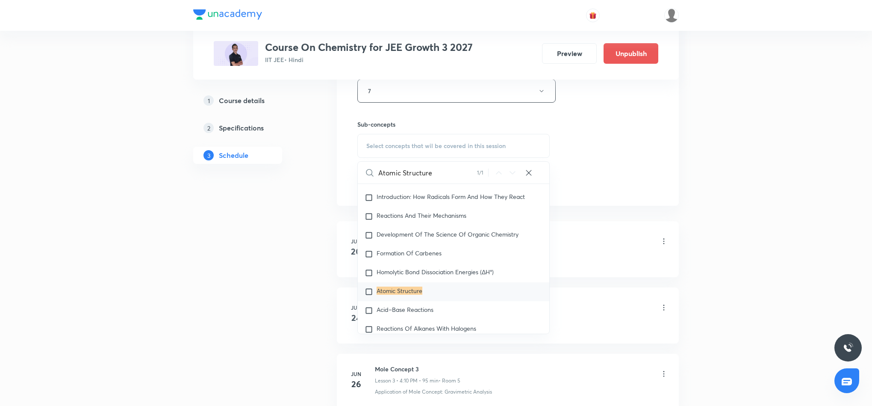
type input "Atomic Structure"
click at [398, 293] on mark "Atomic Structure" at bounding box center [400, 291] width 46 height 8
checkbox input "true"
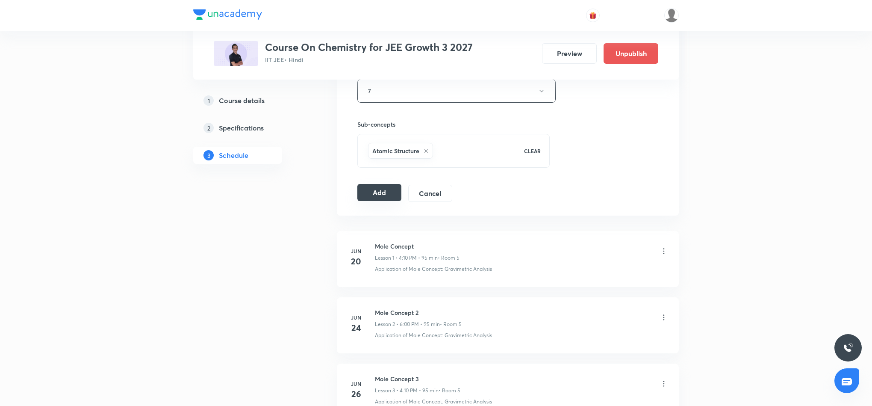
click at [396, 195] on button "Add" at bounding box center [380, 192] width 44 height 17
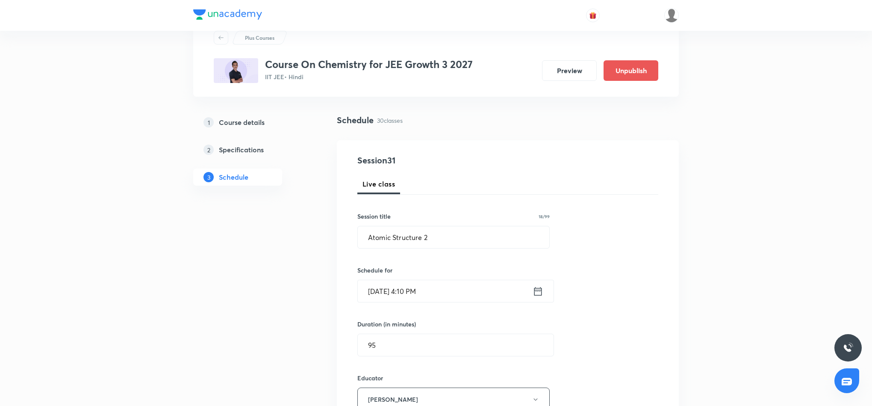
scroll to position [0, 0]
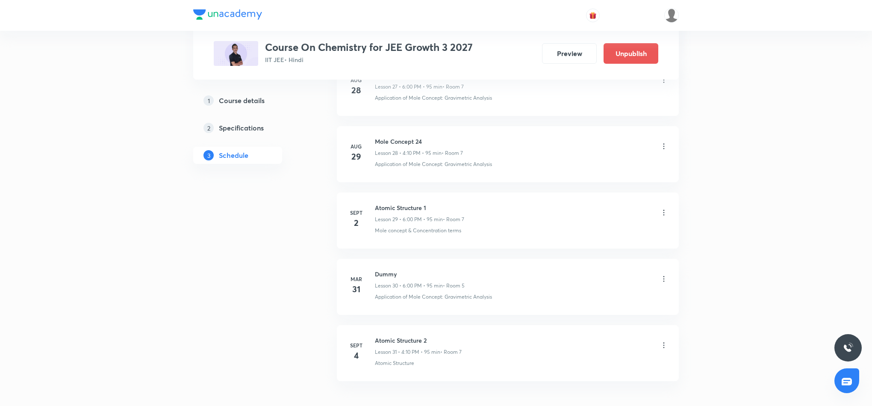
scroll to position [1954, 0]
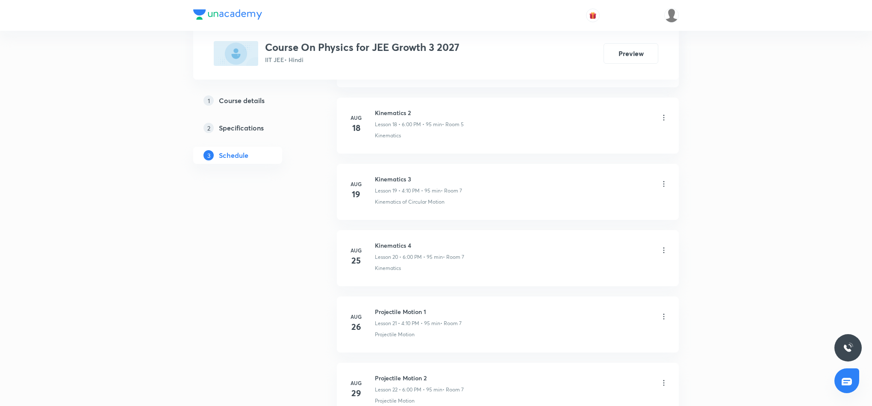
scroll to position [1815, 0]
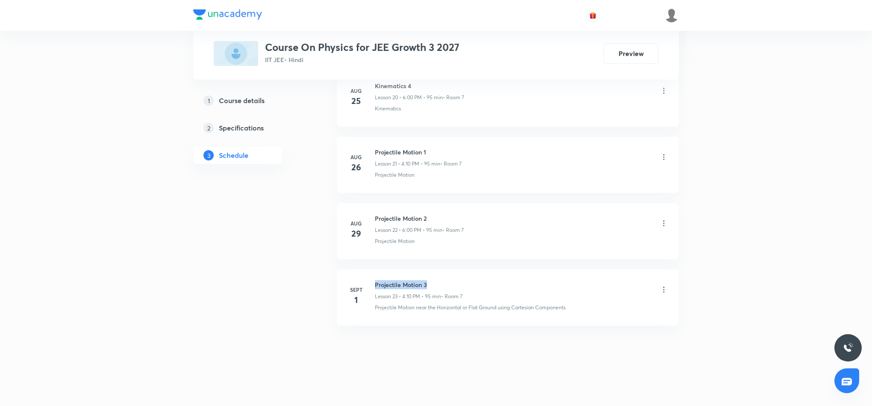
drag, startPoint x: 376, startPoint y: 284, endPoint x: 433, endPoint y: 278, distance: 57.2
click at [433, 278] on li "Sept 1 Projectile Motion 3 Lesson 23 • 4:10 PM • 95 min • Room 7 Projectile Mot…" at bounding box center [508, 297] width 342 height 56
copy h6 "Projectile Motion 3"
drag, startPoint x: 769, startPoint y: 234, endPoint x: 763, endPoint y: 237, distance: 5.9
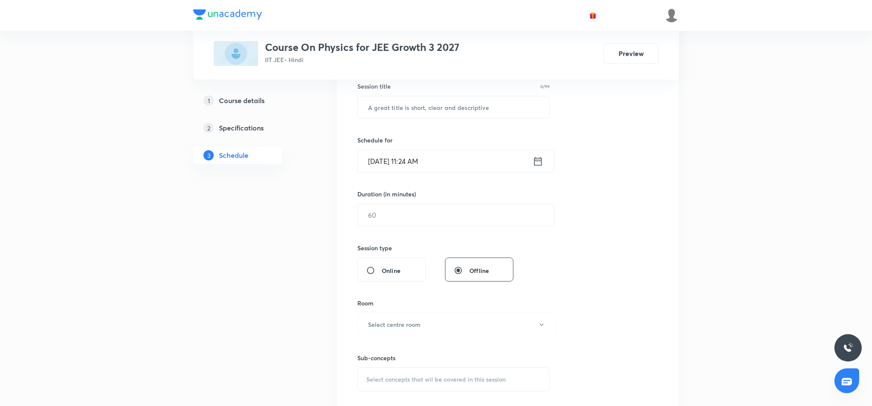
scroll to position [0, 0]
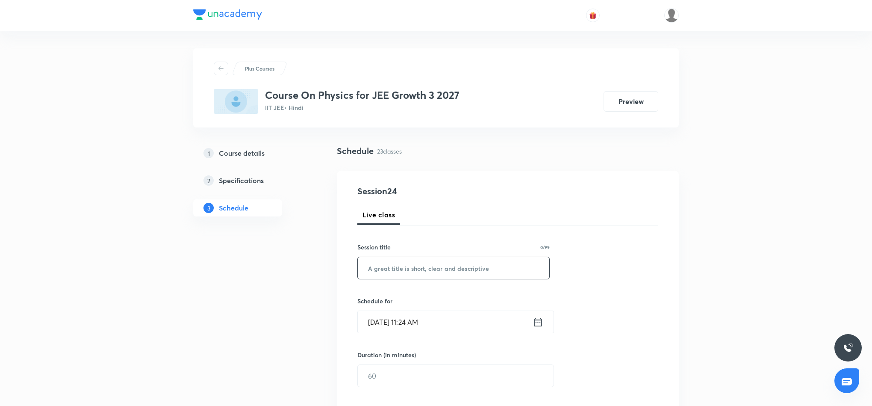
click at [378, 269] on input "text" at bounding box center [454, 268] width 192 height 22
paste input "Projectile Motion 3"
type input "Projectile Motion 4"
click at [538, 324] on icon at bounding box center [538, 322] width 11 height 12
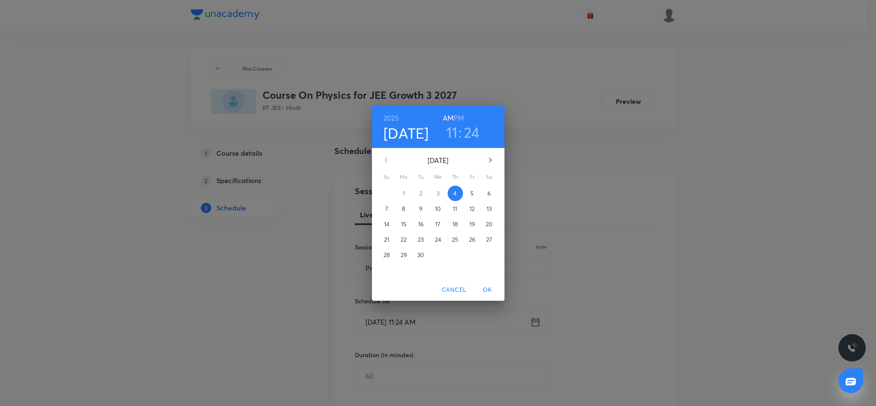
click at [458, 116] on h6 "PM" at bounding box center [459, 118] width 10 height 12
click at [451, 139] on h3 "11" at bounding box center [452, 132] width 12 height 18
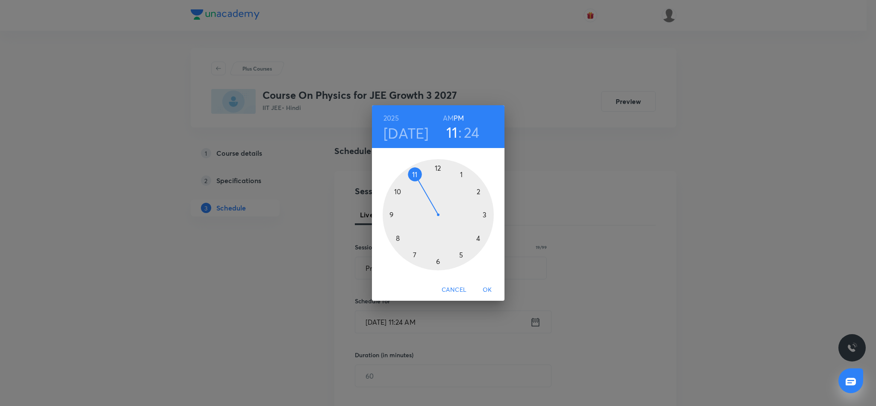
drag, startPoint x: 437, startPoint y: 263, endPoint x: 437, endPoint y: 258, distance: 4.7
click at [437, 262] on div at bounding box center [438, 214] width 111 height 111
click at [438, 169] on div at bounding box center [438, 214] width 111 height 111
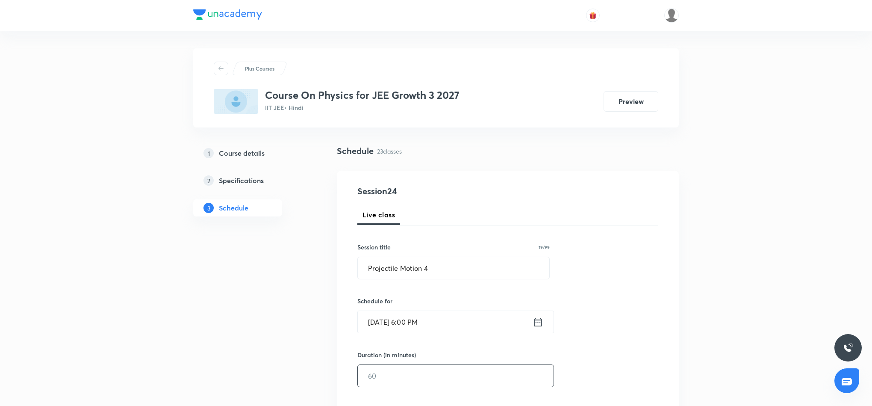
click at [429, 375] on input "text" at bounding box center [456, 376] width 196 height 22
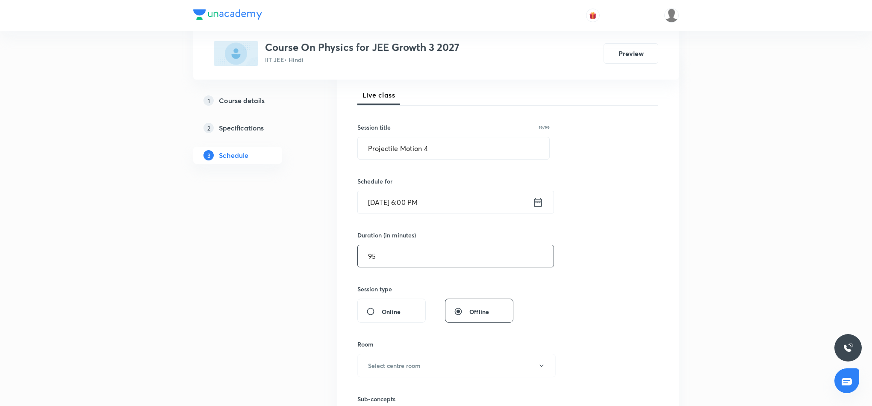
scroll to position [128, 0]
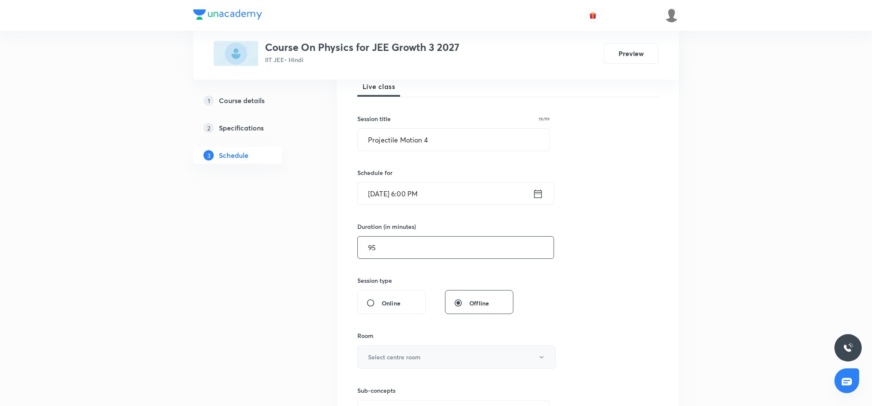
type input "95"
click at [434, 351] on button "Select centre room" at bounding box center [457, 357] width 198 height 24
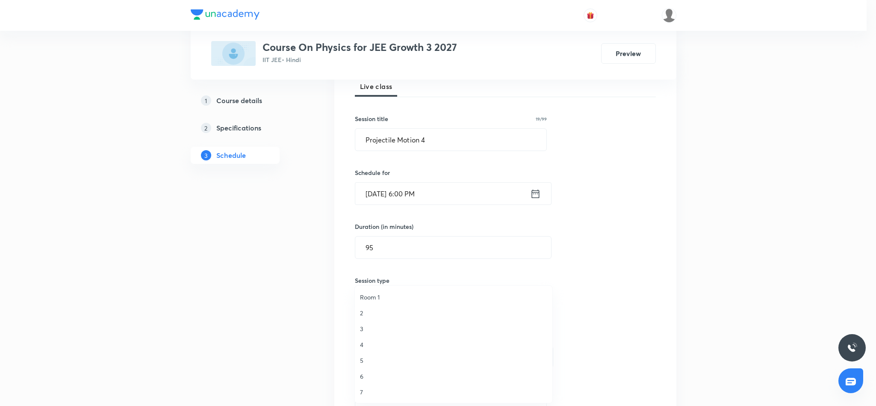
click at [362, 391] on span "7" at bounding box center [453, 391] width 187 height 9
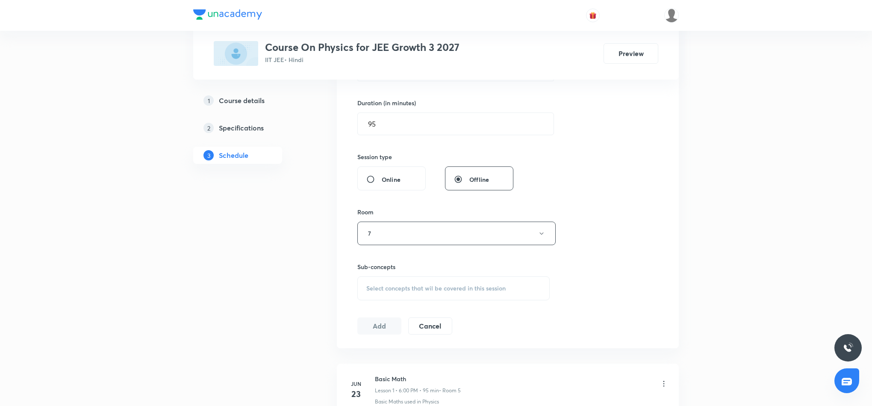
scroll to position [257, 0]
click at [416, 283] on span "Select concepts that wil be covered in this session" at bounding box center [436, 283] width 139 height 7
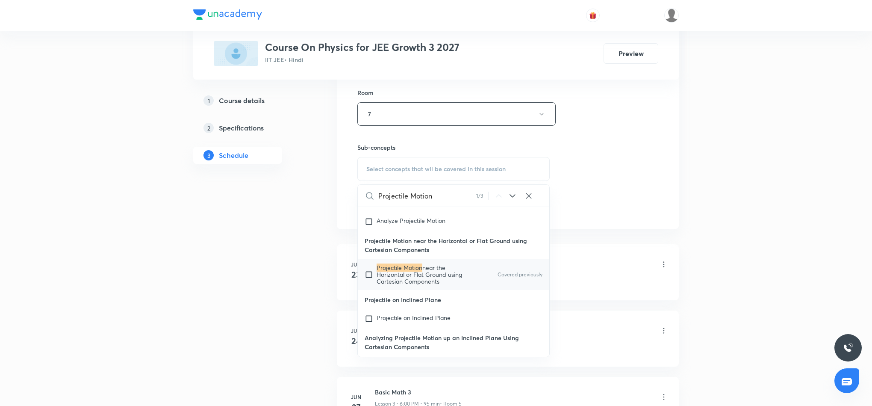
scroll to position [385, 0]
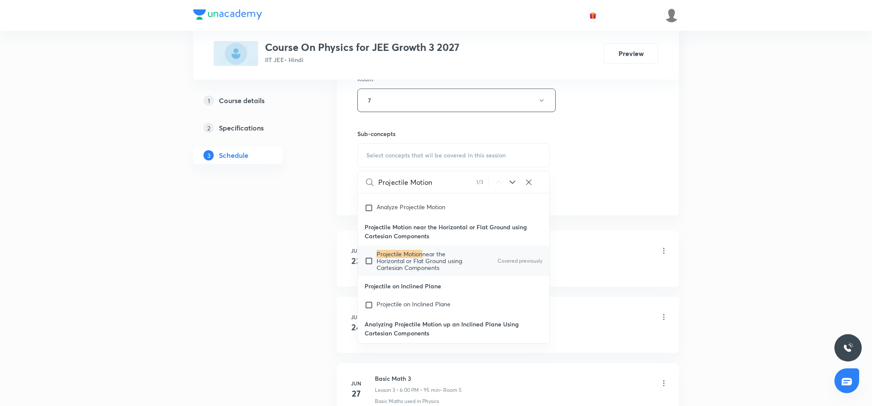
type input "Projectile Motion"
click at [423, 272] on span "near the Horizontal or Flat Ground using Cartesian Components" at bounding box center [420, 261] width 86 height 22
checkbox input "true"
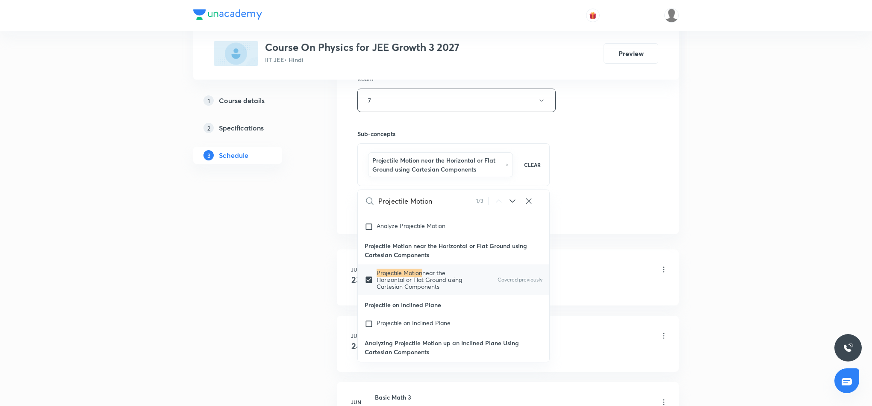
click at [596, 172] on div "Session 24 Live class Session title 19/99 Projectile Motion 4 ​ Schedule for Se…" at bounding box center [508, 10] width 301 height 420
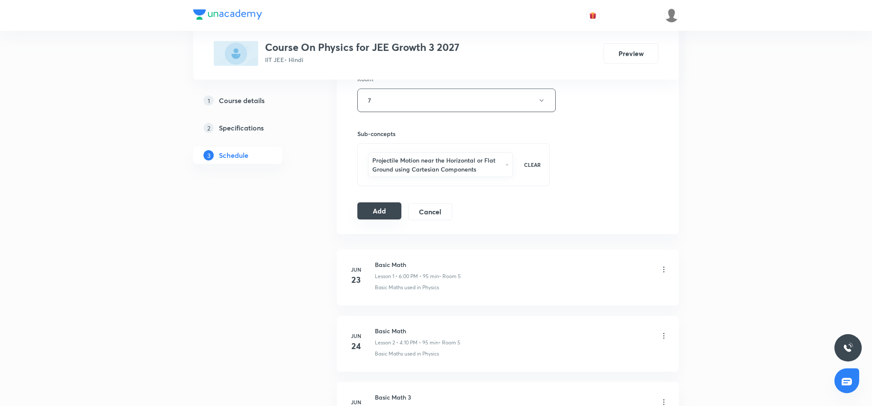
click at [375, 214] on button "Add" at bounding box center [380, 210] width 44 height 17
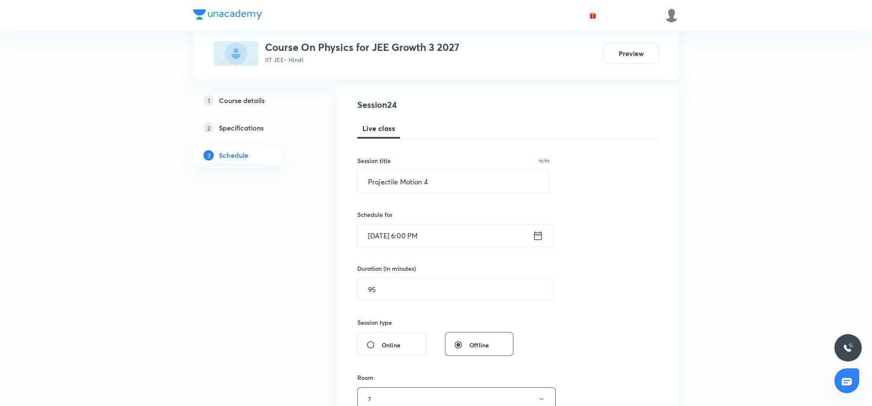
scroll to position [0, 0]
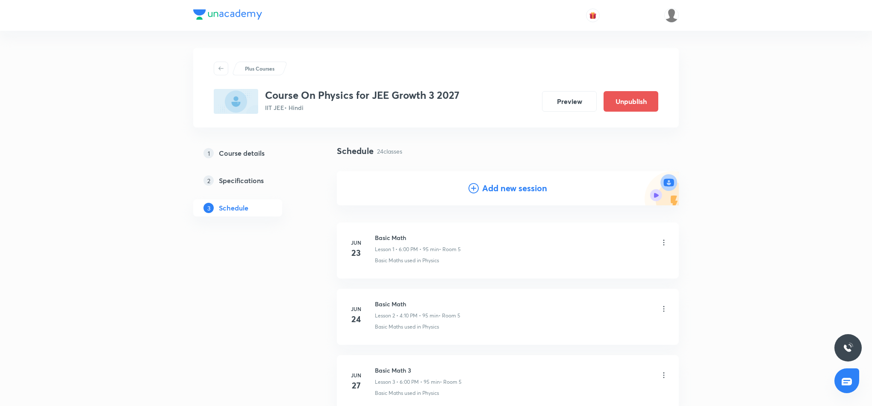
drag, startPoint x: 725, startPoint y: 121, endPoint x: 723, endPoint y: 126, distance: 5.4
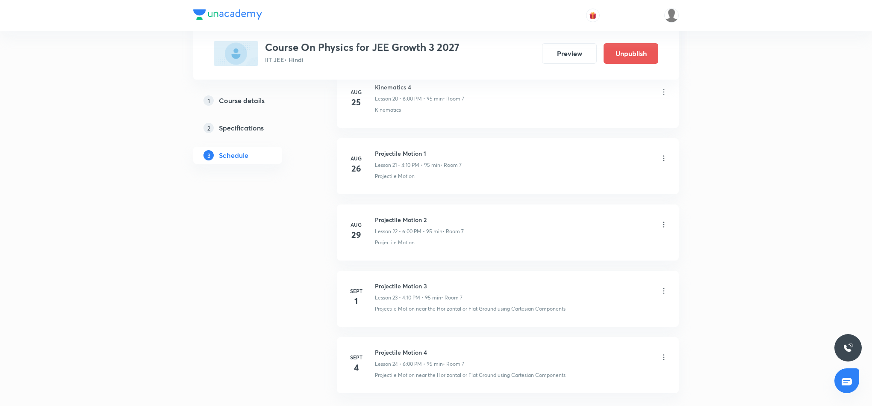
scroll to position [1487, 0]
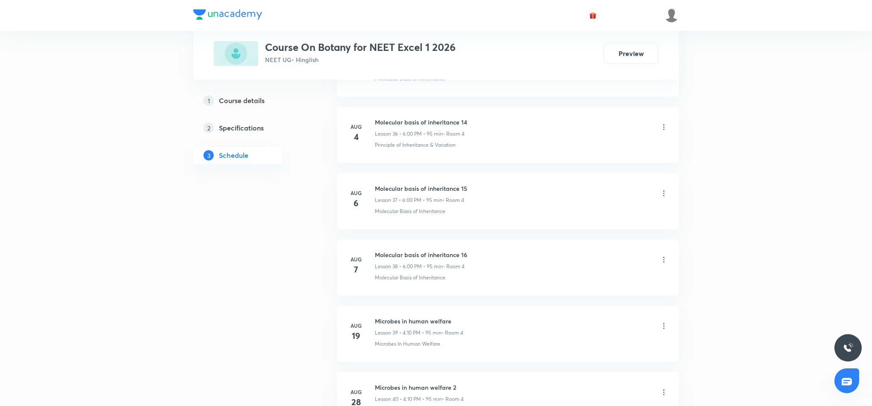
scroll to position [3016, 0]
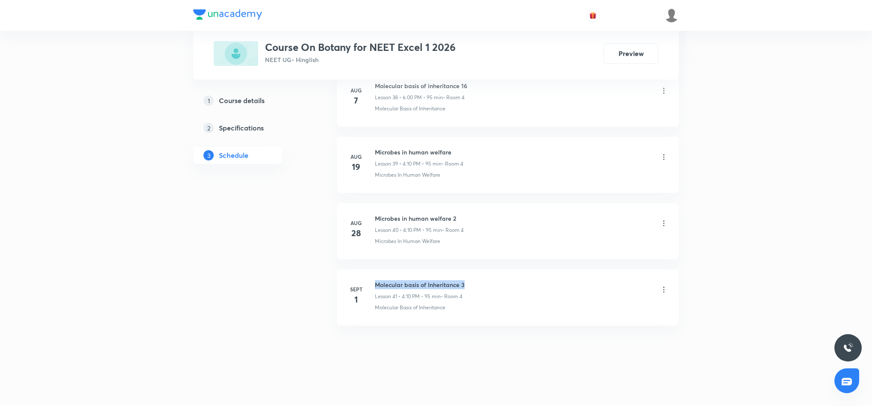
drag, startPoint x: 375, startPoint y: 280, endPoint x: 482, endPoint y: 281, distance: 107.8
click at [482, 281] on div "Molecular basis of Inheritance 3 Lesson 41 • 4:10 PM • 95 min • Room 4" at bounding box center [521, 290] width 293 height 20
copy h6 "Molecular basis of Inheritance 3"
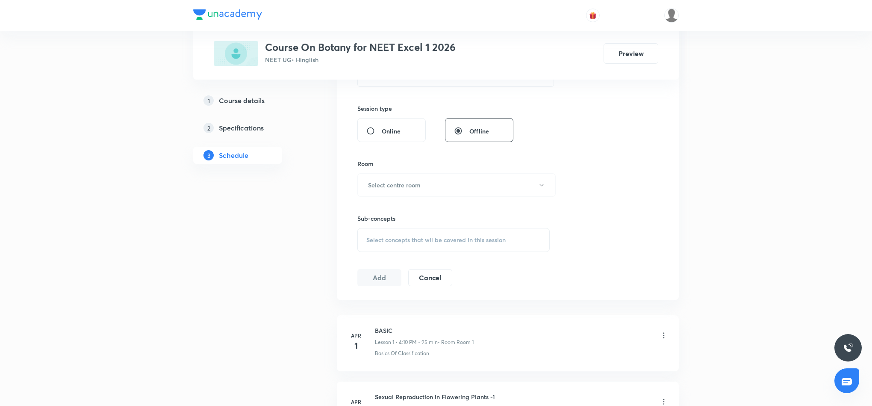
scroll to position [0, 0]
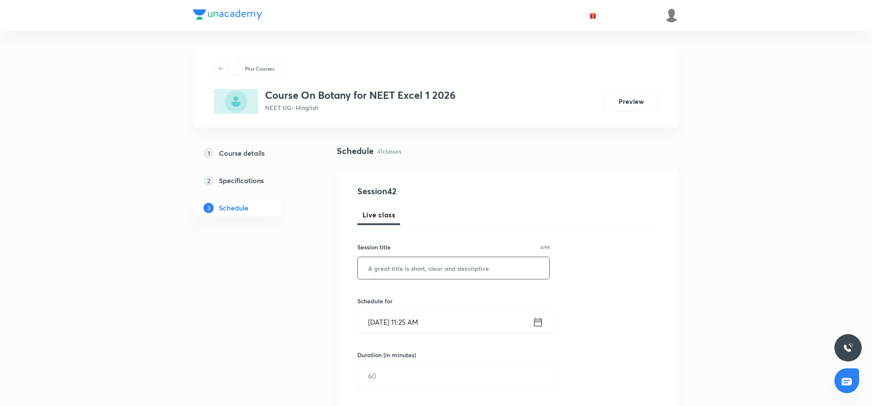
click at [426, 269] on input "text" at bounding box center [454, 268] width 192 height 22
paste input "Molecular basis of Inheritance 3"
type input "Molecular basis of Inheritance 4"
click at [539, 325] on icon at bounding box center [538, 322] width 11 height 12
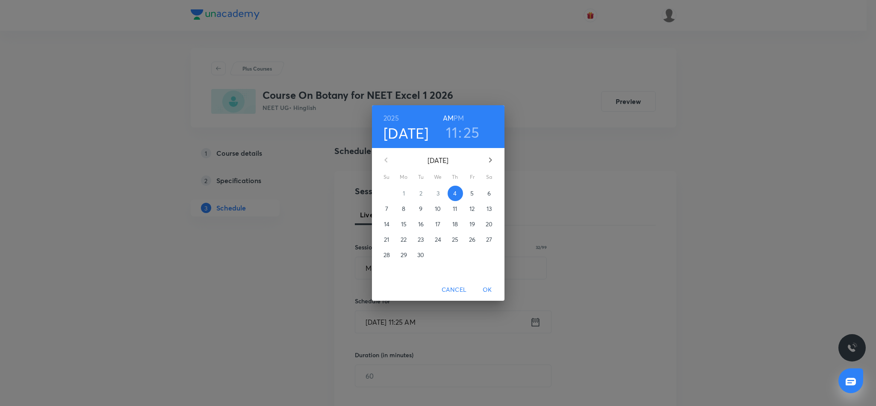
click at [460, 116] on h6 "PM" at bounding box center [459, 118] width 10 height 12
click at [455, 133] on h3 "11" at bounding box center [452, 132] width 12 height 18
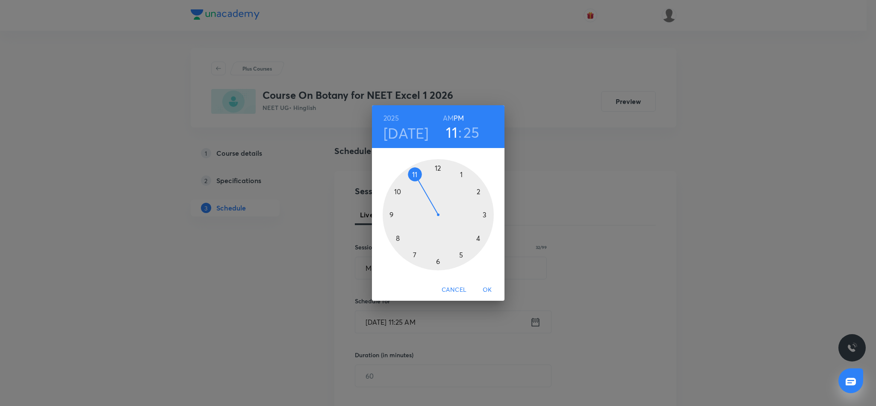
drag, startPoint x: 480, startPoint y: 240, endPoint x: 476, endPoint y: 204, distance: 36.1
click at [479, 235] on div at bounding box center [438, 214] width 111 height 111
click at [480, 190] on div at bounding box center [438, 214] width 111 height 111
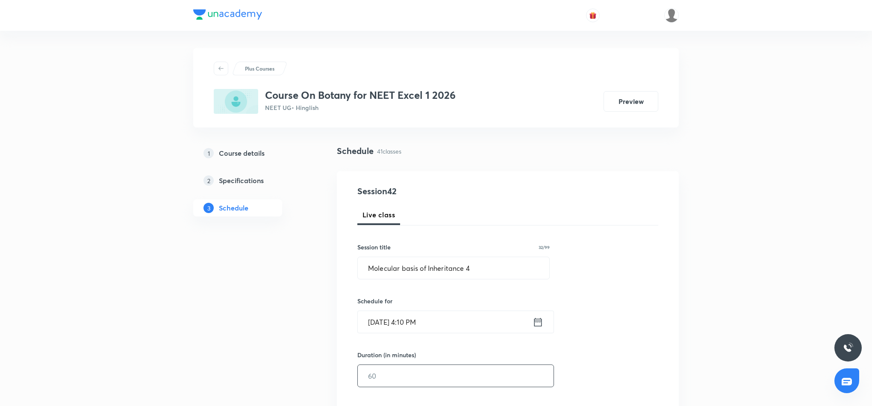
click at [448, 377] on input "text" at bounding box center [456, 376] width 196 height 22
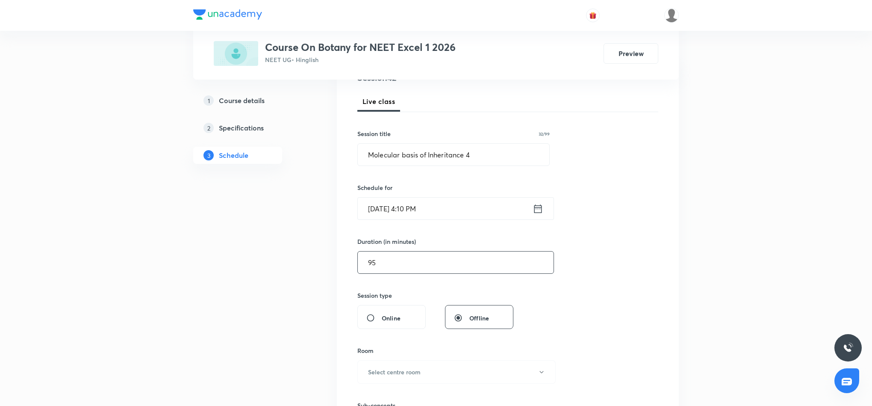
scroll to position [128, 0]
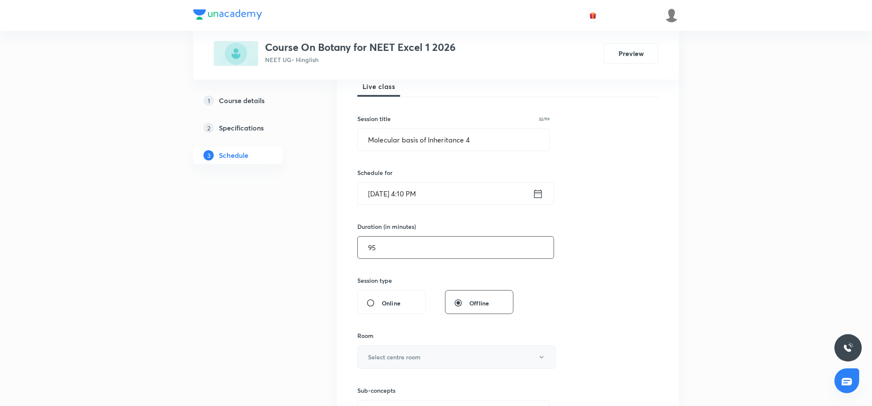
type input "95"
click at [493, 359] on button "Select centre room" at bounding box center [457, 357] width 198 height 24
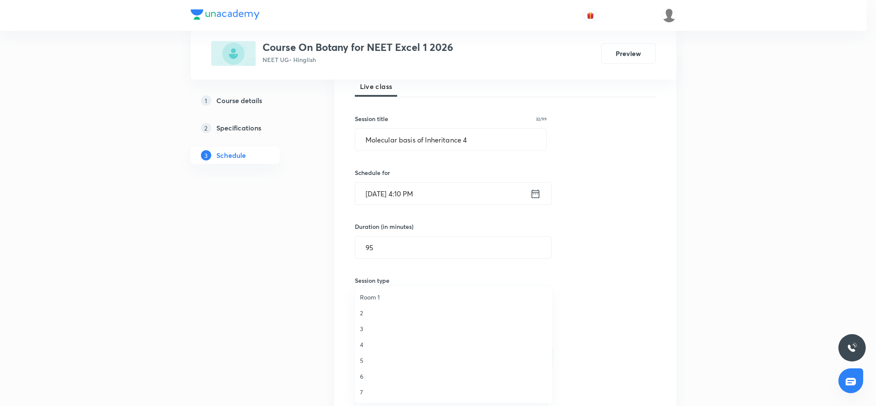
click at [362, 343] on span "4" at bounding box center [453, 344] width 187 height 9
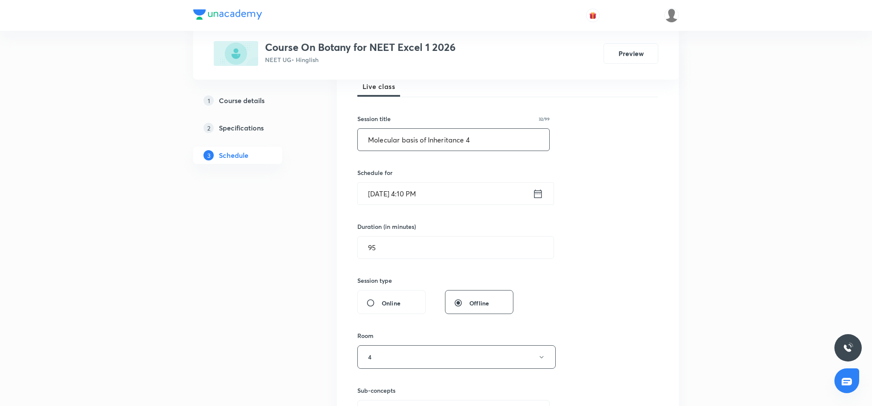
drag, startPoint x: 369, startPoint y: 140, endPoint x: 471, endPoint y: 144, distance: 102.3
click at [471, 144] on input "Molecular basis of Inheritance 4" at bounding box center [454, 140] width 192 height 22
drag, startPoint x: 366, startPoint y: 139, endPoint x: 487, endPoint y: 136, distance: 120.6
click at [487, 136] on input "Molecular basis of Inheritance 4" at bounding box center [454, 140] width 192 height 22
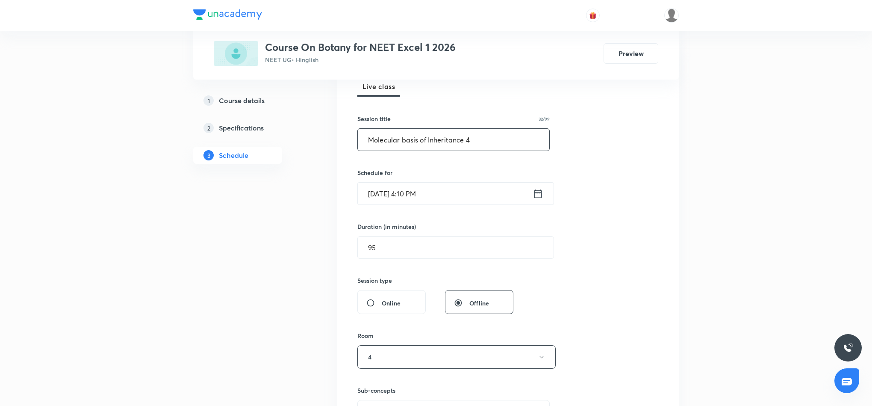
paste input "Microbes in human welfare"
type input "Microbes in human welfare"
click at [541, 195] on icon at bounding box center [539, 193] width 8 height 9
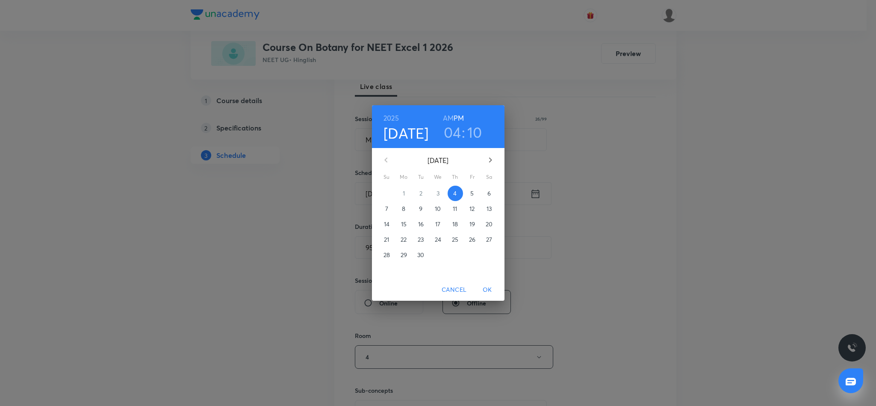
click at [491, 284] on button "OK" at bounding box center [487, 290] width 27 height 16
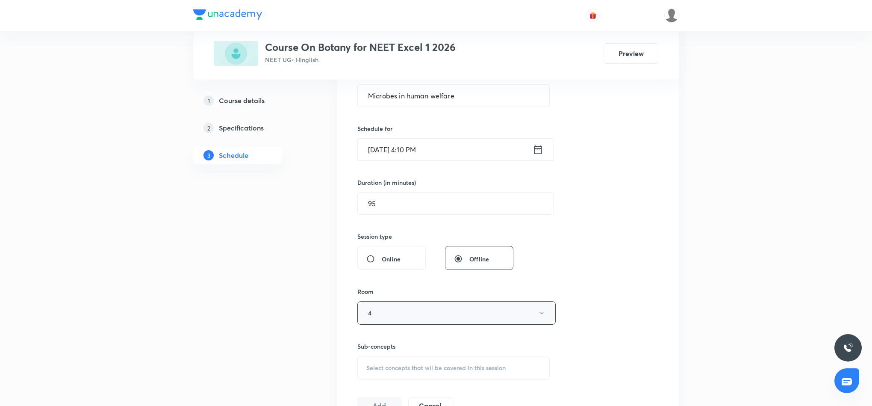
scroll to position [192, 0]
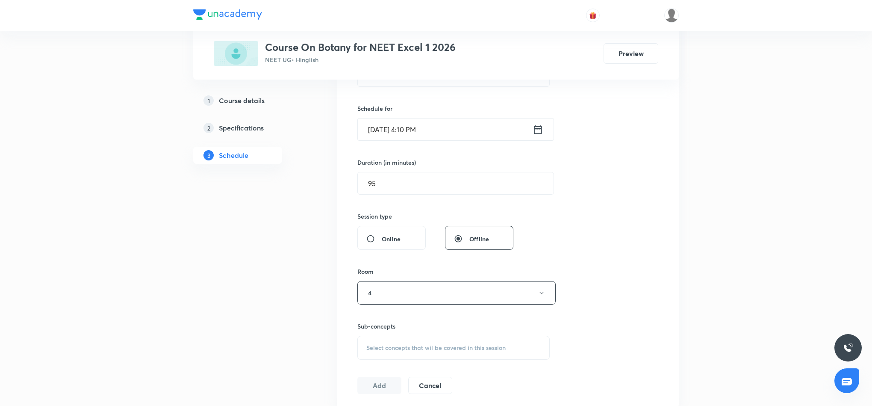
click at [408, 350] on span "Select concepts that wil be covered in this session" at bounding box center [436, 347] width 139 height 7
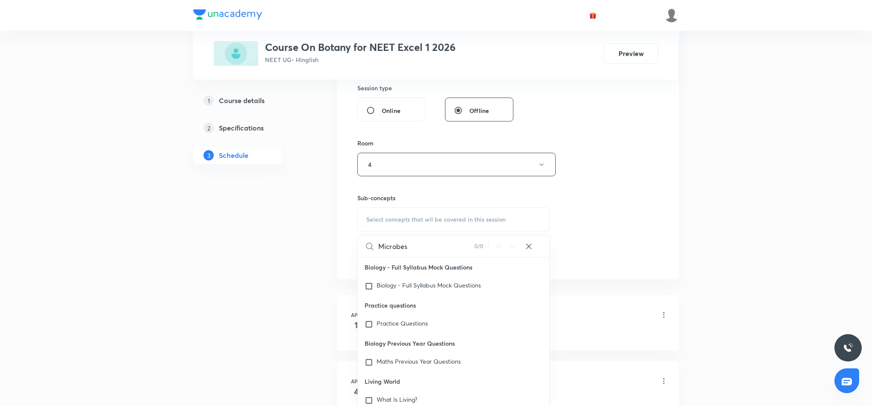
scroll to position [64, 0]
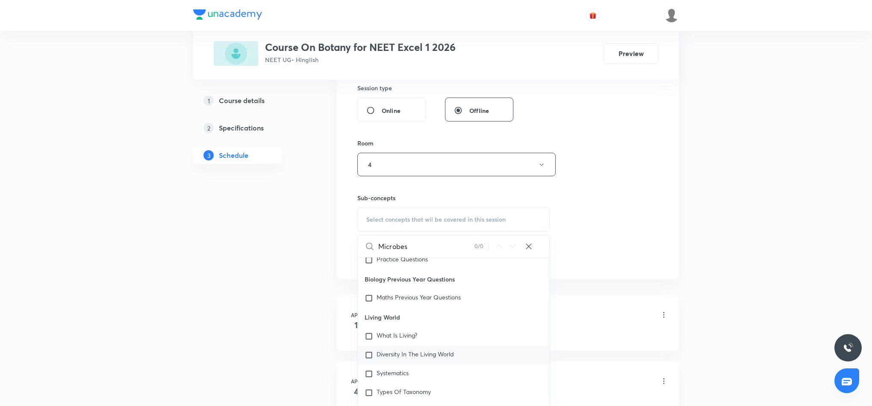
type input "Microbes"
click at [430, 355] on span "Diversity In The Living World" at bounding box center [415, 354] width 77 height 8
checkbox input "true"
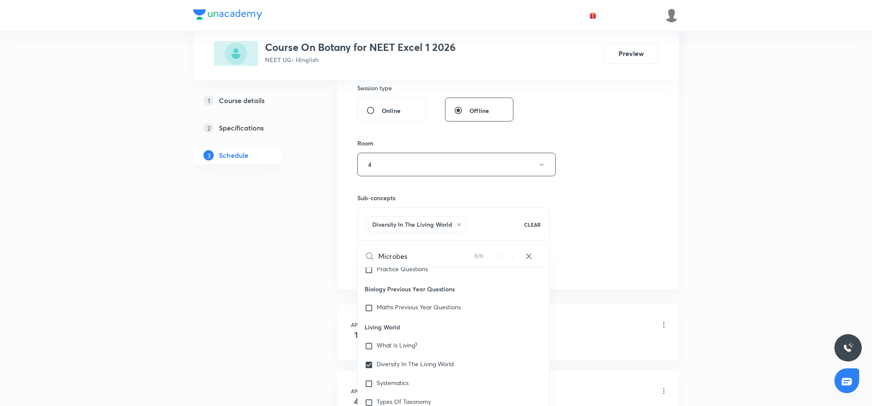
click at [591, 240] on div "Session 42 Live class Session title 26/99 Microbes in human welfare ​ Schedule …" at bounding box center [508, 69] width 301 height 411
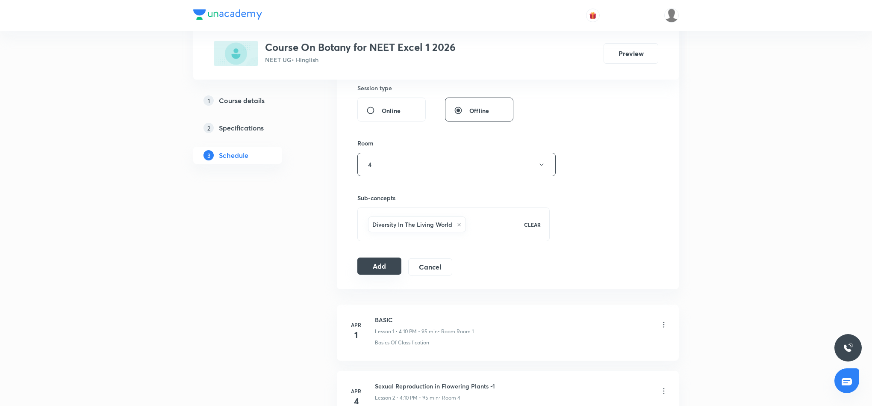
click at [381, 271] on button "Add" at bounding box center [380, 265] width 44 height 17
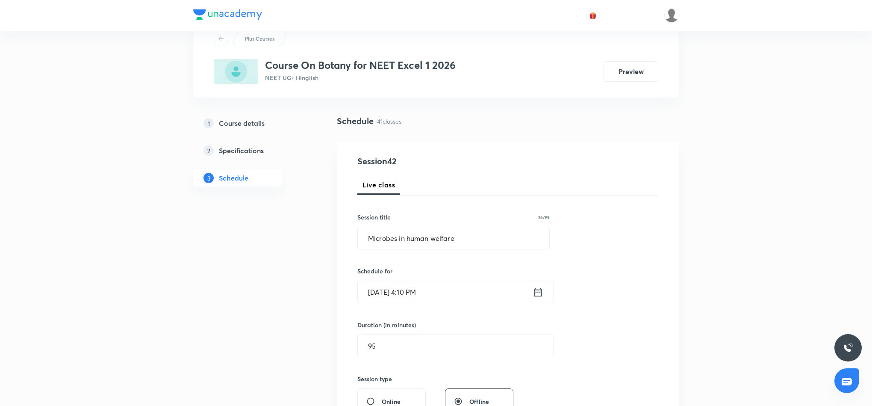
scroll to position [0, 0]
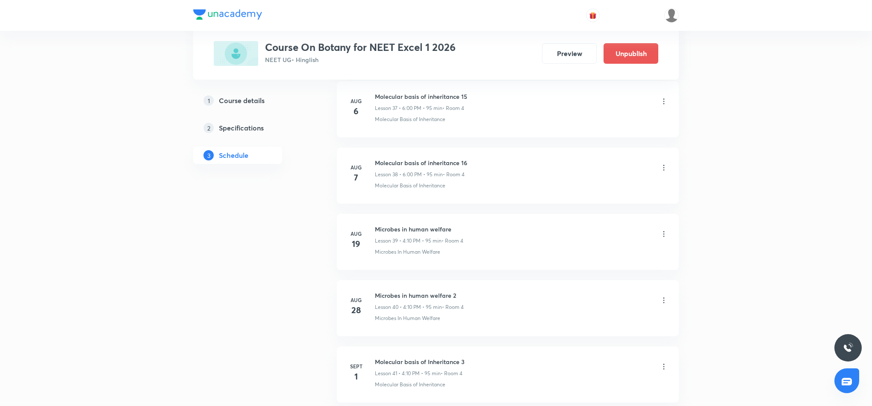
scroll to position [2688, 0]
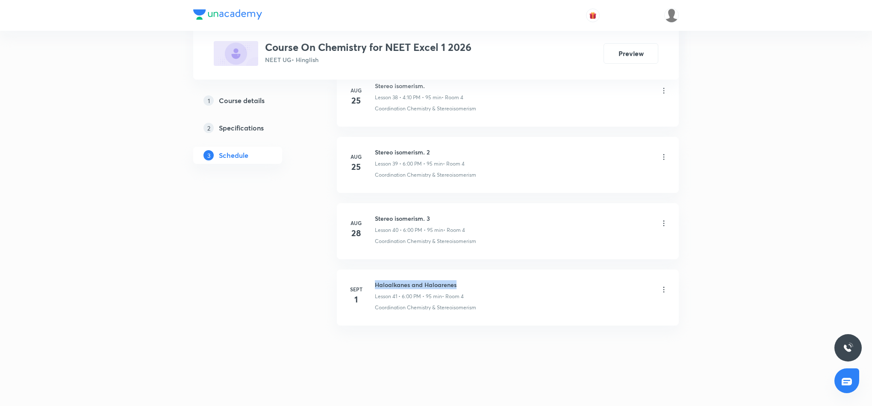
drag, startPoint x: 376, startPoint y: 286, endPoint x: 467, endPoint y: 280, distance: 90.9
click at [467, 280] on div "Haloalkanes and Haloarenes Lesson 41 • 6:00 PM • 95 min • Room 4" at bounding box center [521, 290] width 293 height 20
copy h6 "Haloalkanes and Haloarenes"
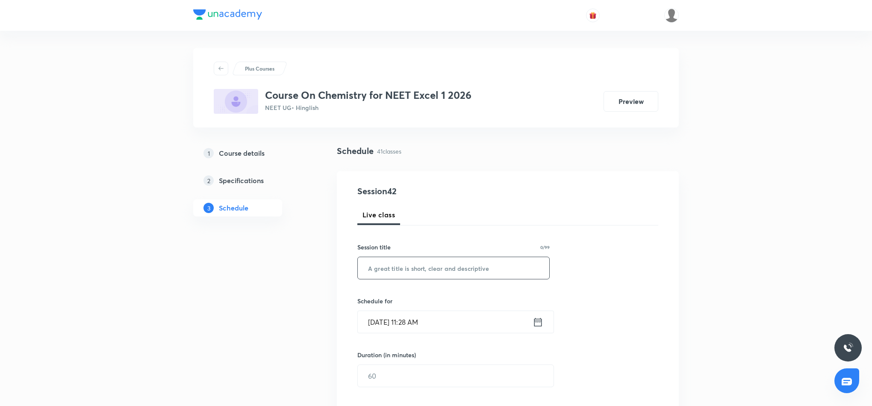
click at [482, 272] on input "text" at bounding box center [454, 268] width 192 height 22
paste input "Haloalkanes and Haloarenes"
type input "Haloalkanes and Haloarenes 2"
click at [541, 321] on icon at bounding box center [539, 321] width 8 height 9
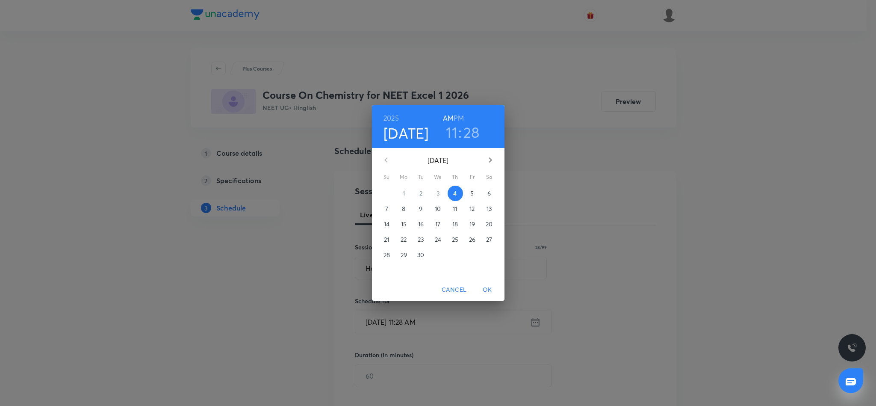
click at [460, 117] on h6 "PM" at bounding box center [459, 118] width 10 height 12
click at [454, 133] on h3 "11" at bounding box center [452, 132] width 12 height 18
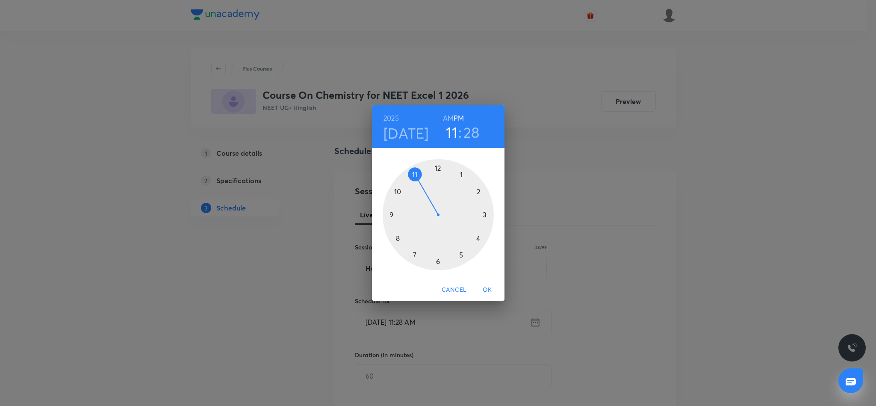
click at [437, 263] on div at bounding box center [438, 214] width 111 height 111
click at [438, 166] on div at bounding box center [438, 214] width 111 height 111
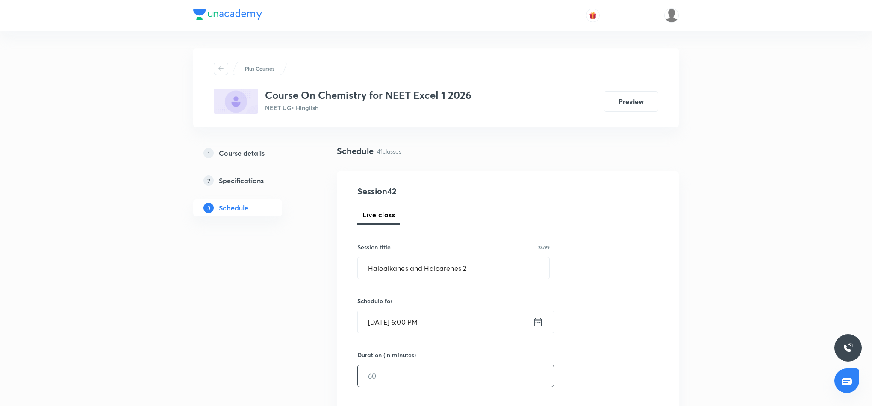
click at [422, 377] on input "text" at bounding box center [456, 376] width 196 height 22
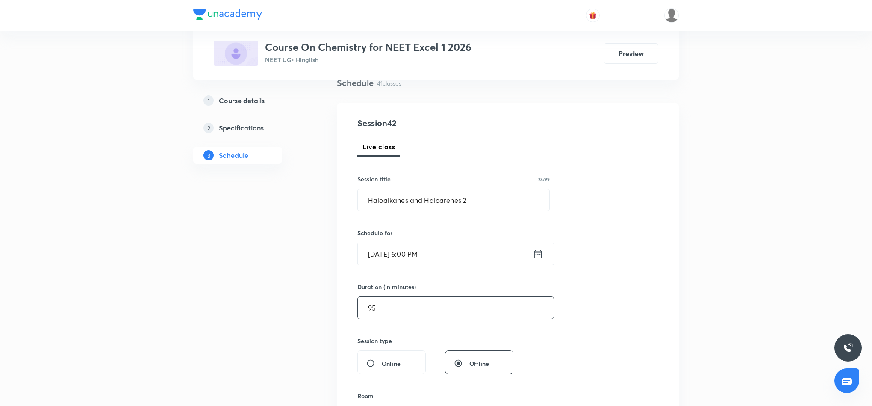
scroll to position [128, 0]
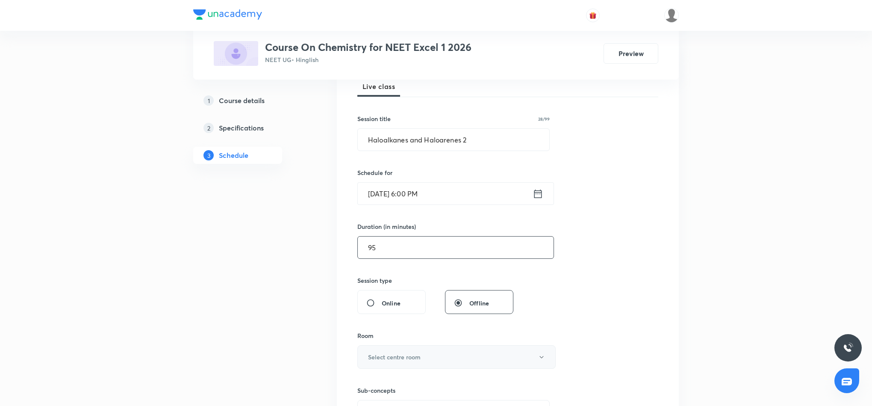
type input "95"
click at [500, 361] on button "Select centre room" at bounding box center [457, 357] width 198 height 24
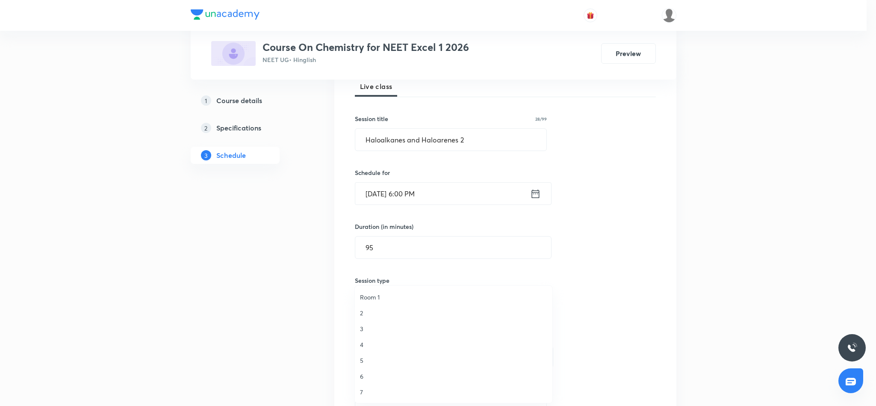
click at [363, 346] on span "4" at bounding box center [453, 344] width 187 height 9
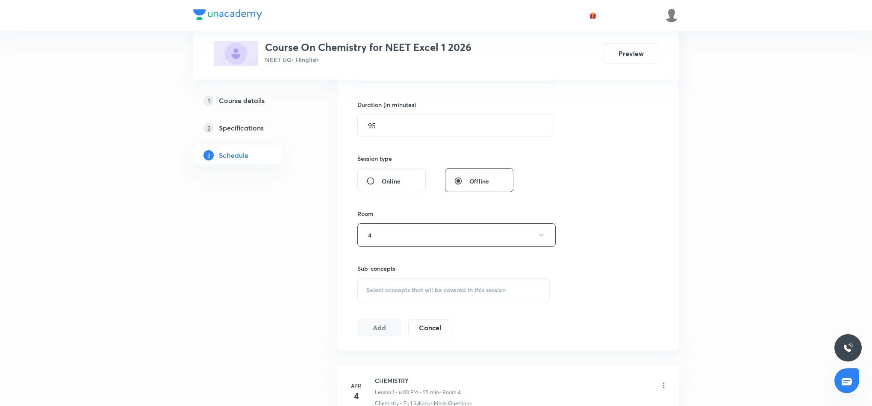
scroll to position [257, 0]
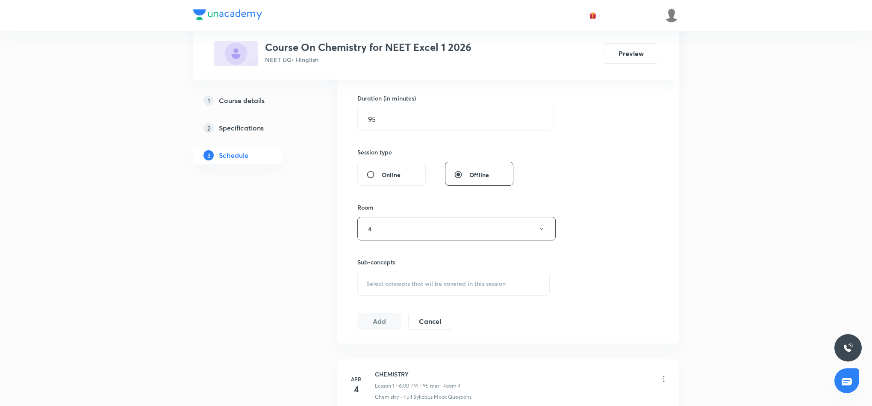
click at [487, 281] on span "Select concepts that wil be covered in this session" at bounding box center [436, 283] width 139 height 7
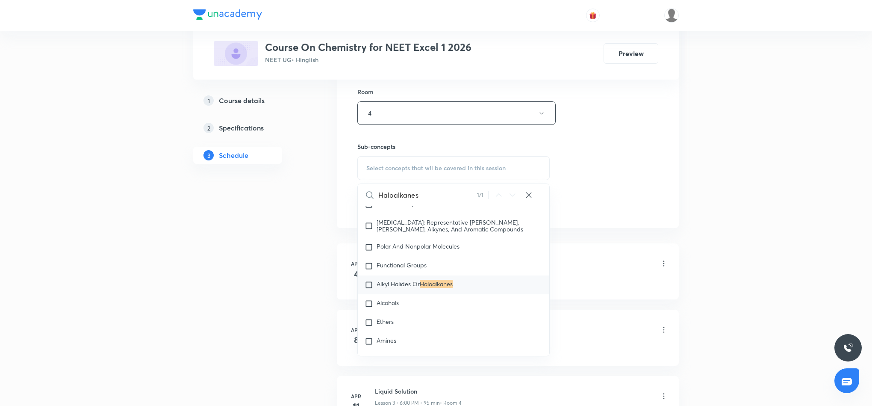
scroll to position [385, 0]
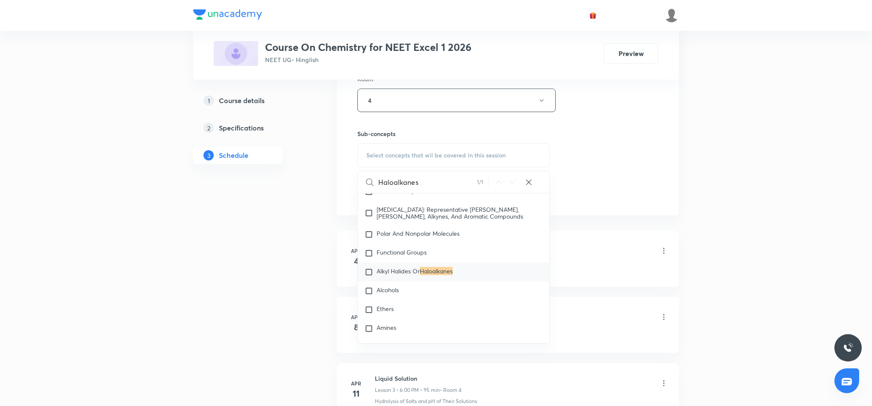
type input "Haloalkanes"
click at [444, 275] on mark "Haloalkanes" at bounding box center [436, 271] width 33 height 8
checkbox input "true"
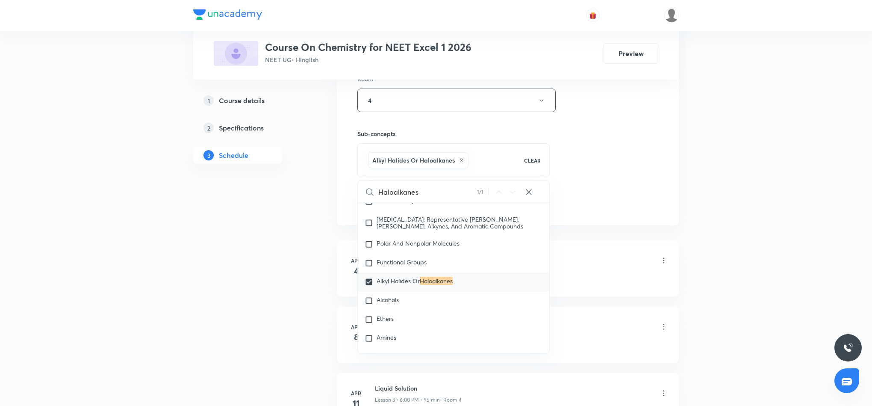
click at [639, 176] on div "Session 42 Live class Session title 28/99 Haloalkanes and Haloarenes 2 ​ Schedu…" at bounding box center [508, 5] width 301 height 411
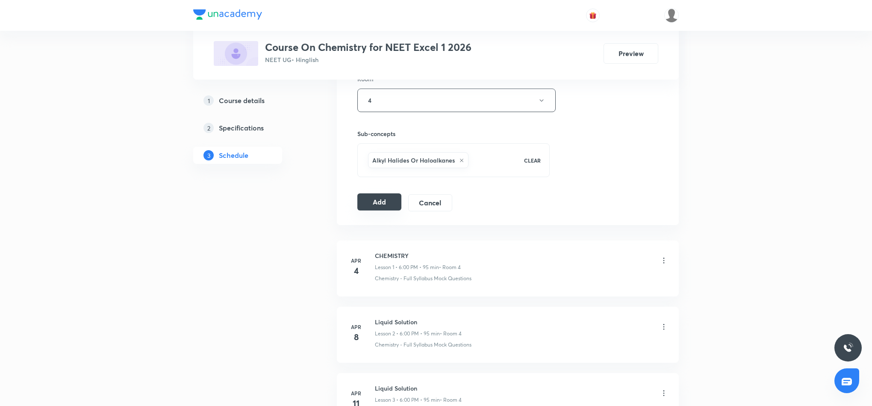
click at [390, 203] on button "Add" at bounding box center [380, 201] width 44 height 17
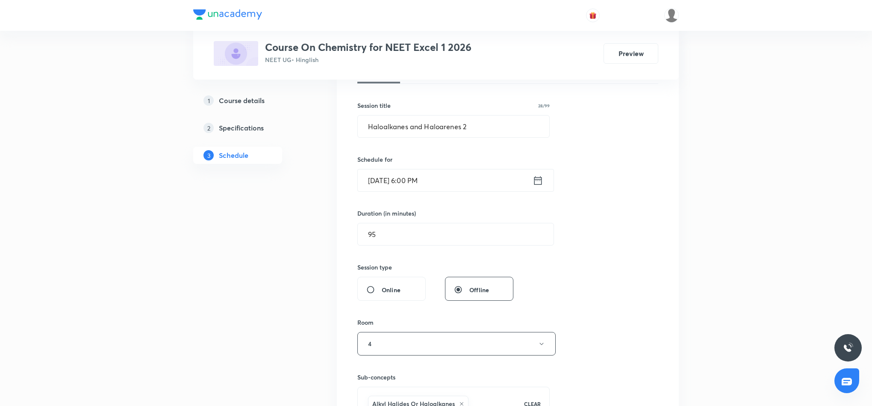
scroll to position [128, 0]
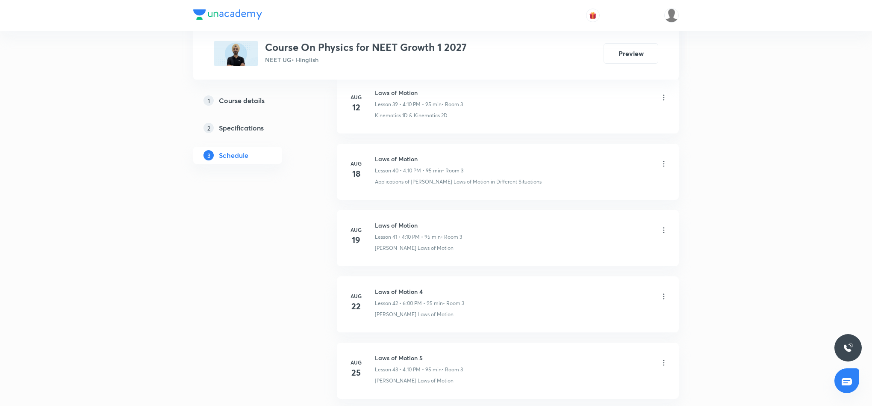
scroll to position [3284, 0]
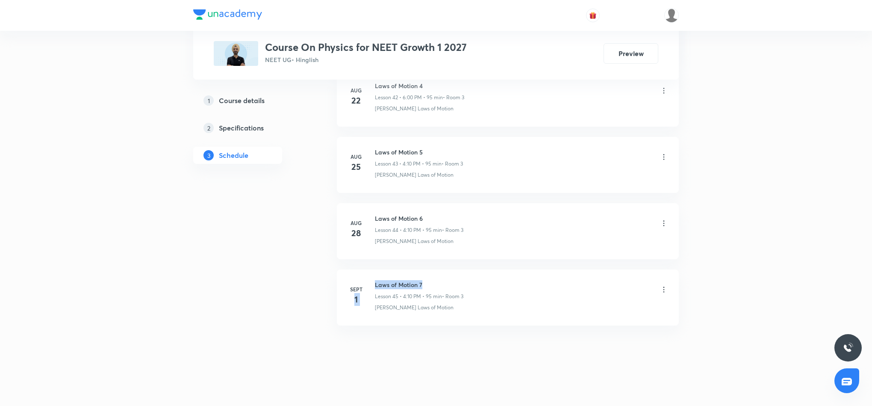
drag, startPoint x: 373, startPoint y: 284, endPoint x: 432, endPoint y: 284, distance: 58.2
click at [432, 284] on div "[DATE] Laws of Motion 7 Lesson 45 • 4:10 PM • 95 min • Room 3 [PERSON_NAME] Law…" at bounding box center [508, 295] width 321 height 31
copy div "1 Laws of Motion 7"
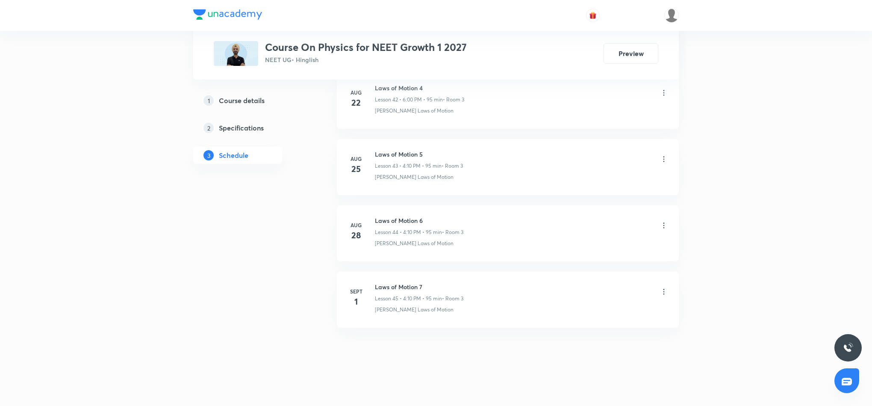
scroll to position [3284, 0]
drag, startPoint x: 374, startPoint y: 284, endPoint x: 438, endPoint y: 285, distance: 63.7
click at [438, 285] on div "Sept 1 Laws of Motion 7 Lesson 45 • 4:10 PM • 95 min • Room 3 Newton's Laws of …" at bounding box center [508, 295] width 321 height 31
copy h6 "Laws of Motion 7"
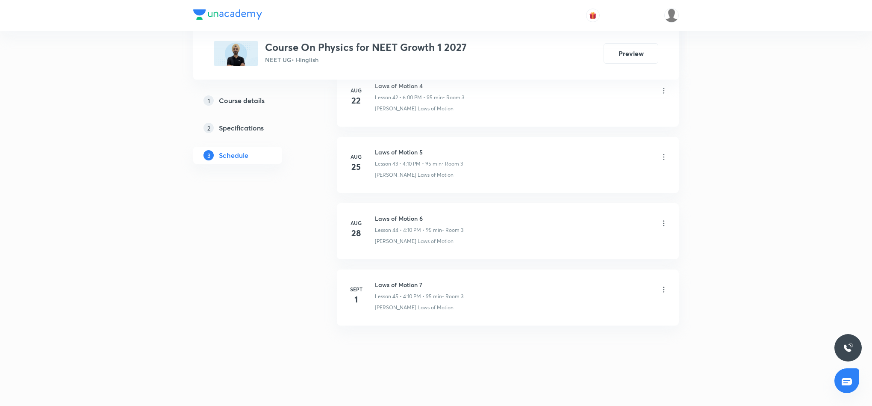
scroll to position [0, 0]
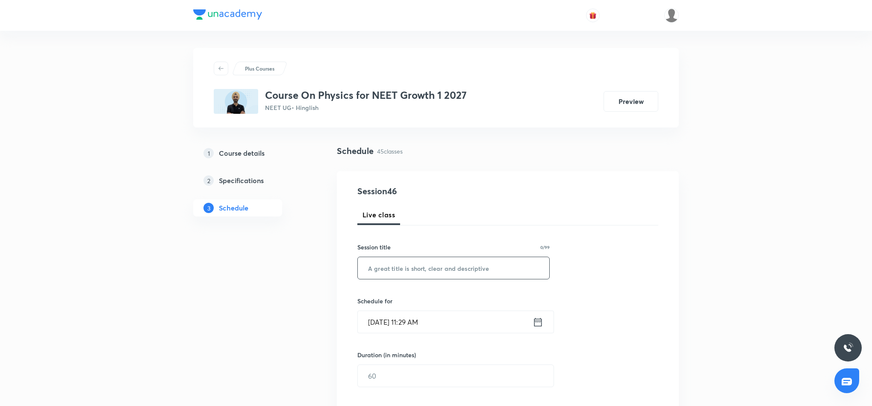
click at [467, 263] on input "text" at bounding box center [454, 268] width 192 height 22
paste input "Laws of Motion 7"
type input "Laws of Motion 8"
click at [536, 321] on icon at bounding box center [539, 321] width 8 height 9
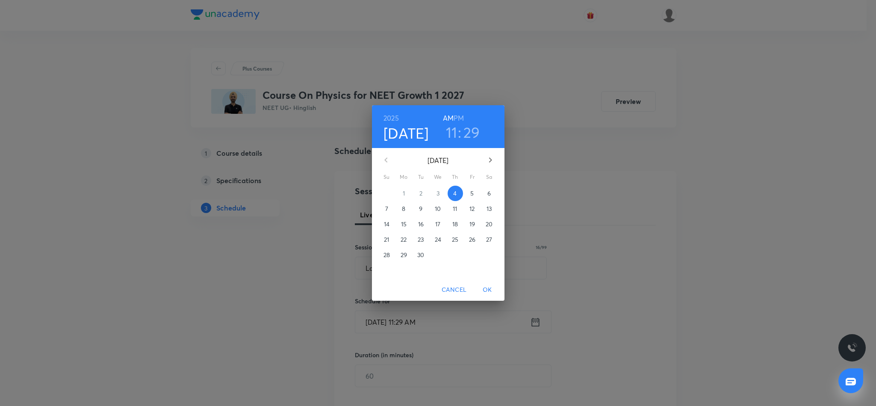
click at [461, 115] on h6 "PM" at bounding box center [459, 118] width 10 height 12
click at [452, 137] on h3 "11" at bounding box center [452, 132] width 12 height 18
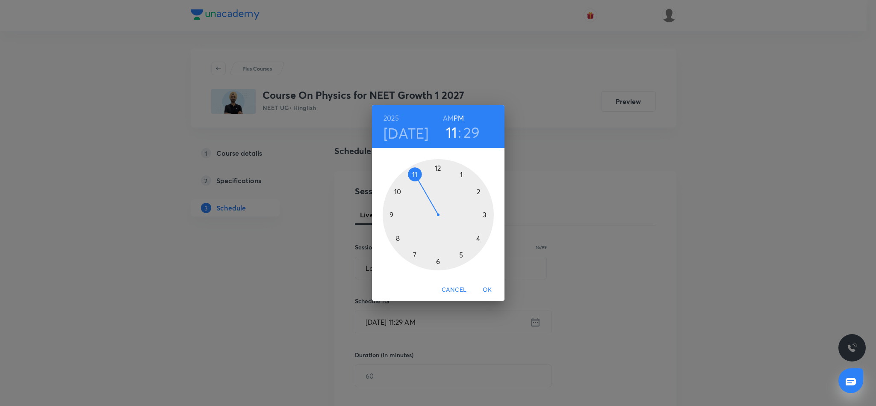
click at [478, 235] on div at bounding box center [438, 214] width 111 height 111
click at [479, 191] on div at bounding box center [438, 214] width 111 height 111
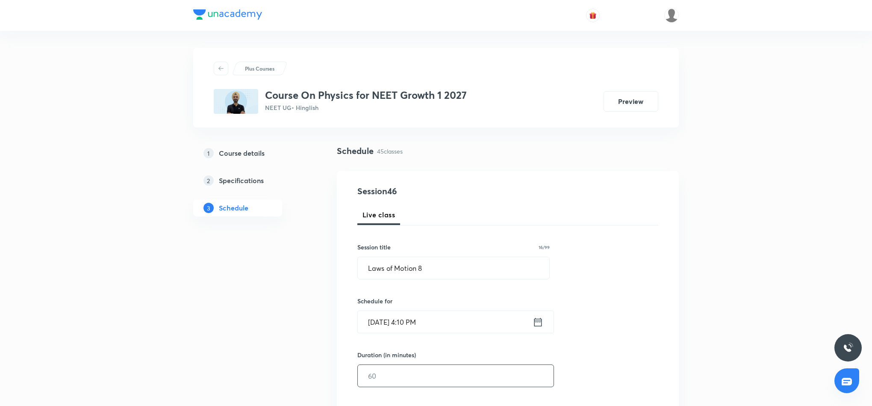
click at [439, 380] on input "text" at bounding box center [456, 376] width 196 height 22
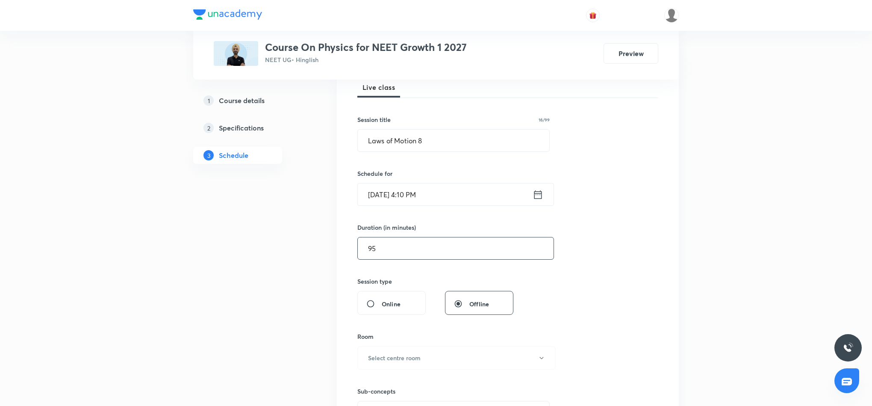
scroll to position [128, 0]
type input "95"
click at [476, 369] on button "Select centre room" at bounding box center [457, 357] width 198 height 24
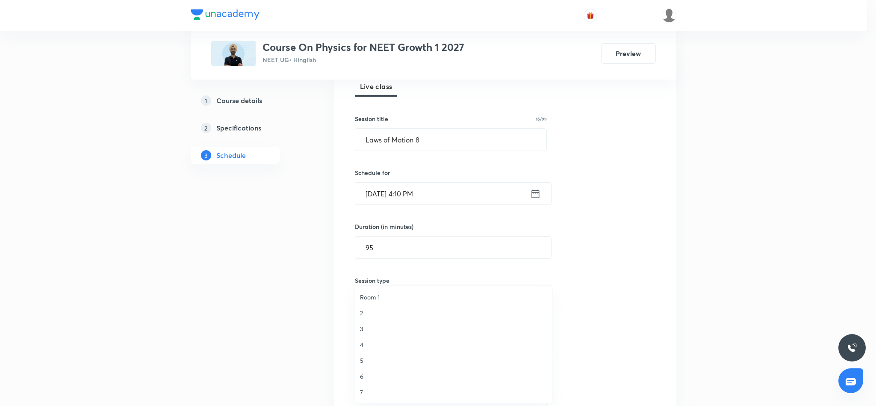
click at [365, 329] on span "3" at bounding box center [453, 328] width 187 height 9
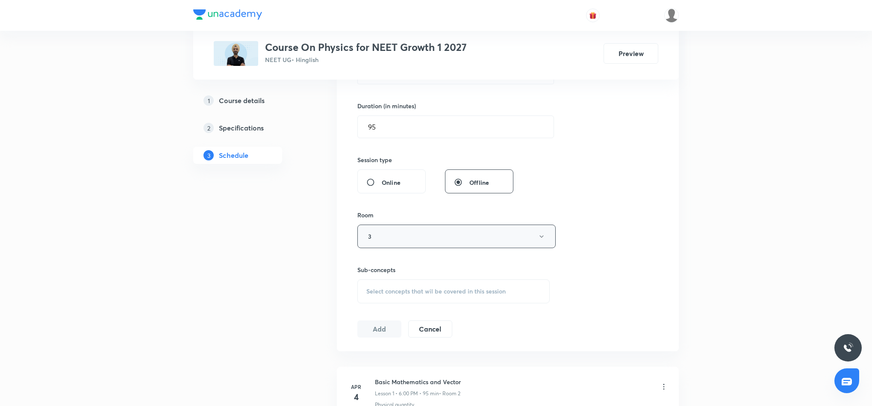
scroll to position [257, 0]
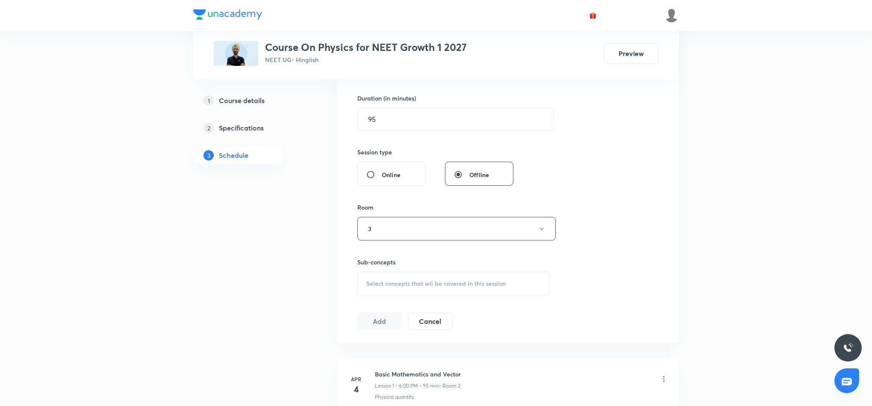
click at [437, 284] on span "Select concepts that wil be covered in this session" at bounding box center [436, 283] width 139 height 7
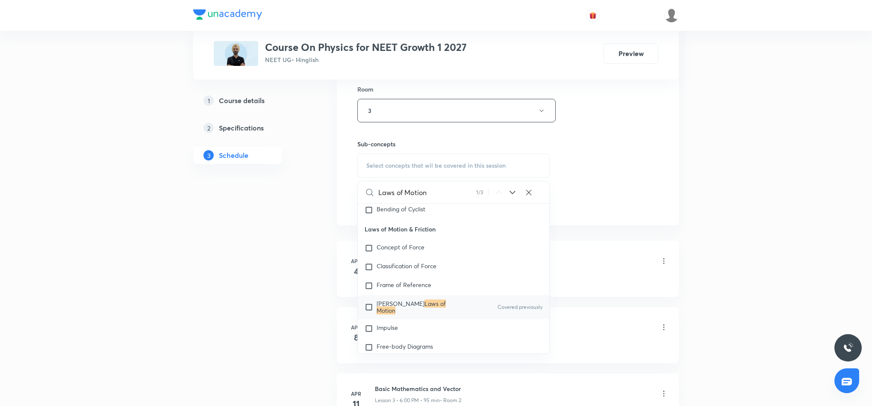
scroll to position [385, 0]
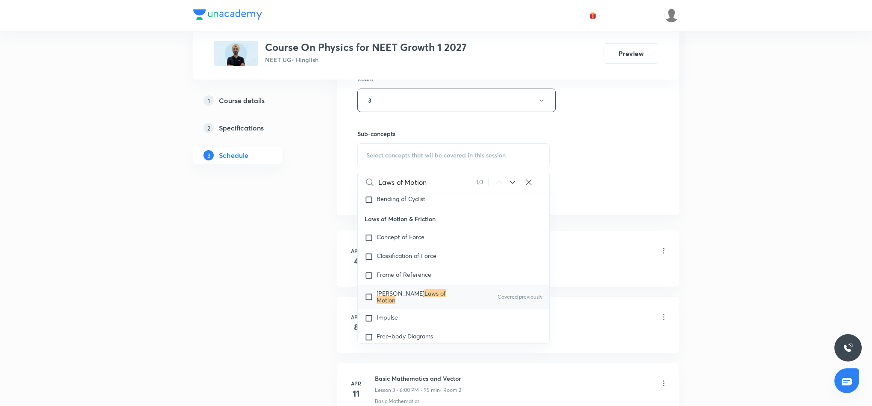
type input "Laws of Motion"
click at [431, 303] on mark "Laws of Motion" at bounding box center [411, 296] width 69 height 15
checkbox input "true"
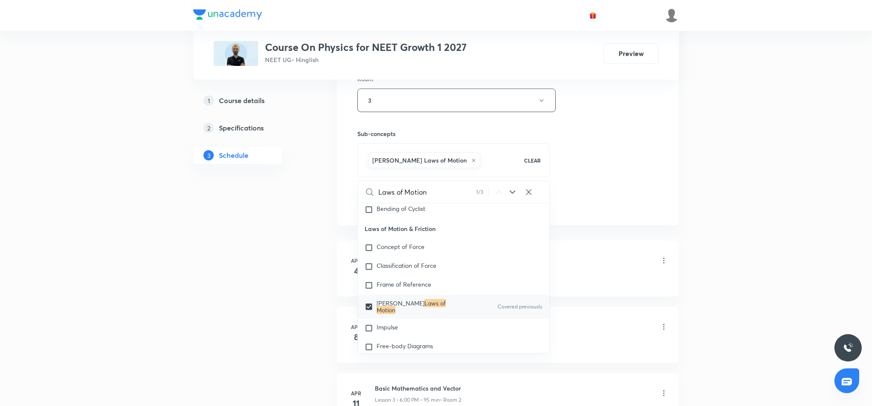
click at [641, 169] on div "Session 46 Live class Session title 16/99 Laws of Motion 8 ​ Schedule for Sept …" at bounding box center [508, 5] width 301 height 411
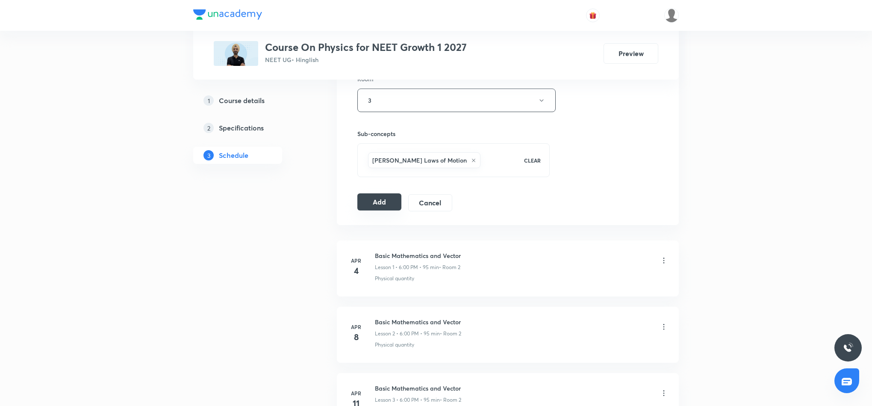
click at [385, 203] on button "Add" at bounding box center [380, 201] width 44 height 17
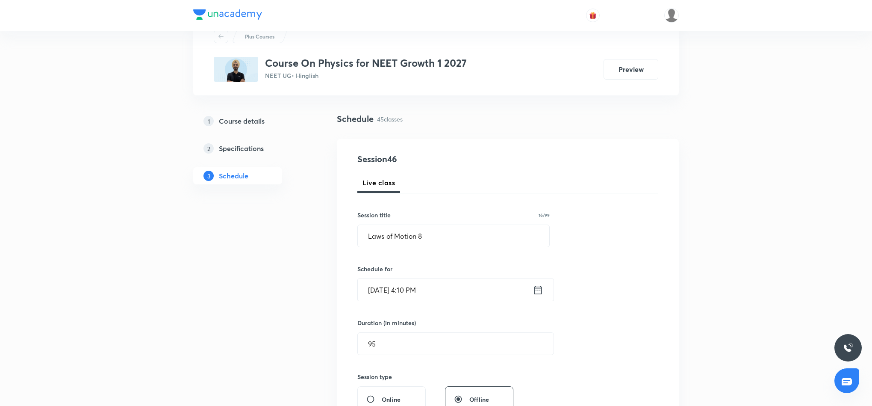
scroll to position [0, 0]
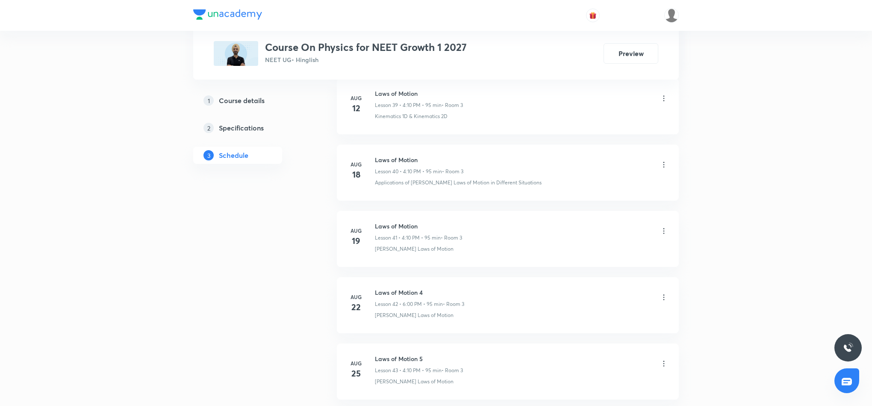
scroll to position [2889, 0]
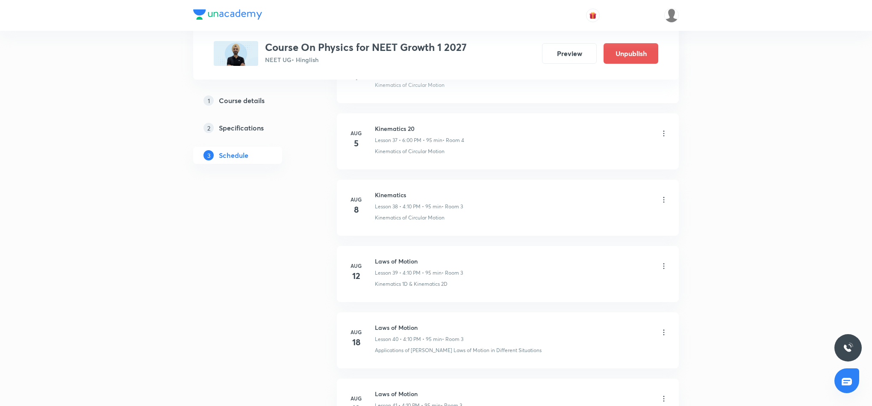
scroll to position [2889, 0]
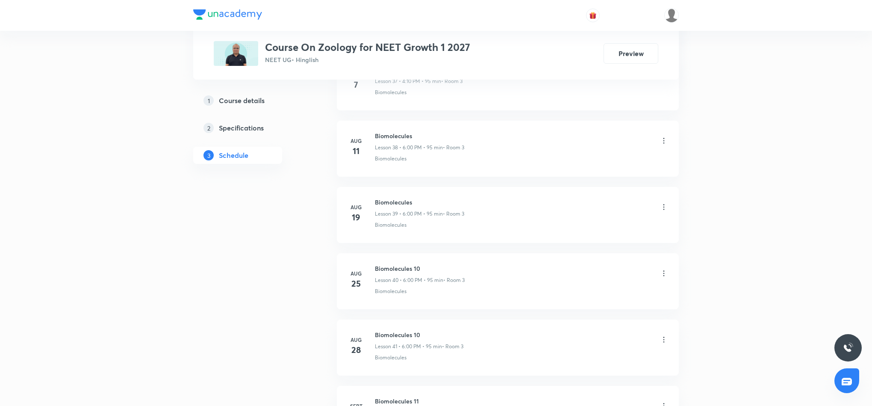
scroll to position [3138, 0]
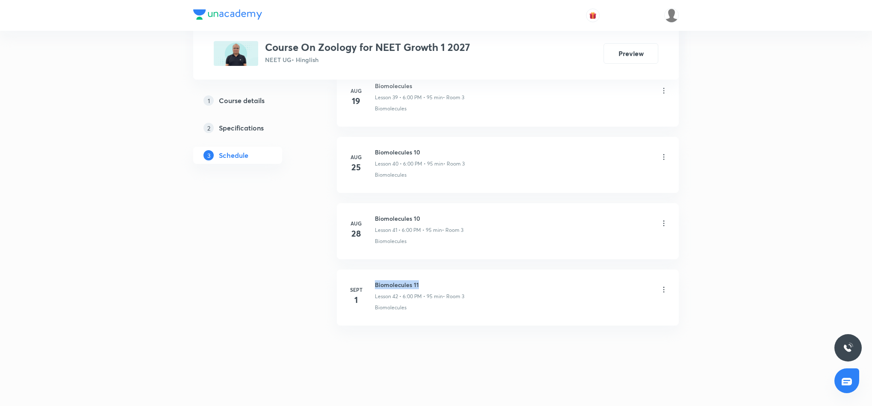
drag, startPoint x: 375, startPoint y: 281, endPoint x: 459, endPoint y: 278, distance: 84.7
click at [459, 278] on li "Sept 1 Biomolecules 11 Lesson 42 • 6:00 PM • 95 min • Room 3 Biomolecules" at bounding box center [508, 297] width 342 height 56
copy h6 "Biomolecules 11"
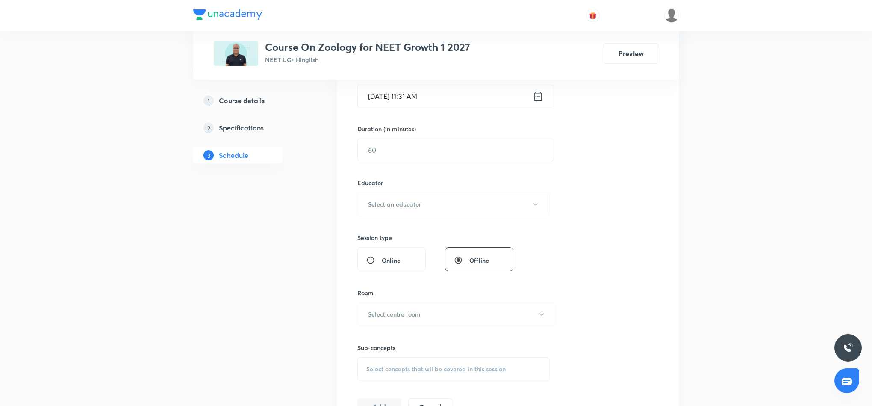
scroll to position [0, 0]
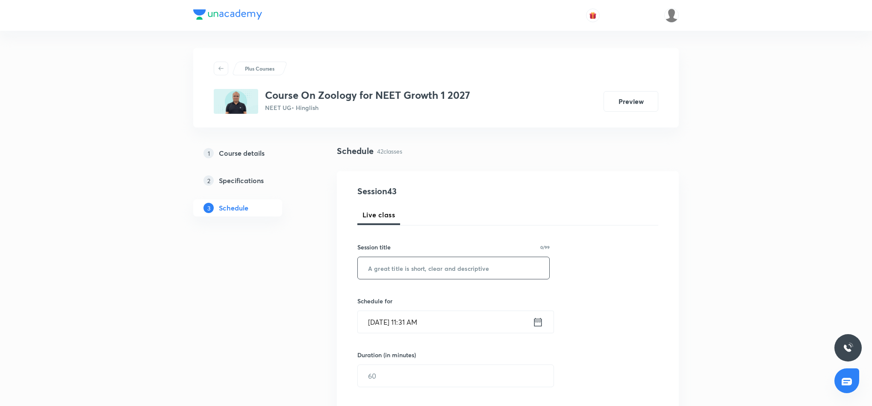
click at [391, 266] on input "text" at bounding box center [454, 268] width 192 height 22
paste input "Biomolecules 11"
type input "Biomolecules 12"
click at [535, 324] on icon at bounding box center [538, 322] width 11 height 12
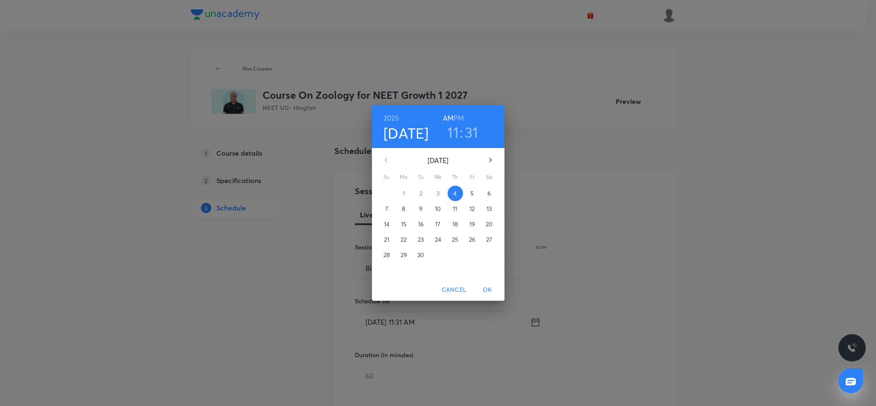
click at [457, 135] on h3 "11" at bounding box center [453, 132] width 12 height 18
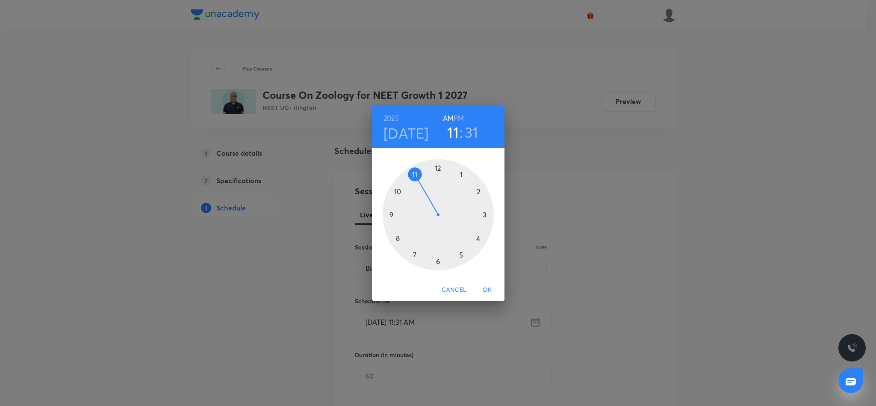
drag, startPoint x: 438, startPoint y: 260, endPoint x: 438, endPoint y: 203, distance: 56.5
click at [438, 259] on div at bounding box center [438, 214] width 111 height 111
click at [438, 169] on div at bounding box center [438, 214] width 111 height 111
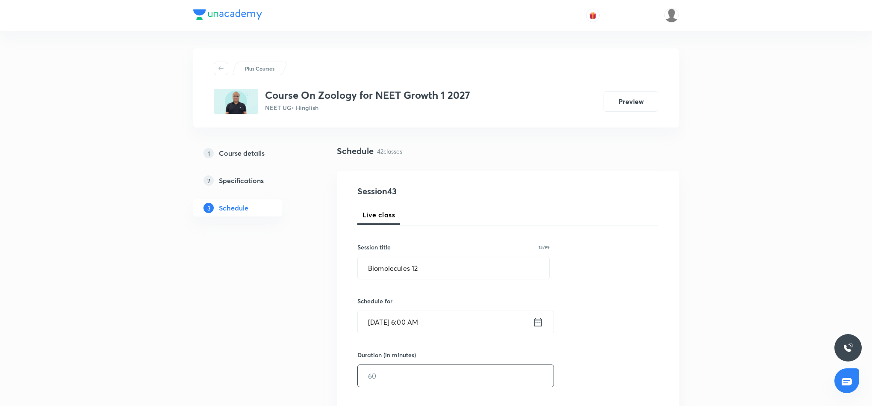
click at [429, 379] on input "text" at bounding box center [456, 376] width 196 height 22
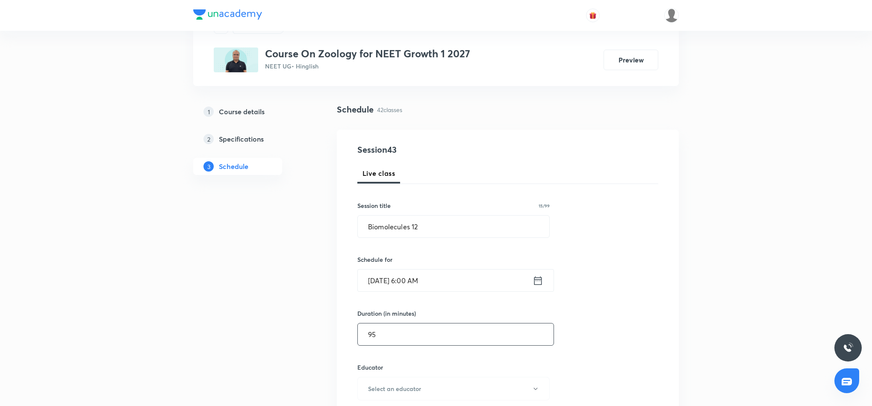
scroll to position [64, 0]
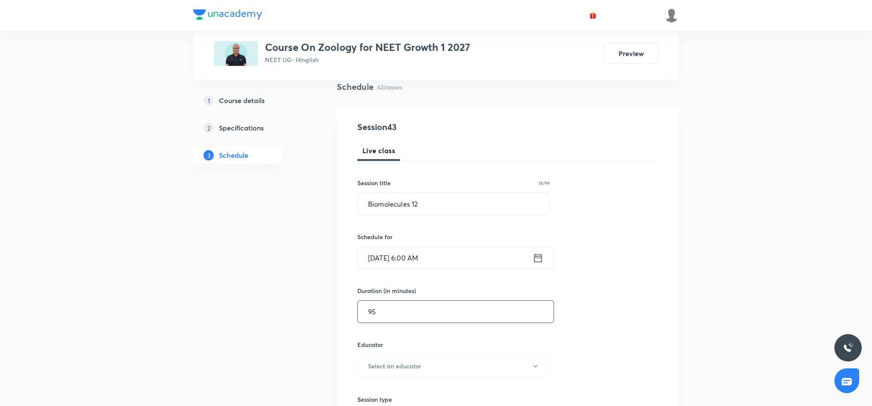
type input "95"
click at [539, 258] on icon at bounding box center [538, 258] width 11 height 12
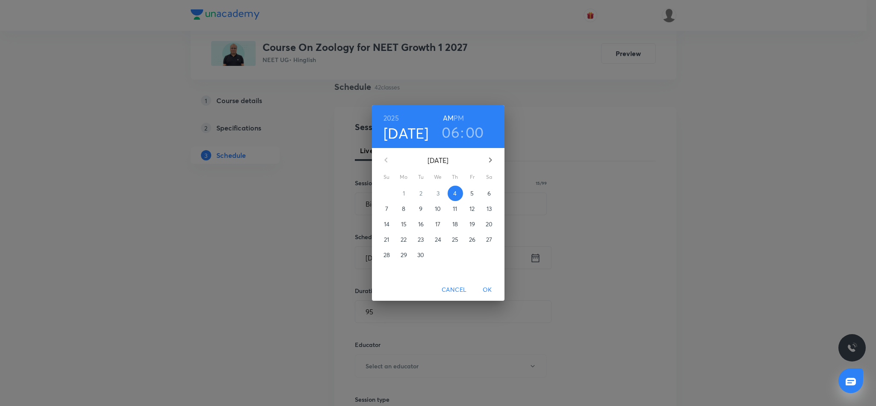
click at [460, 113] on h6 "PM" at bounding box center [459, 118] width 10 height 12
click at [489, 288] on span "OK" at bounding box center [487, 289] width 21 height 11
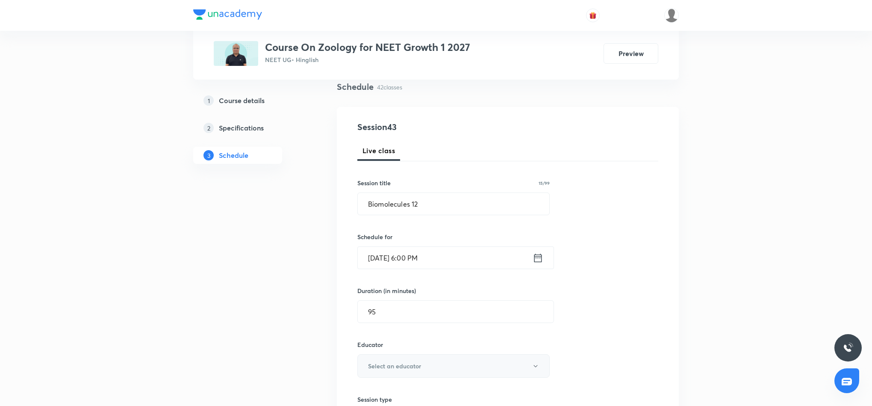
click at [453, 364] on button "Select an educator" at bounding box center [454, 366] width 192 height 24
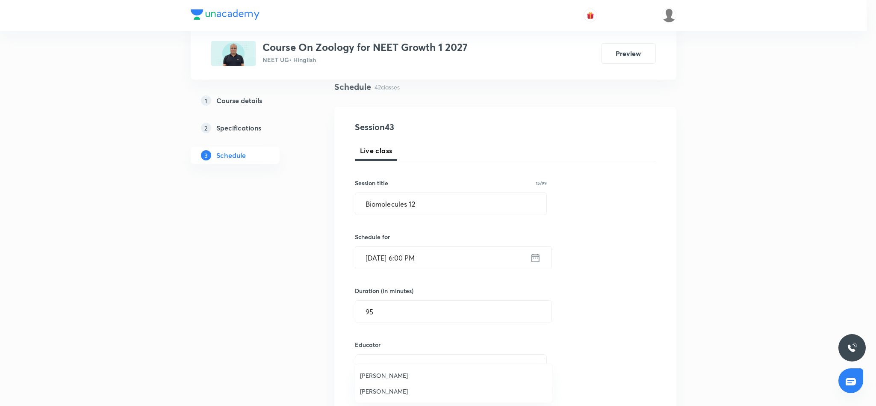
click at [382, 390] on span "Mukesh Sharma" at bounding box center [453, 391] width 187 height 9
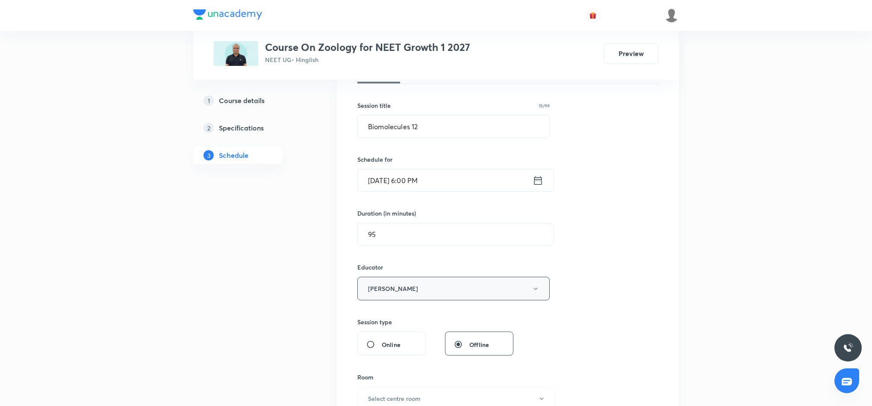
scroll to position [192, 0]
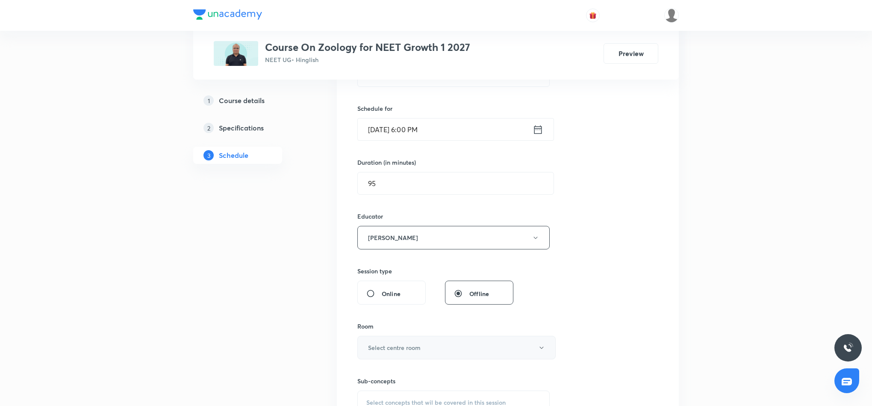
click at [463, 353] on button "Select centre room" at bounding box center [457, 348] width 198 height 24
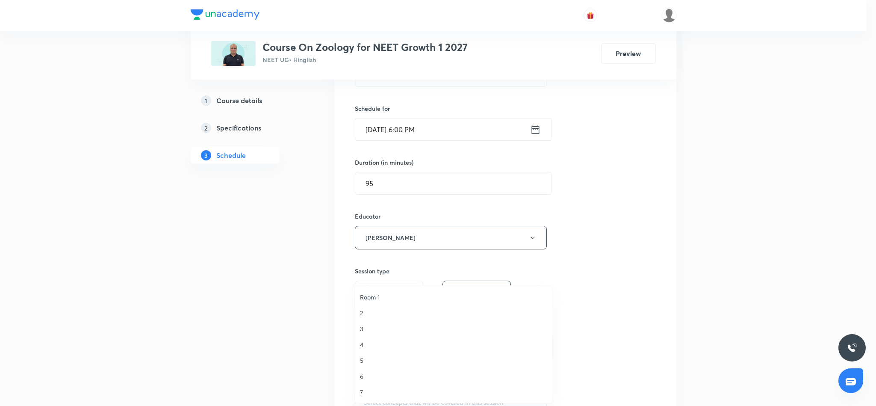
click at [369, 326] on span "3" at bounding box center [453, 328] width 187 height 9
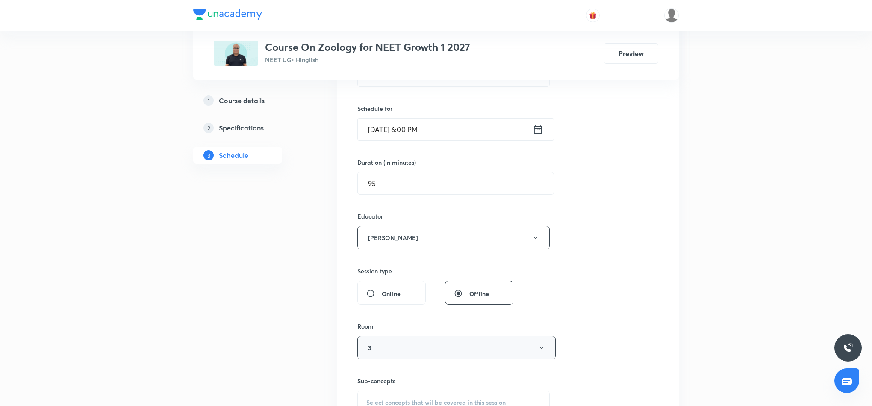
scroll to position [257, 0]
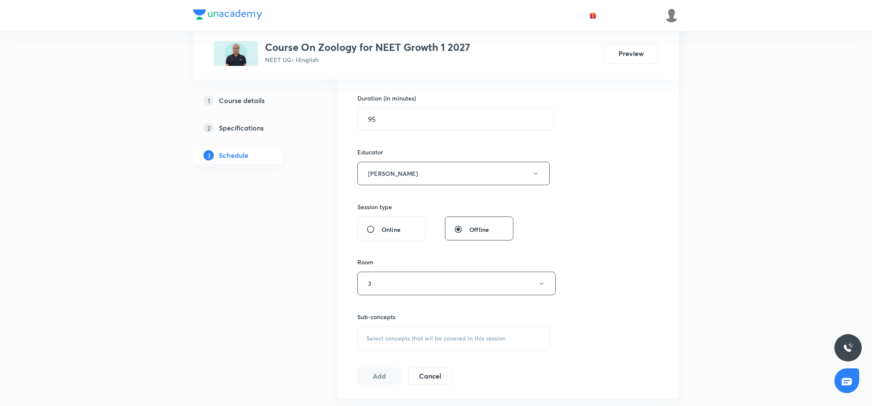
click at [464, 339] on span "Select concepts that wil be covered in this session" at bounding box center [436, 338] width 139 height 7
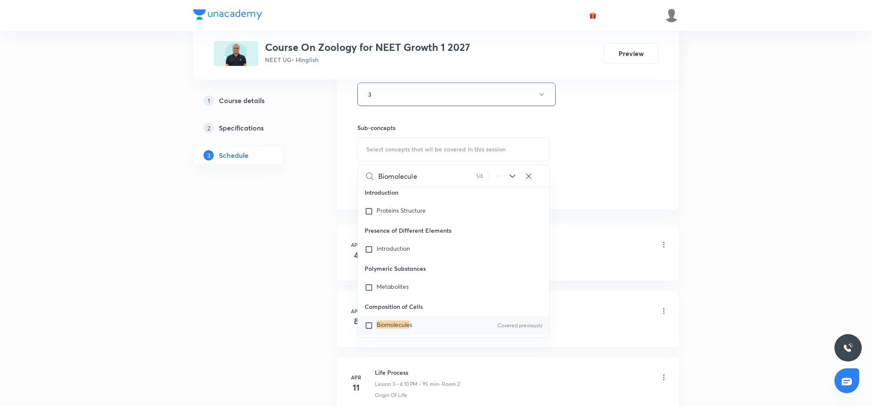
scroll to position [449, 0]
type input "Biomolecule"
click at [406, 317] on mark "Biomolecule" at bounding box center [393, 321] width 33 height 8
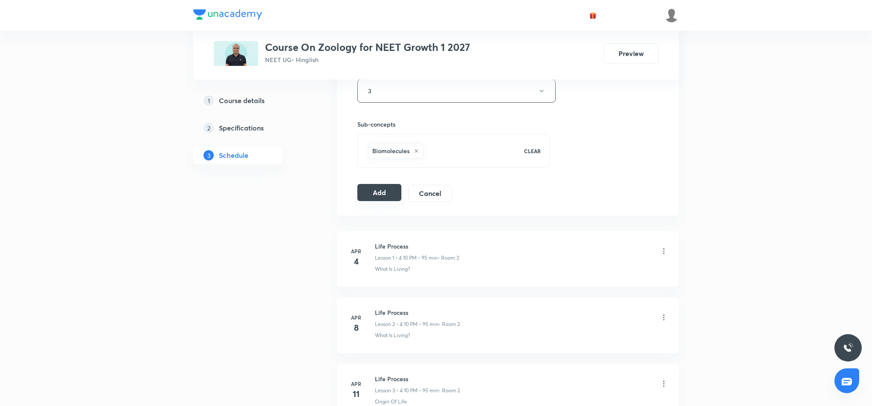
click at [378, 192] on button "Add" at bounding box center [380, 192] width 44 height 17
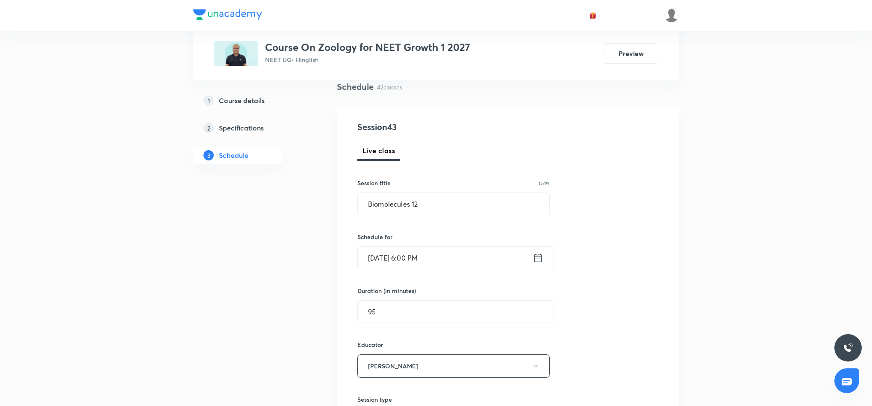
scroll to position [0, 0]
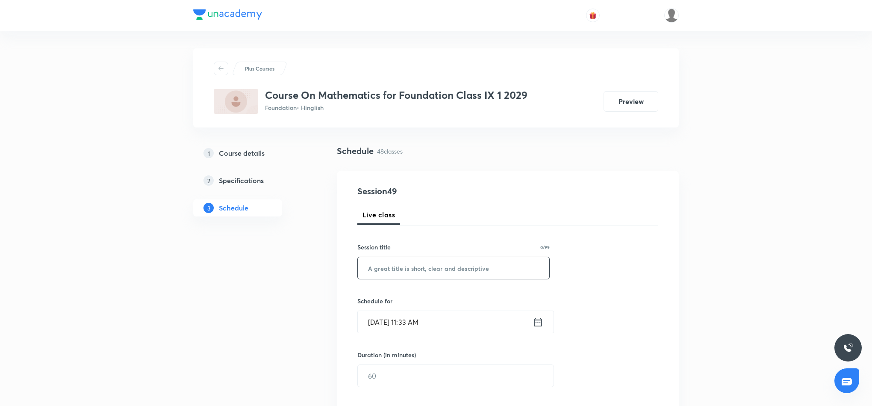
click at [455, 267] on input "text" at bounding box center [454, 268] width 192 height 22
paste input "Quadrilaterals"
type input "Quadrilaterals"
click at [536, 321] on icon at bounding box center [538, 322] width 11 height 12
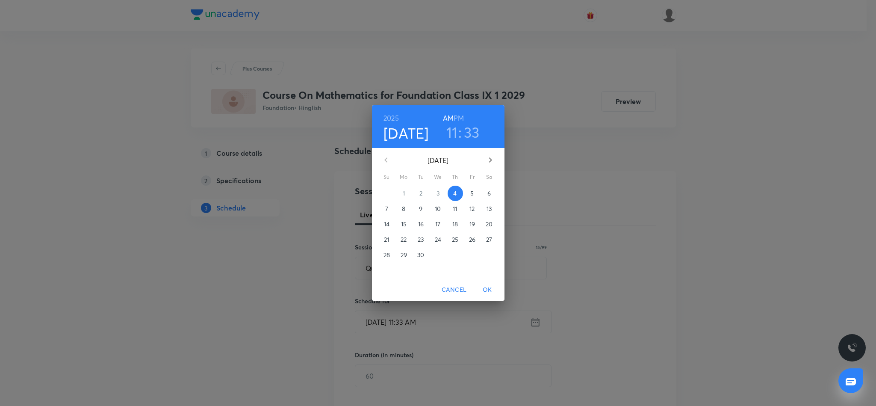
click at [461, 115] on h6 "PM" at bounding box center [459, 118] width 10 height 12
click at [455, 132] on h3 "11" at bounding box center [452, 132] width 12 height 18
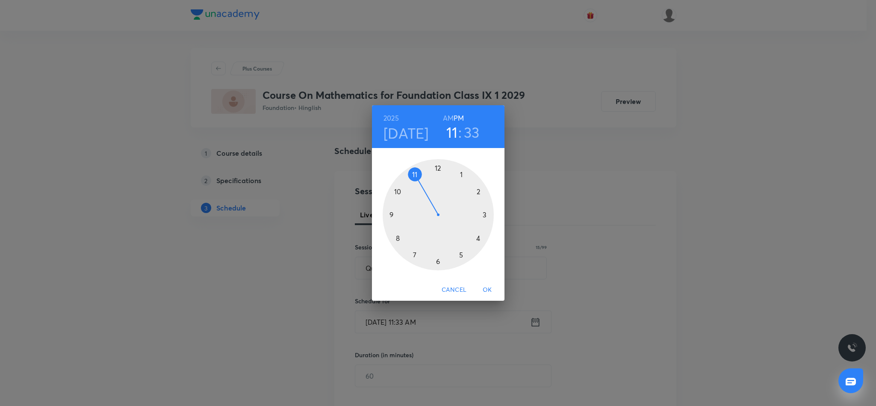
click at [478, 238] on div at bounding box center [438, 214] width 111 height 111
click at [478, 189] on div at bounding box center [438, 214] width 111 height 111
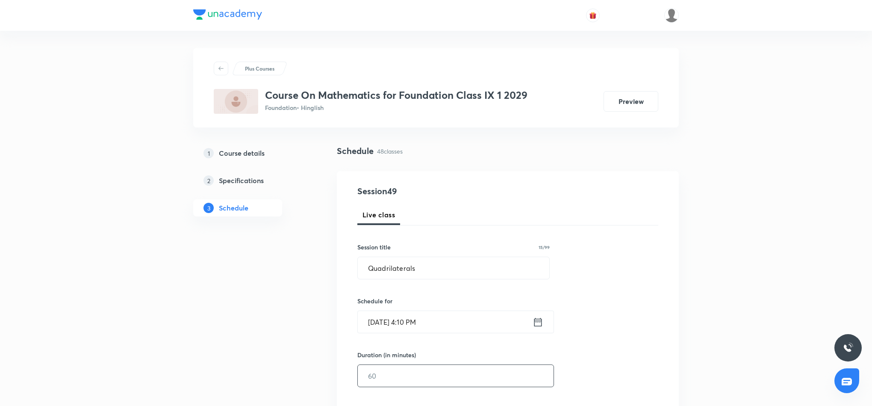
click at [432, 373] on input "text" at bounding box center [456, 376] width 196 height 22
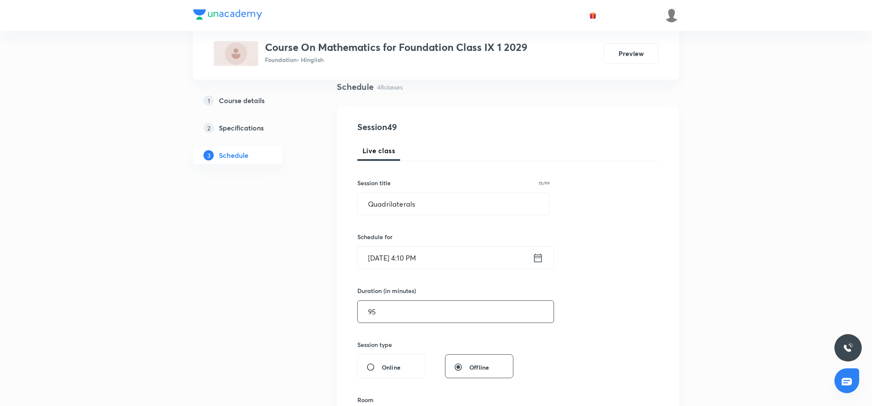
scroll to position [128, 0]
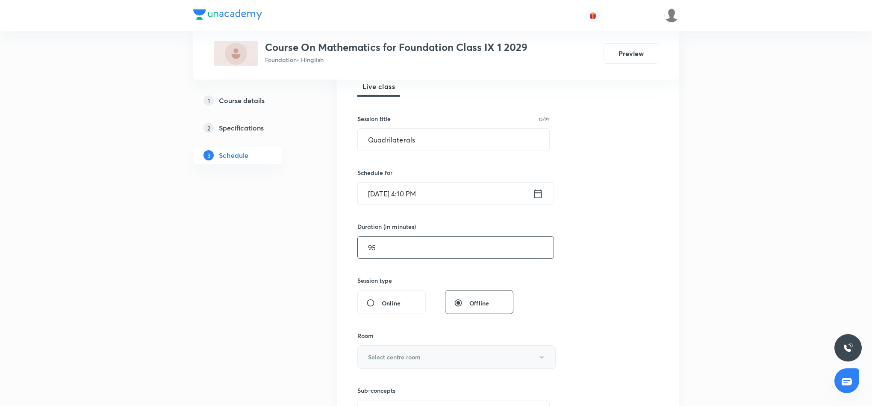
type input "95"
click at [470, 359] on button "Select centre room" at bounding box center [457, 357] width 198 height 24
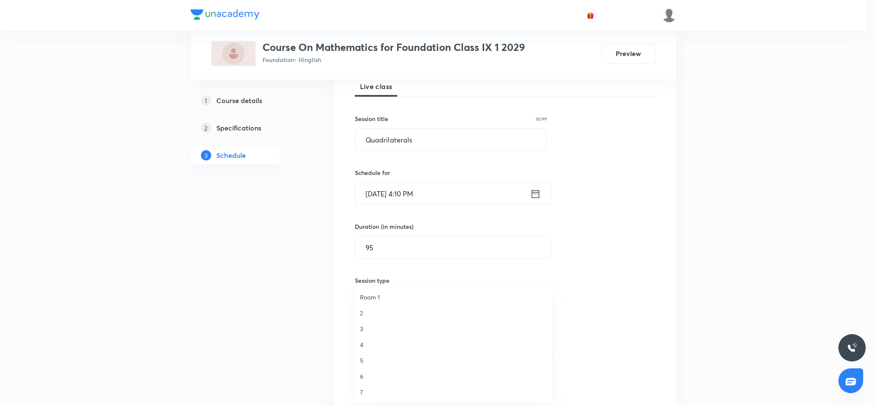
click at [361, 315] on span "2" at bounding box center [453, 312] width 187 height 9
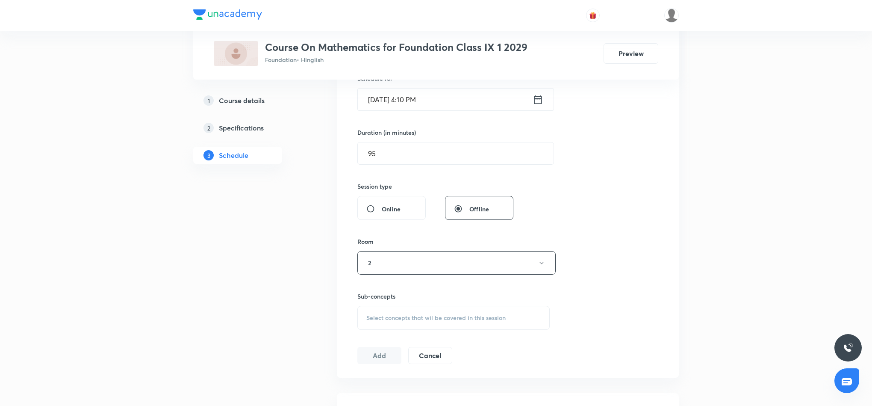
scroll to position [257, 0]
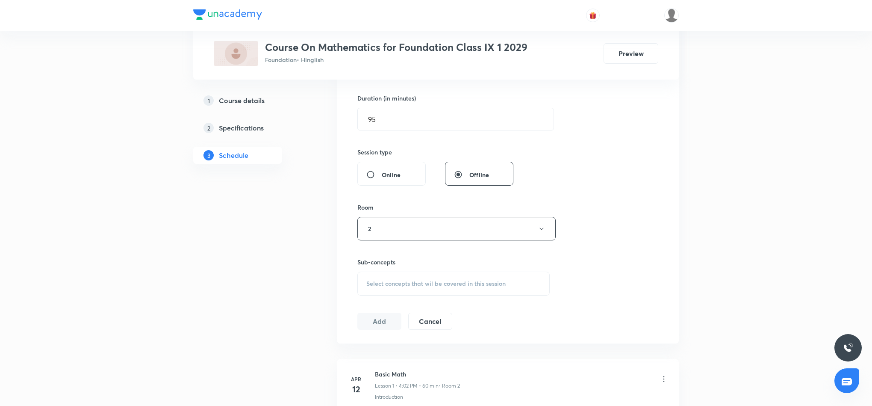
click at [460, 281] on span "Select concepts that wil be covered in this session" at bounding box center [436, 283] width 139 height 7
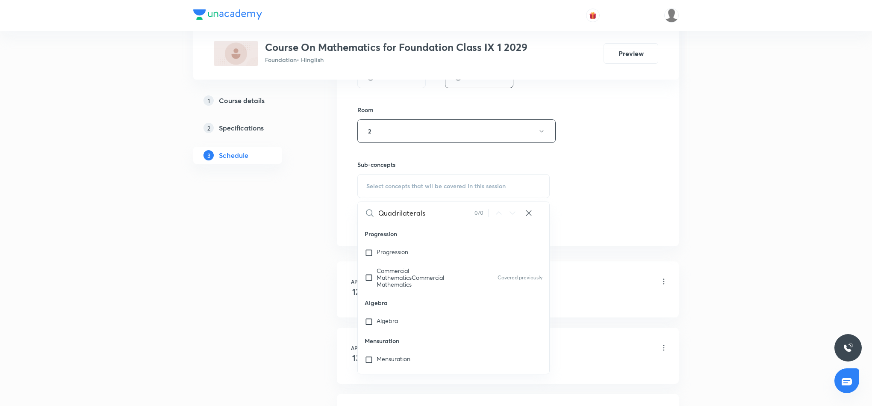
scroll to position [385, 0]
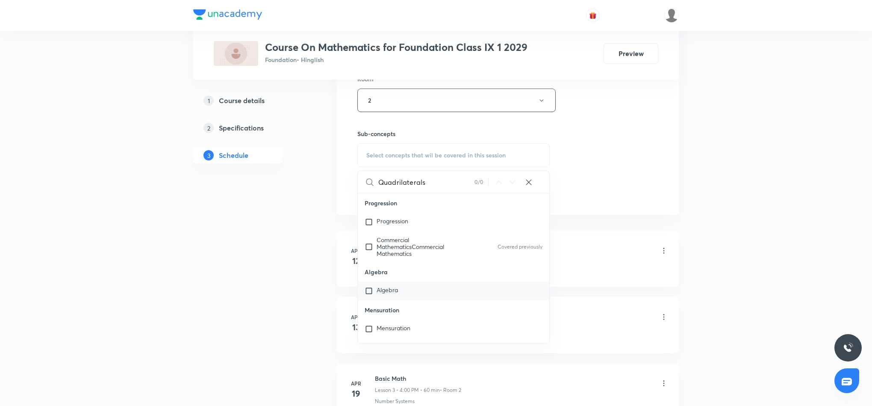
type input "Quadrilaterals"
click at [404, 289] on div "Algebra" at bounding box center [454, 290] width 192 height 19
checkbox input "true"
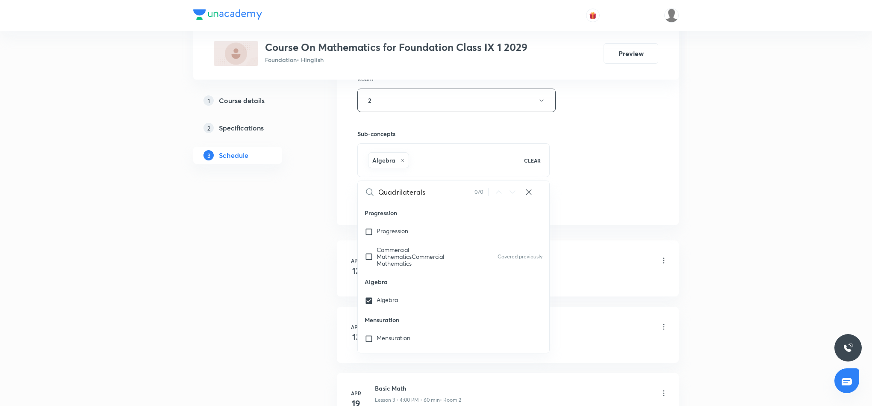
click at [579, 161] on div "Session 49 Live class Session title 15/99 Quadrilaterals ​ Schedule for [DATE] …" at bounding box center [508, 5] width 301 height 411
drag, startPoint x: 371, startPoint y: 201, endPoint x: 392, endPoint y: 201, distance: 20.5
click at [371, 201] on button "Add" at bounding box center [380, 201] width 44 height 17
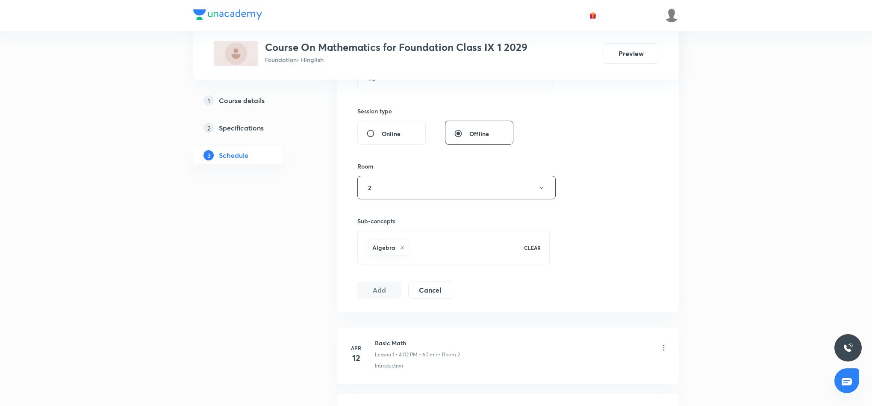
scroll to position [321, 0]
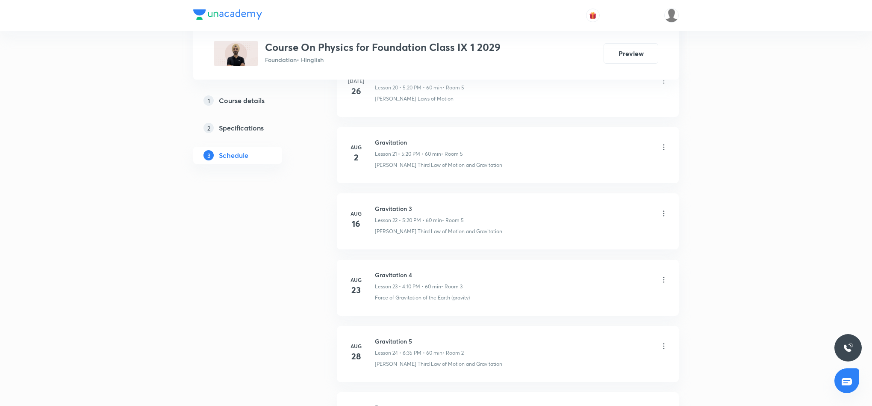
scroll to position [1949, 0]
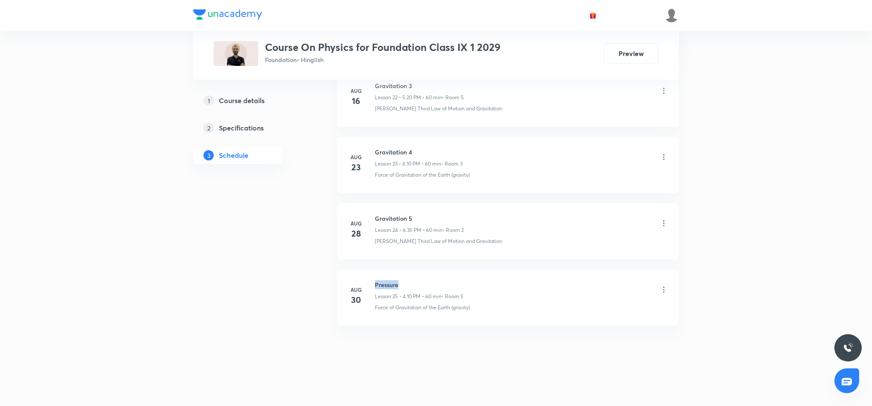
drag, startPoint x: 375, startPoint y: 285, endPoint x: 402, endPoint y: 280, distance: 26.9
click at [400, 280] on h6 "Pressure" at bounding box center [419, 284] width 89 height 9
click at [402, 280] on h6 "Pressure" at bounding box center [419, 284] width 89 height 9
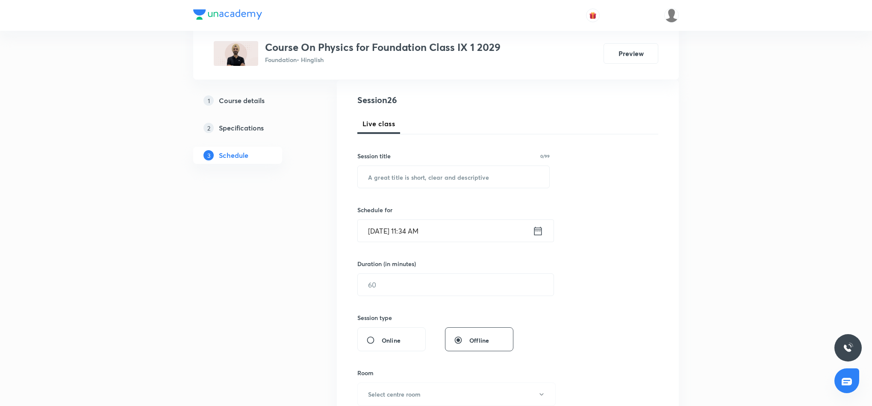
scroll to position [0, 0]
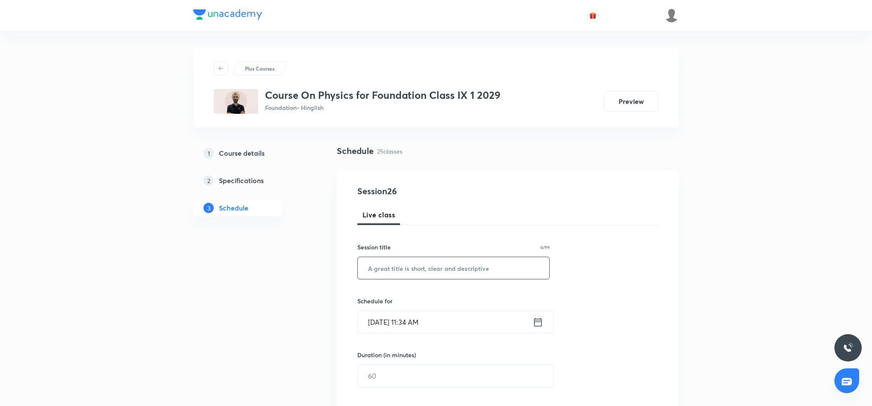
click at [402, 267] on input "text" at bounding box center [454, 268] width 192 height 22
paste input "Quadrilaterals"
type input "Q"
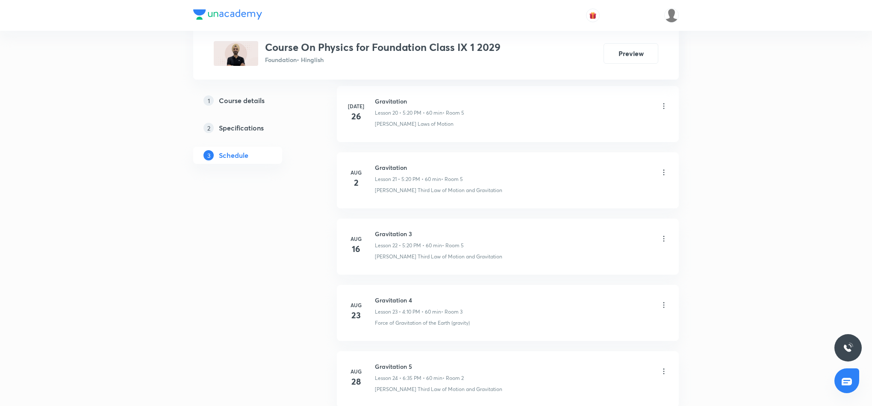
scroll to position [1949, 0]
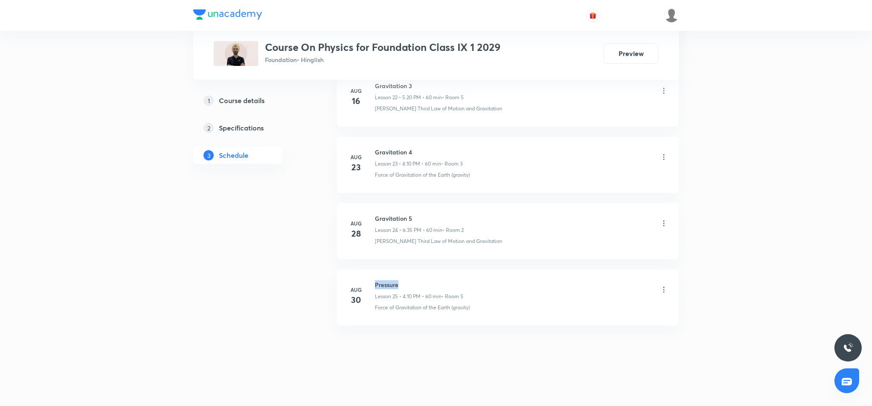
drag, startPoint x: 375, startPoint y: 281, endPoint x: 406, endPoint y: 280, distance: 31.3
click at [406, 280] on h6 "Pressure" at bounding box center [419, 284] width 89 height 9
copy h6 "Pressure"
drag, startPoint x: 730, startPoint y: 283, endPoint x: 726, endPoint y: 280, distance: 5.2
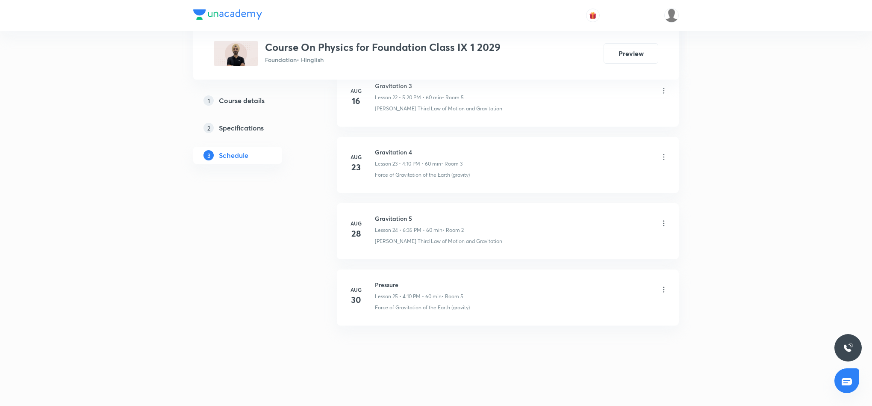
scroll to position [0, 0]
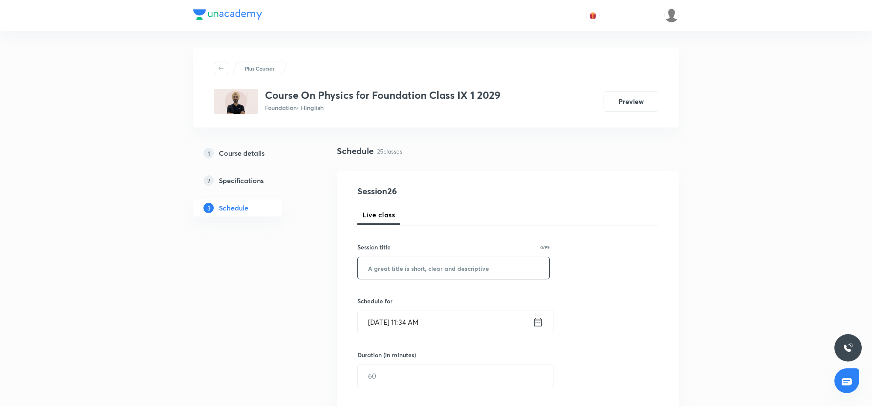
click at [449, 271] on input "text" at bounding box center [454, 268] width 192 height 22
paste input "Pressure"
type input "Pressure"
click at [538, 323] on icon at bounding box center [538, 322] width 11 height 12
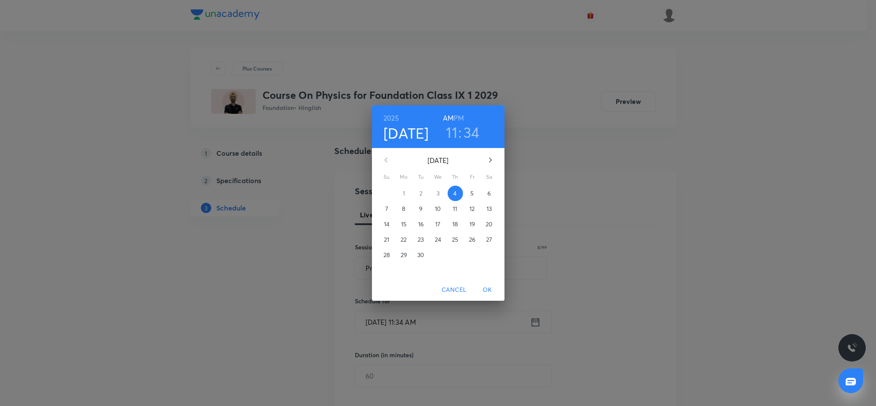
click at [458, 117] on h6 "PM" at bounding box center [459, 118] width 10 height 12
click at [456, 138] on h3 "11" at bounding box center [452, 132] width 12 height 18
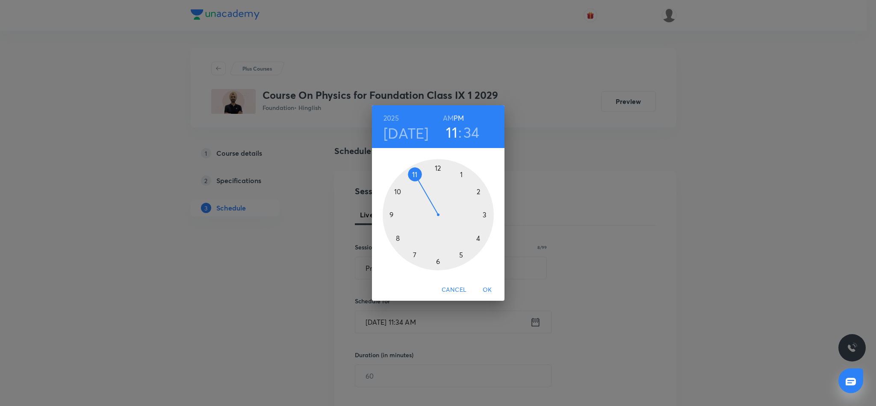
click at [438, 259] on div at bounding box center [438, 214] width 111 height 111
click at [437, 167] on div at bounding box center [438, 214] width 111 height 111
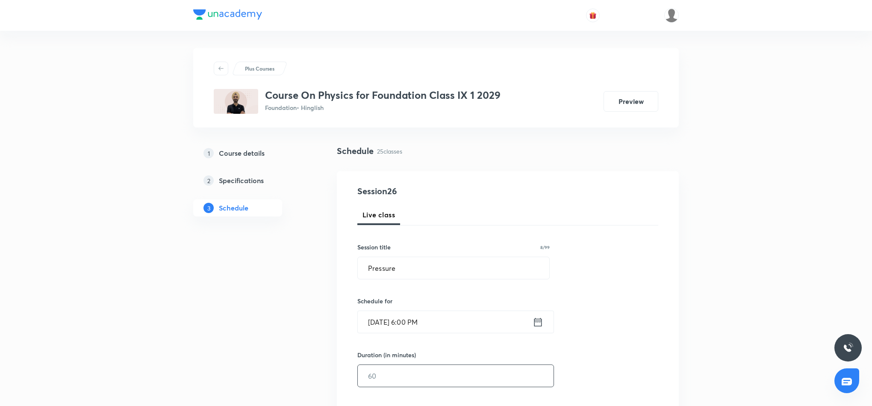
click at [455, 379] on input "text" at bounding box center [456, 376] width 196 height 22
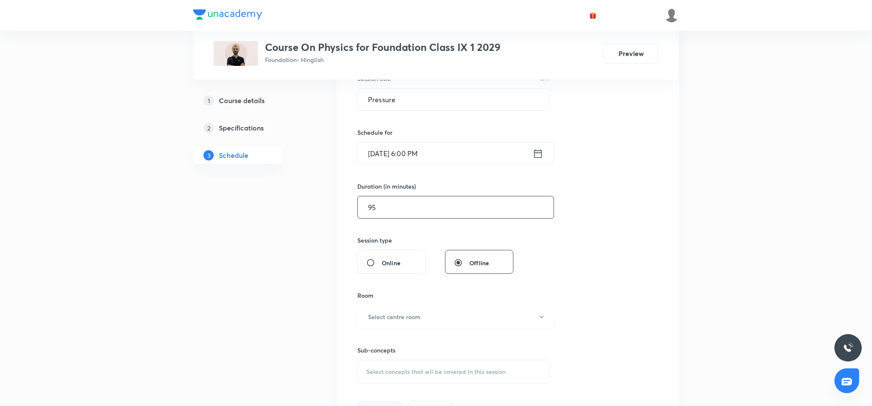
scroll to position [192, 0]
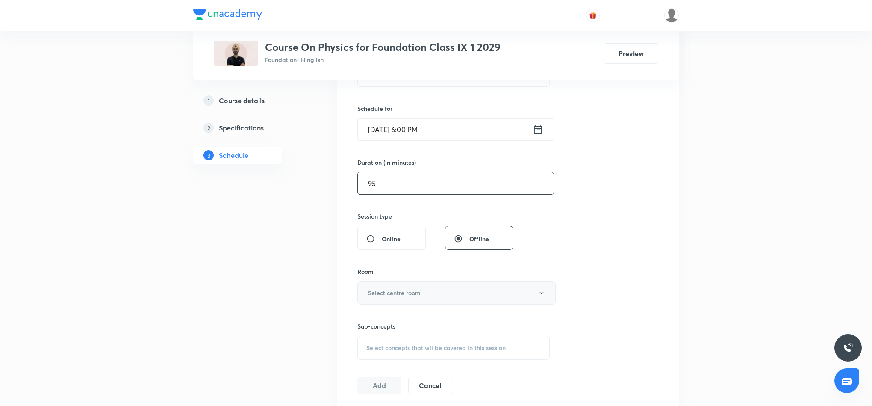
type input "95"
click at [458, 294] on button "Select centre room" at bounding box center [457, 293] width 198 height 24
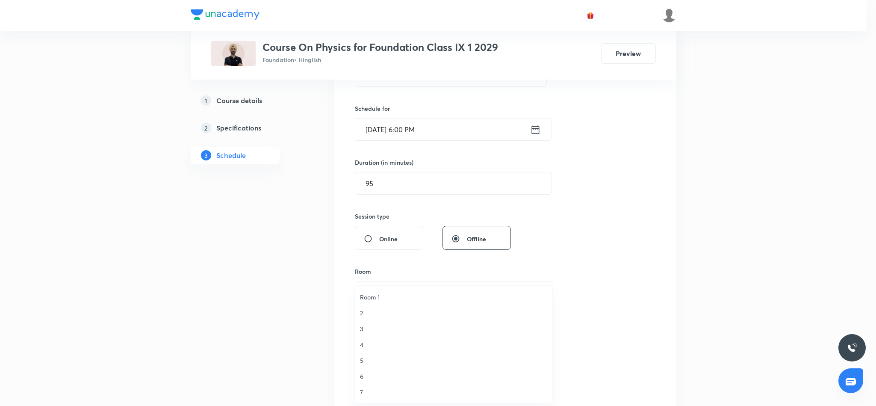
click at [364, 310] on span "2" at bounding box center [453, 312] width 187 height 9
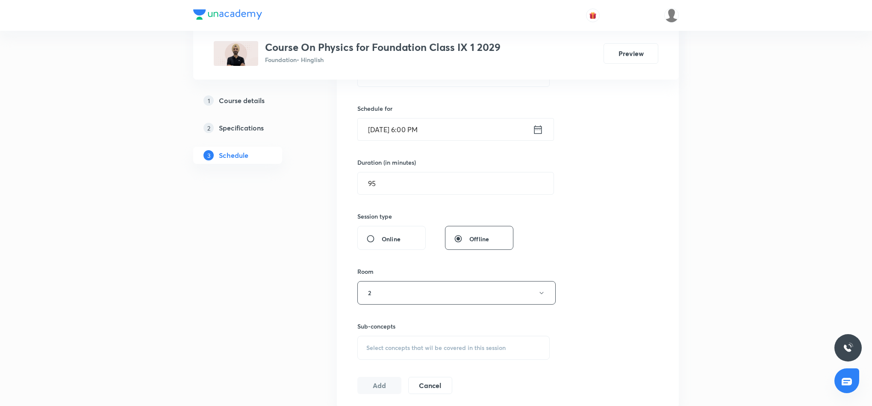
click at [466, 348] on span "Select concepts that wil be covered in this session" at bounding box center [436, 347] width 139 height 7
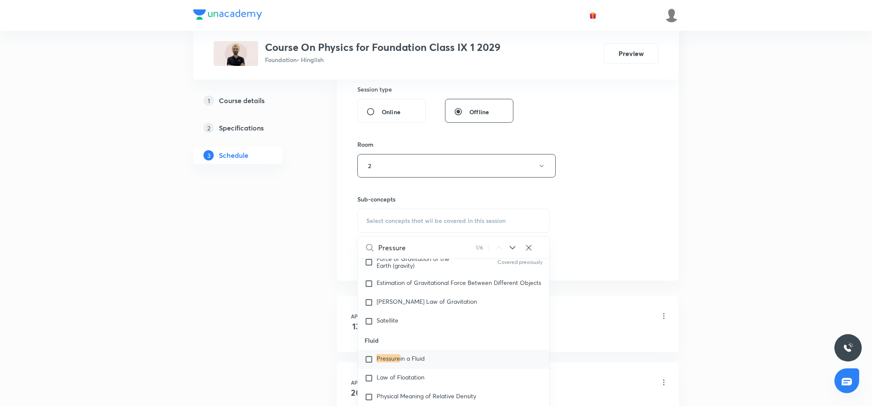
scroll to position [321, 0]
type input "Pressure"
click at [414, 361] on span "in a Fluid" at bounding box center [412, 357] width 25 height 8
checkbox input "true"
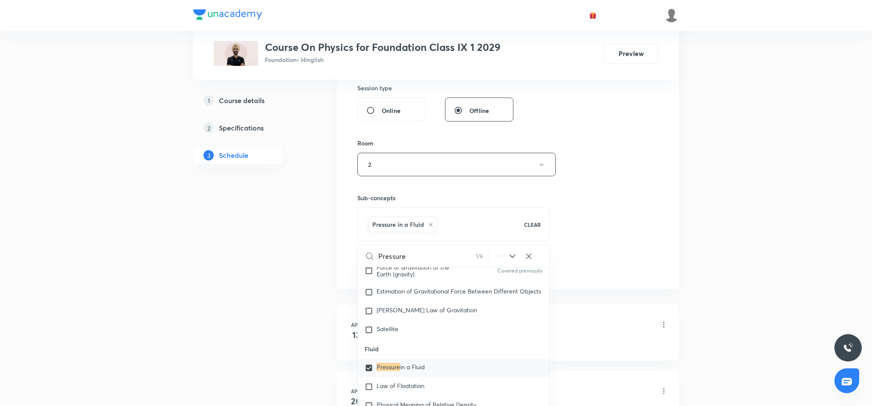
click at [605, 238] on div "Session 26 Live class Session title 8/99 Pressure ​ Schedule for [DATE] 6:00 PM…" at bounding box center [508, 69] width 301 height 411
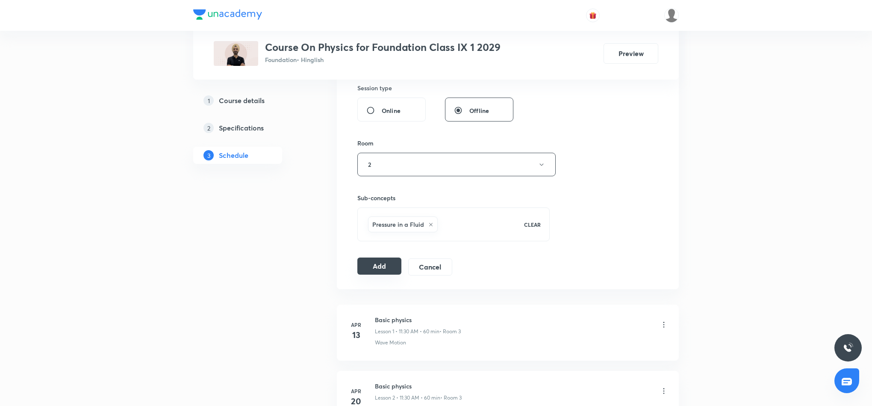
click at [385, 275] on button "Add" at bounding box center [380, 265] width 44 height 17
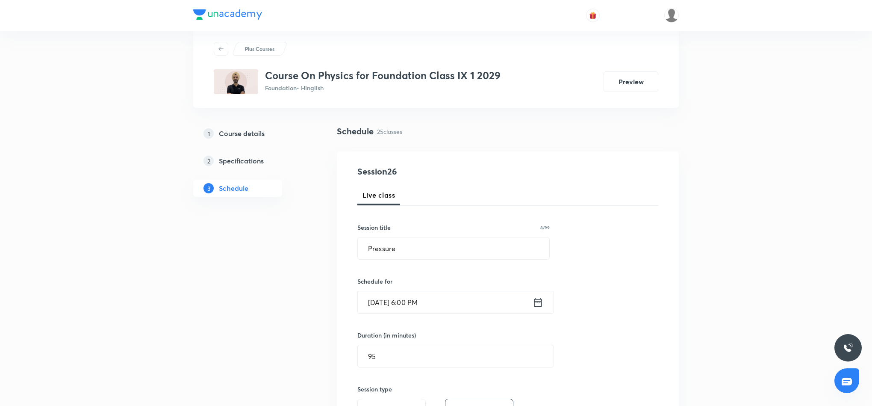
scroll to position [0, 0]
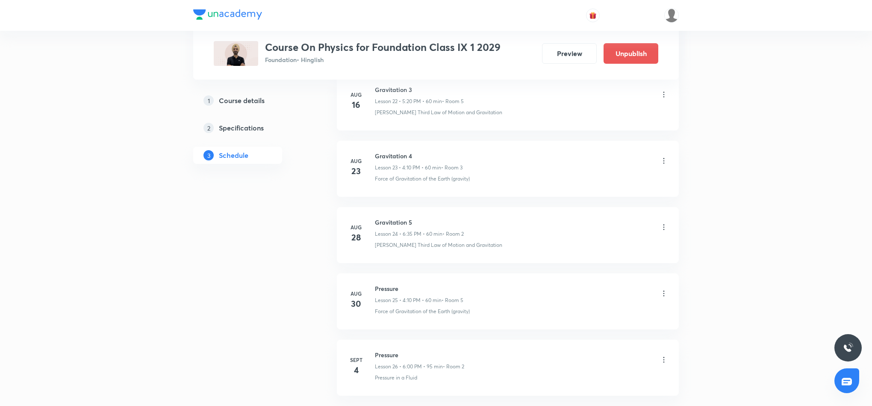
scroll to position [1621, 0]
